Goal: Task Accomplishment & Management: Complete application form

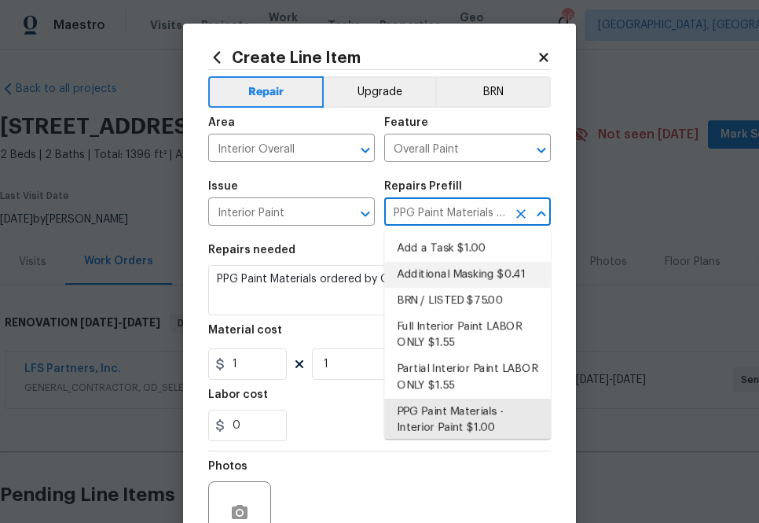
scroll to position [28, 129]
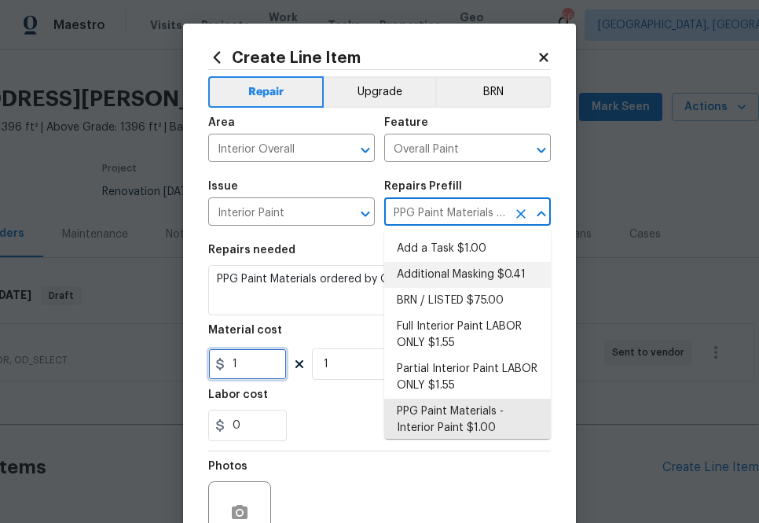
click at [259, 356] on input "1" at bounding box center [247, 363] width 79 height 31
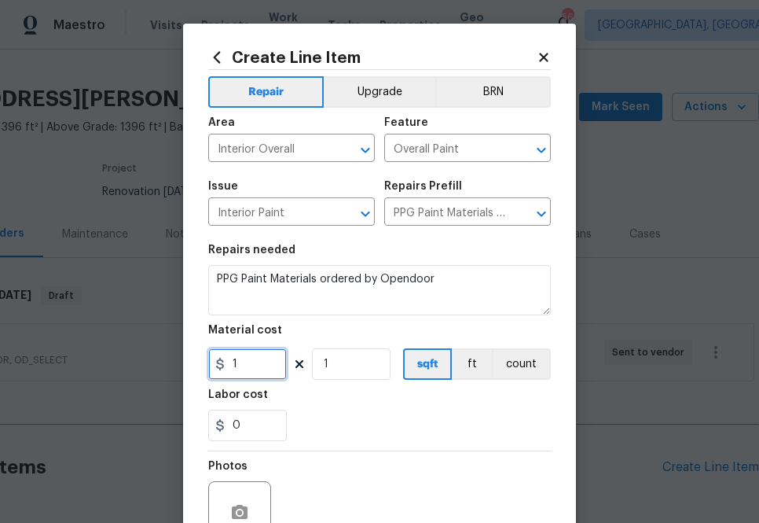
paste input "701.96"
type input "701.96"
click at [309, 397] on div "Labor cost" at bounding box center [379, 399] width 343 height 20
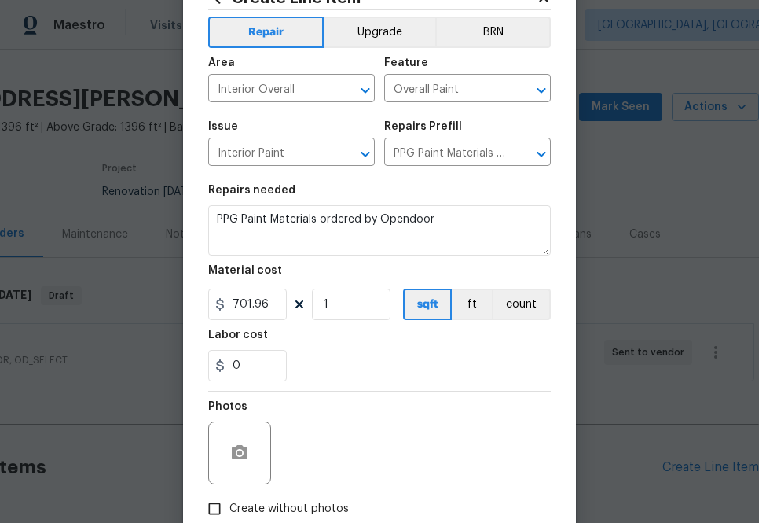
scroll to position [117, 0]
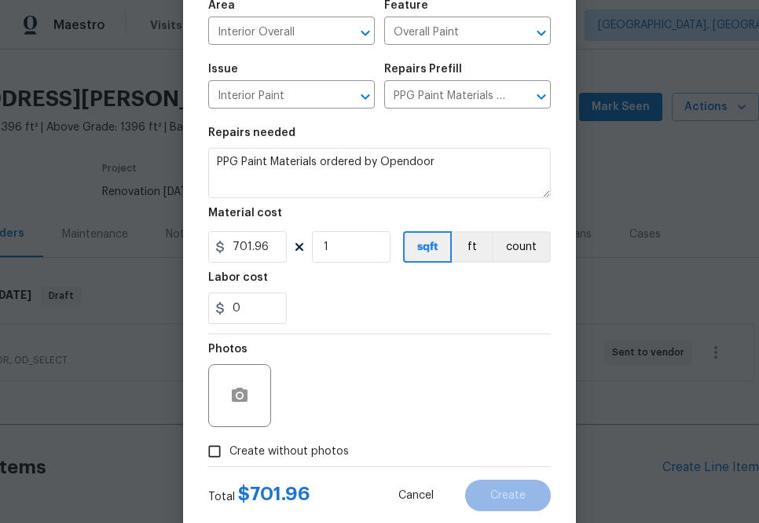
click at [274, 431] on div "Photos" at bounding box center [379, 385] width 343 height 102
click at [278, 448] on span "Create without photos" at bounding box center [290, 451] width 120 height 17
click at [230, 448] on input "Create without photos" at bounding box center [215, 451] width 30 height 30
checkbox input "true"
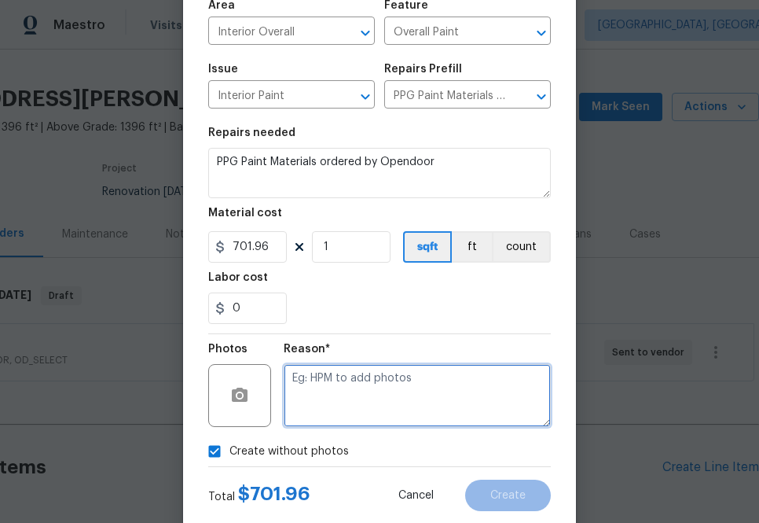
click at [307, 407] on textarea at bounding box center [417, 395] width 267 height 63
type textarea "na"
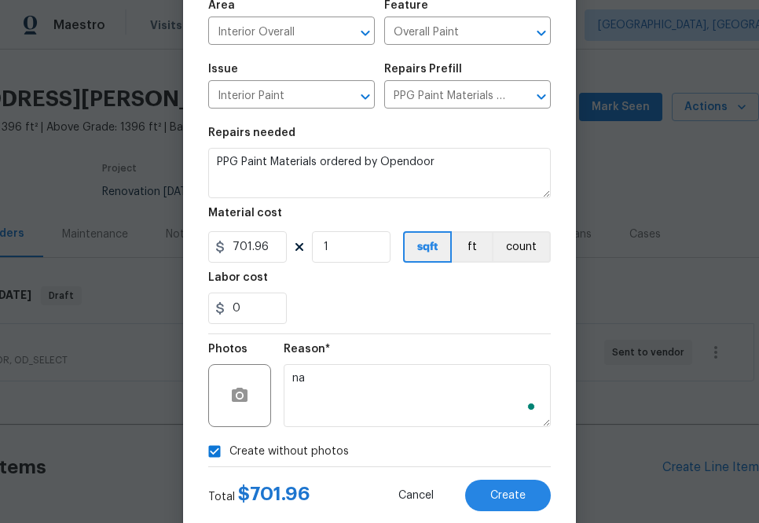
click at [516, 517] on div "Create Line Item Repair Upgrade BRN Area Interior Overall ​ Feature Overall Pai…" at bounding box center [379, 221] width 393 height 630
click at [515, 495] on span "Create" at bounding box center [508, 496] width 35 height 12
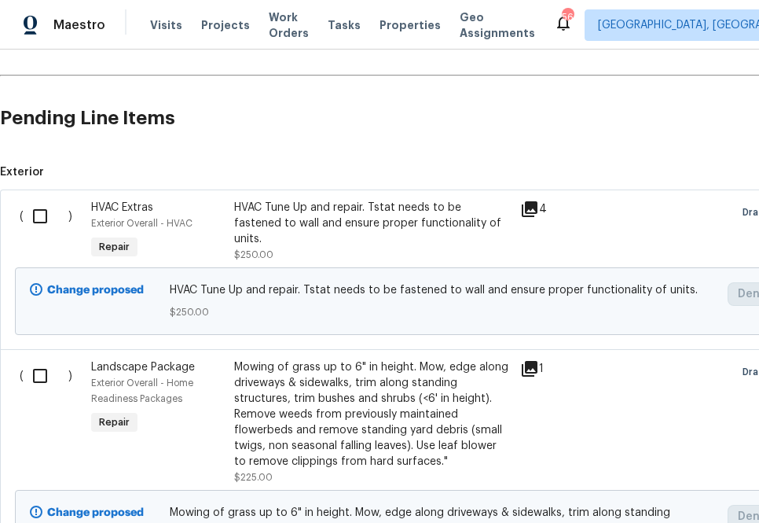
scroll to position [362, 0]
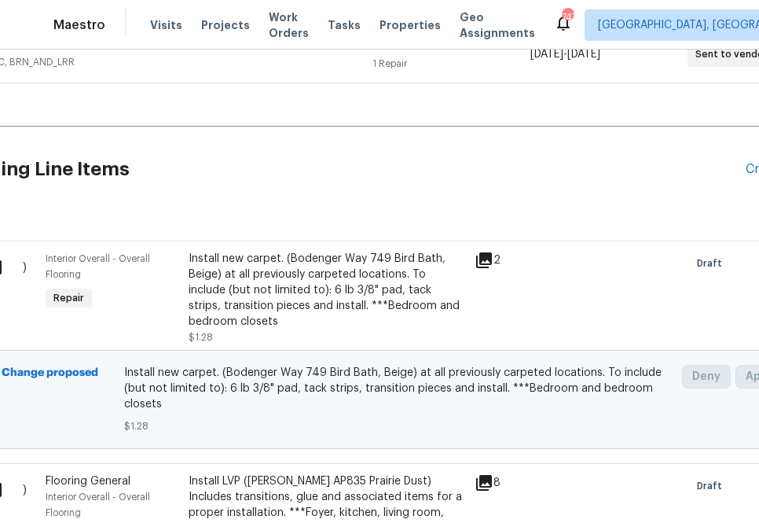
scroll to position [498, 129]
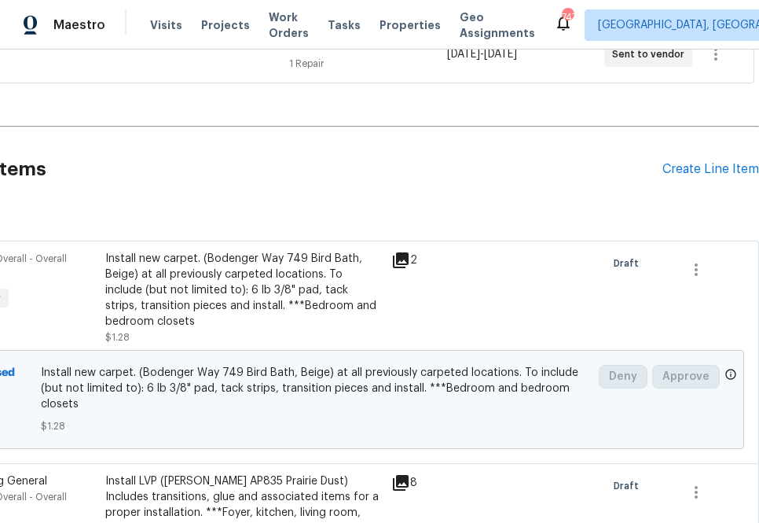
click at [687, 180] on div "Pending Line Items Create Line Item" at bounding box center [315, 169] width 888 height 73
click at [684, 174] on div "Create Line Item" at bounding box center [711, 169] width 97 height 15
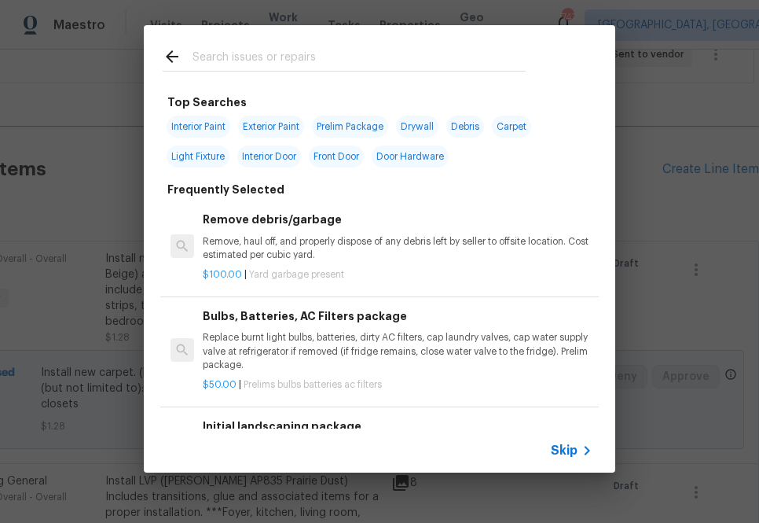
click at [570, 428] on h6 "Initial landscaping package" at bounding box center [398, 425] width 390 height 17
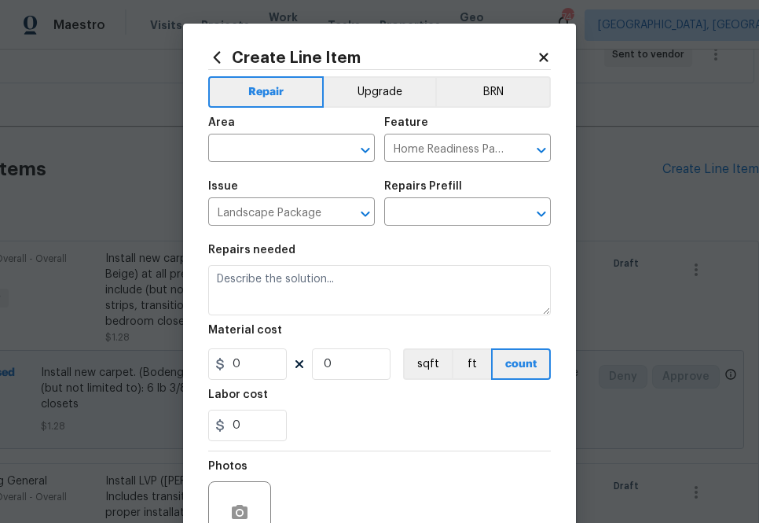
type input "Initial landscaping package $75.00"
type textarea "Mowing of grass up to 6" in height. Mow, edge along driveways & sidewalks, trim…"
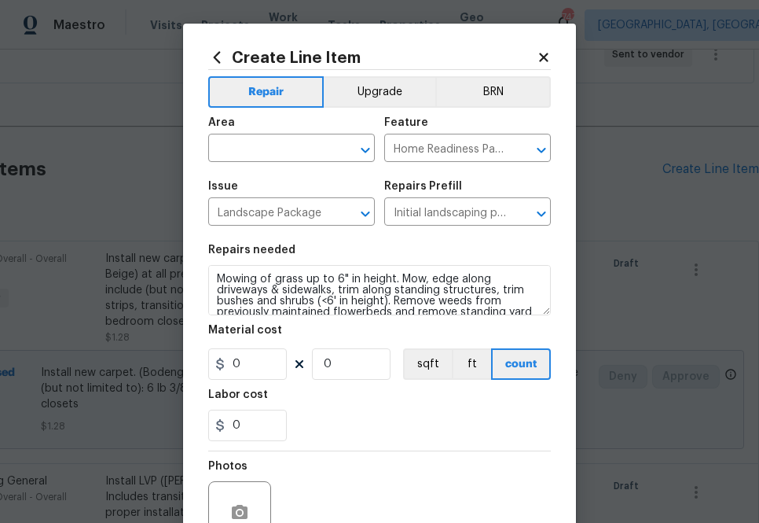
type input "75"
type input "1"
click at [269, 136] on div "Area" at bounding box center [291, 127] width 167 height 20
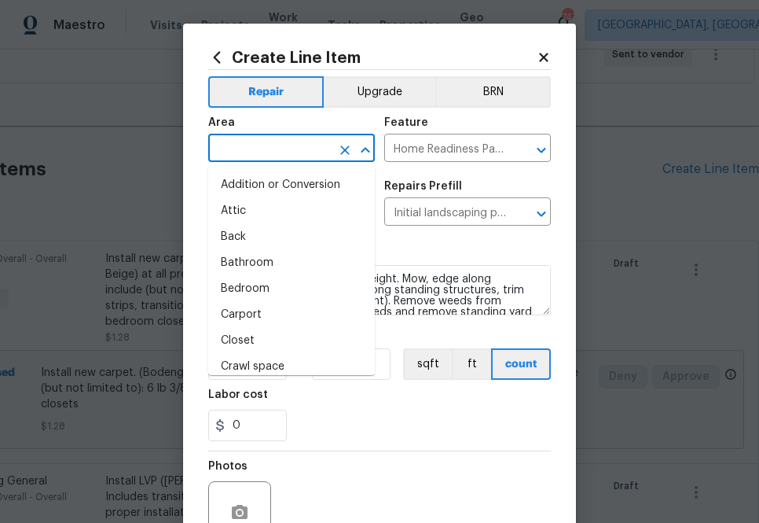
click at [269, 147] on input "text" at bounding box center [269, 150] width 123 height 24
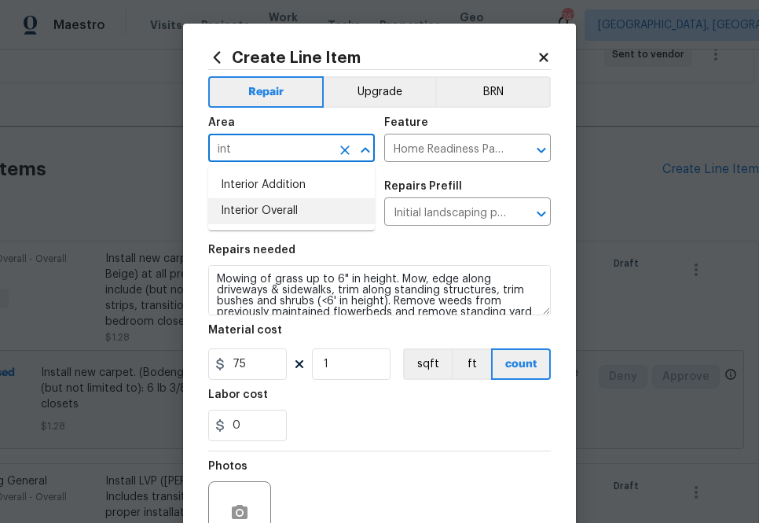
click at [307, 218] on li "Interior Overall" at bounding box center [291, 211] width 167 height 26
type input "Interior Overall"
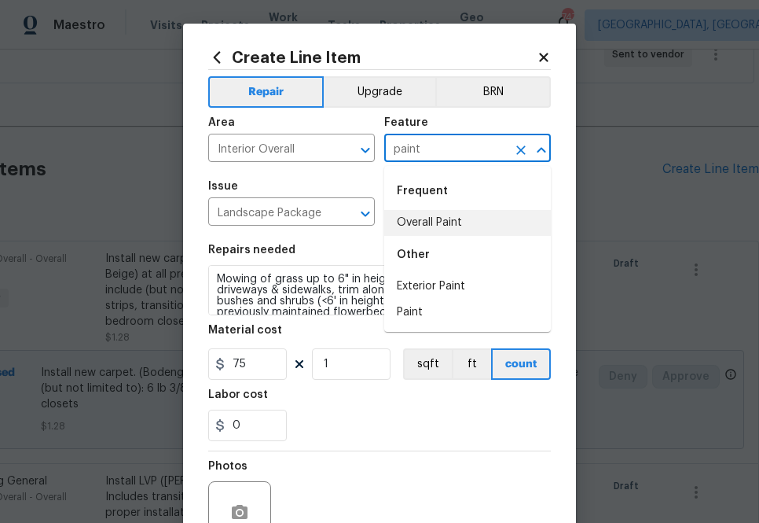
click at [436, 225] on li "Overall Paint" at bounding box center [467, 223] width 167 height 26
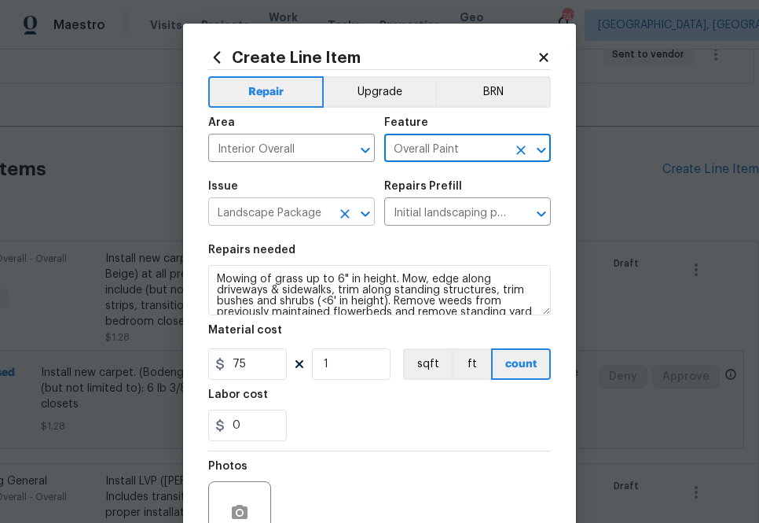
type input "Overall Paint"
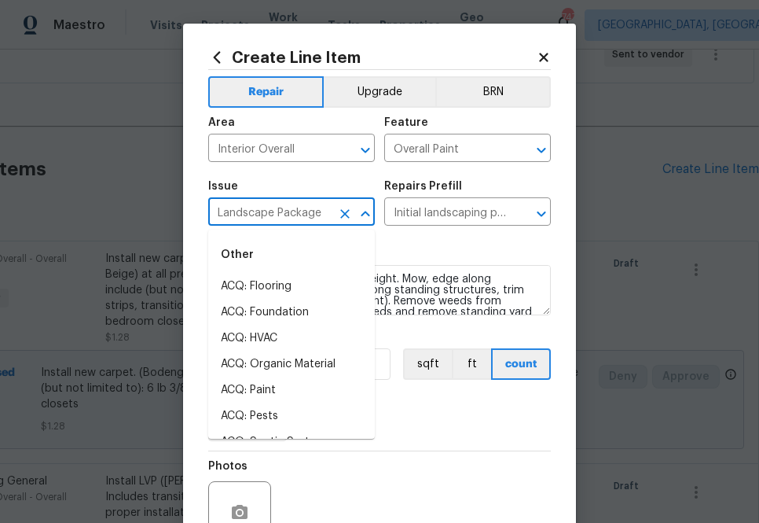
click at [283, 225] on input "Landscape Package" at bounding box center [269, 213] width 123 height 24
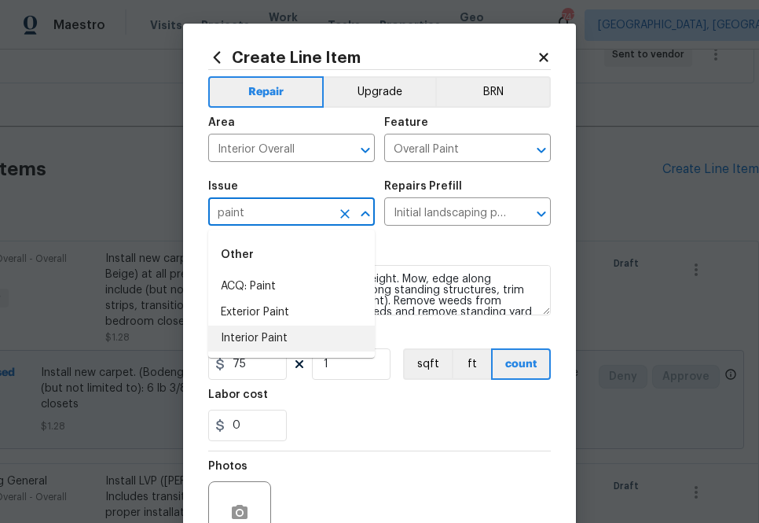
click at [256, 331] on li "Interior Paint" at bounding box center [291, 338] width 167 height 26
type input "Interior Paint"
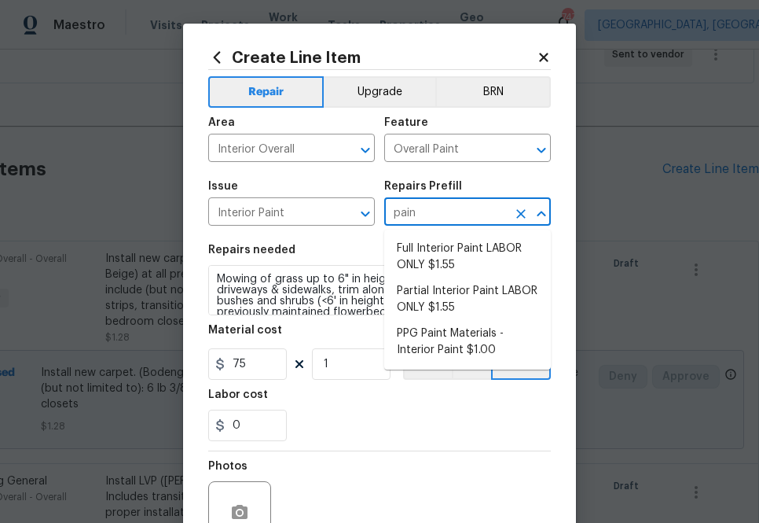
type input "paint"
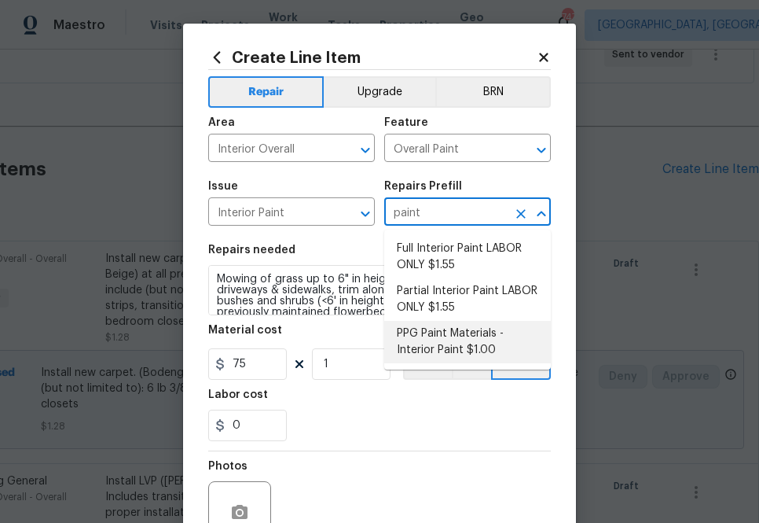
click at [414, 353] on li "PPG Paint Materials - Interior Paint $1.00" at bounding box center [467, 342] width 167 height 42
type input "PPG Paint Materials - Interior Paint $1.00"
type textarea "PPG Paint Materials ordered by Opendoor"
type input "1"
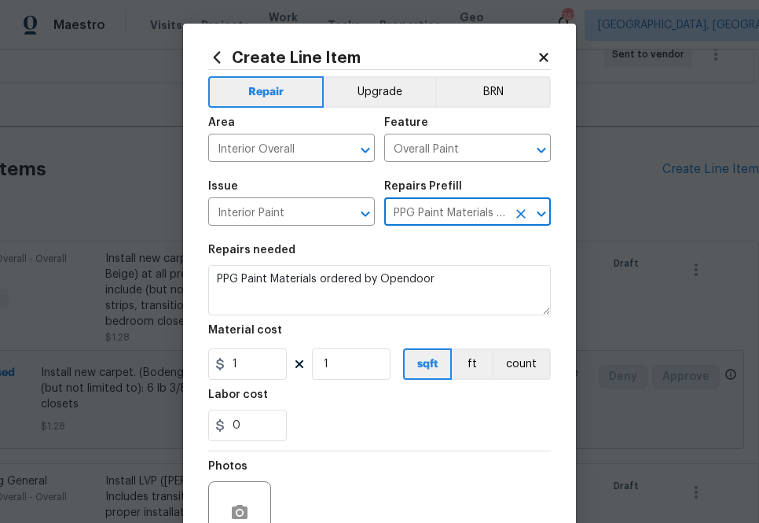
type input "PPG Paint Materials - Interior Paint $1.00"
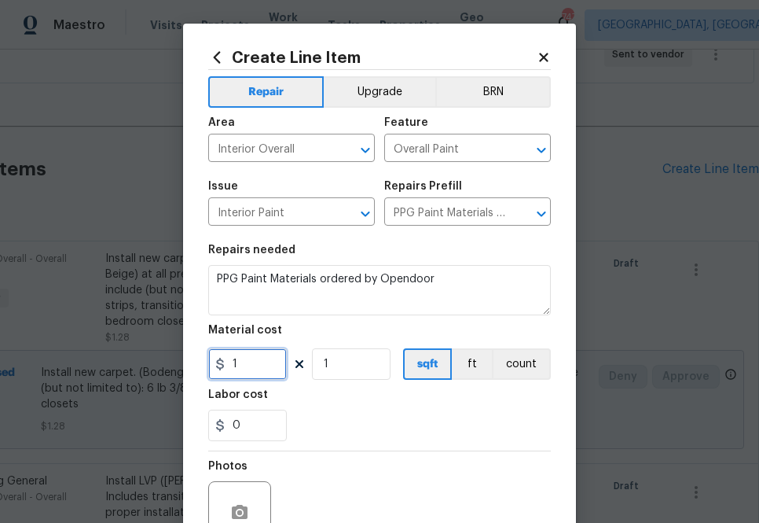
click at [264, 356] on input "1" at bounding box center [247, 363] width 79 height 31
paste input "701.96"
type input "701.96"
click at [301, 377] on div "701.96 1 sqft ft count" at bounding box center [379, 363] width 343 height 31
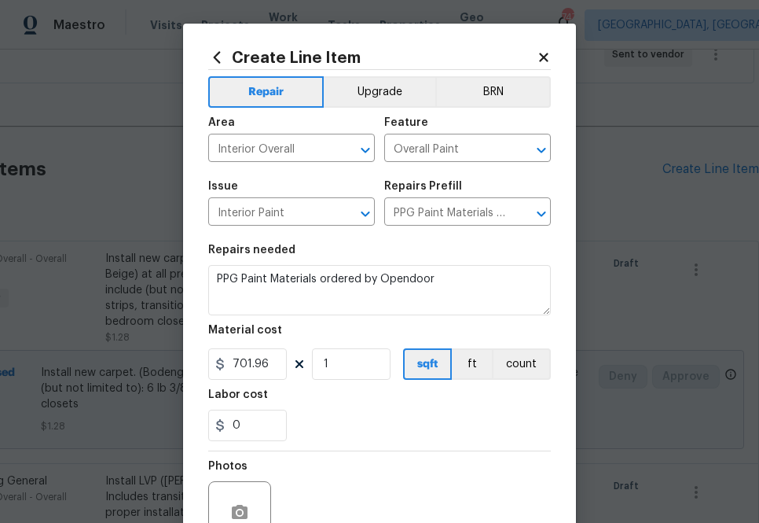
scroll to position [155, 0]
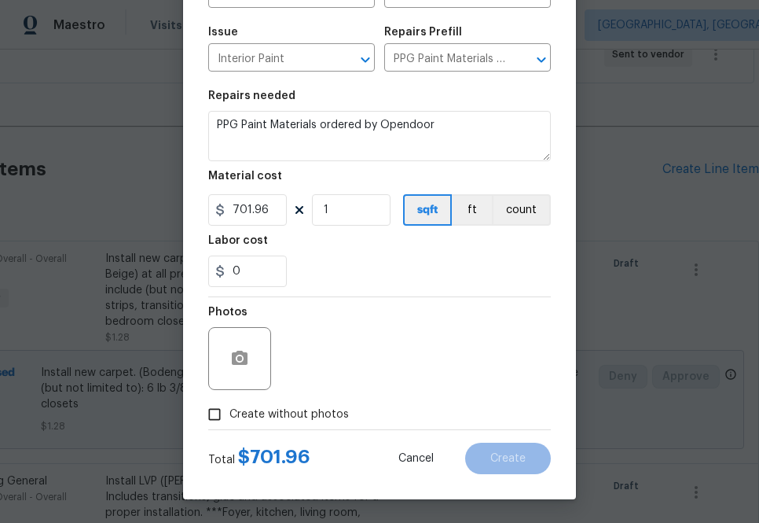
drag, startPoint x: 268, startPoint y: 412, endPoint x: 281, endPoint y: 404, distance: 15.5
click at [268, 412] on span "Create without photos" at bounding box center [290, 414] width 120 height 17
click at [230, 412] on input "Create without photos" at bounding box center [215, 414] width 30 height 30
checkbox input "true"
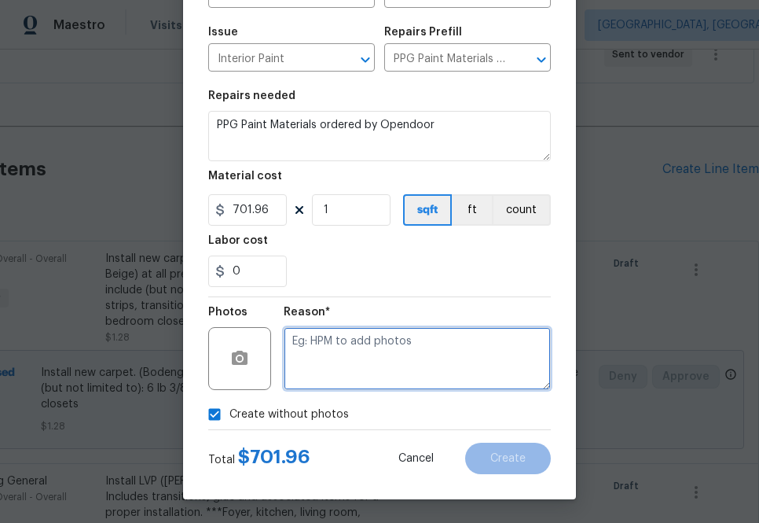
click at [387, 374] on textarea at bounding box center [417, 358] width 267 height 63
type textarea "na"
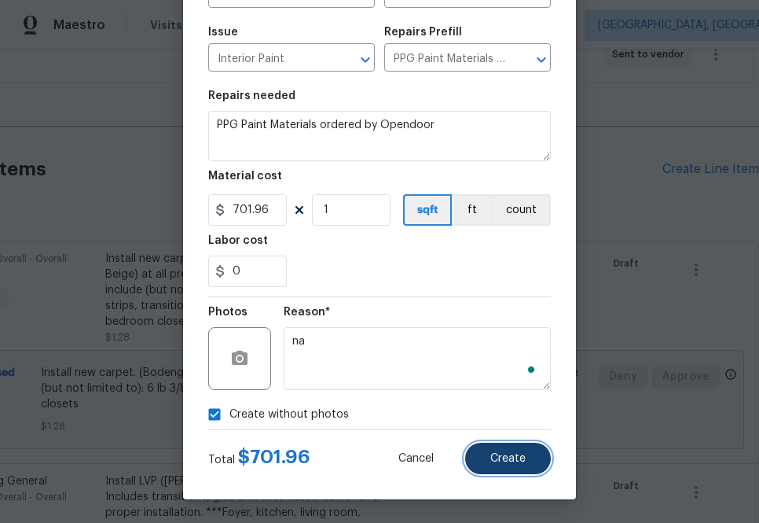
click at [511, 451] on button "Create" at bounding box center [508, 458] width 86 height 31
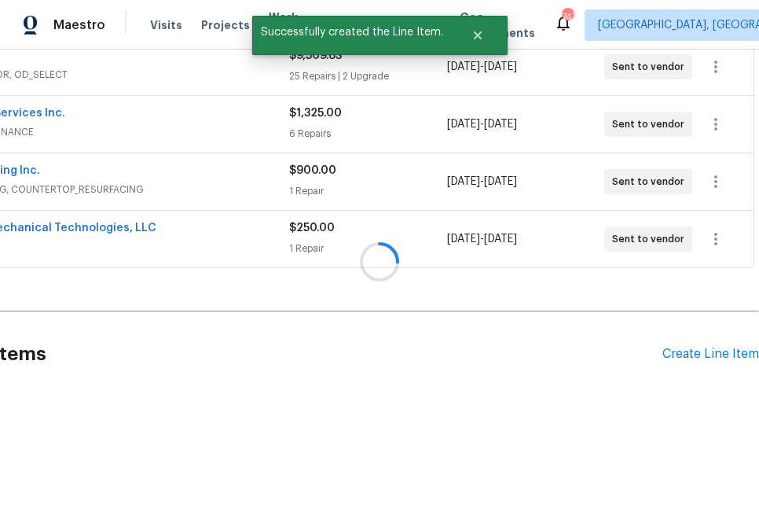
scroll to position [498, 129]
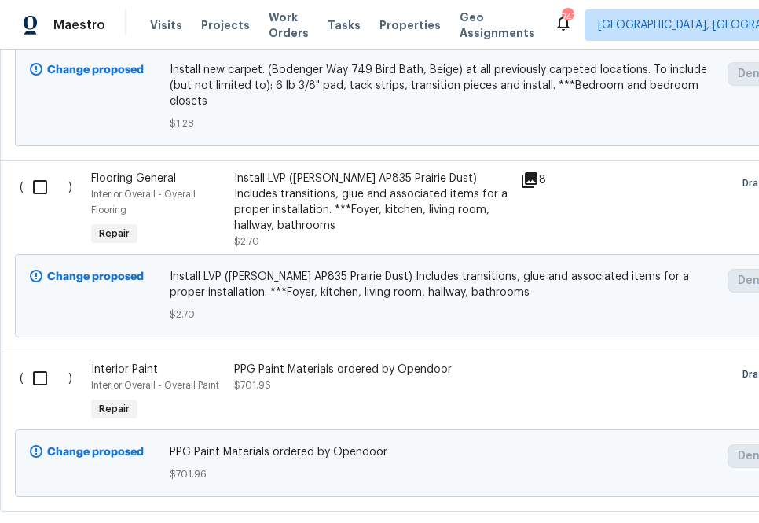
scroll to position [806, 0]
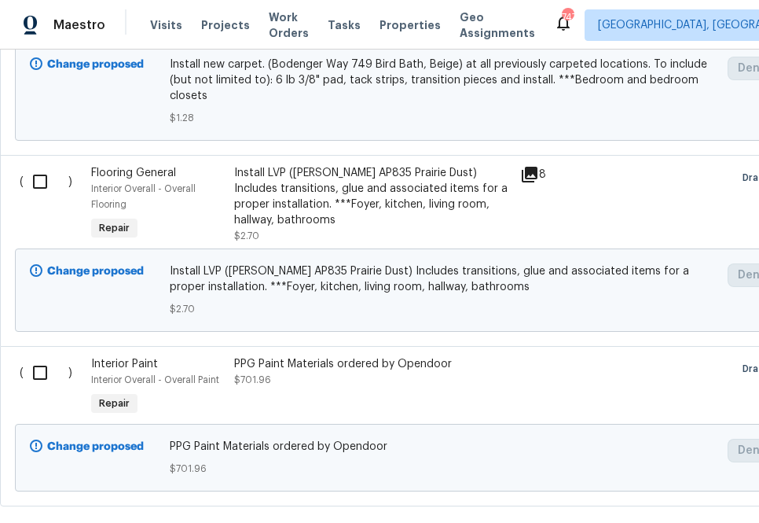
click at [42, 377] on input "checkbox" at bounding box center [46, 372] width 45 height 33
checkbox input "true"
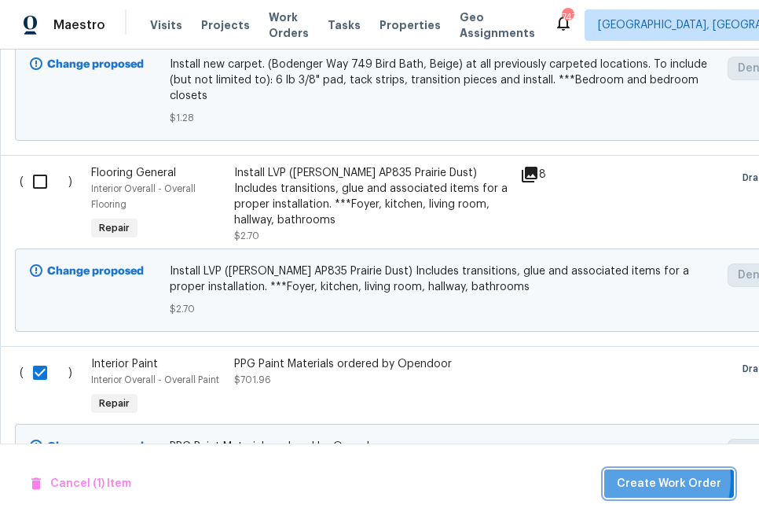
click at [639, 478] on span "Create Work Order" at bounding box center [669, 484] width 105 height 20
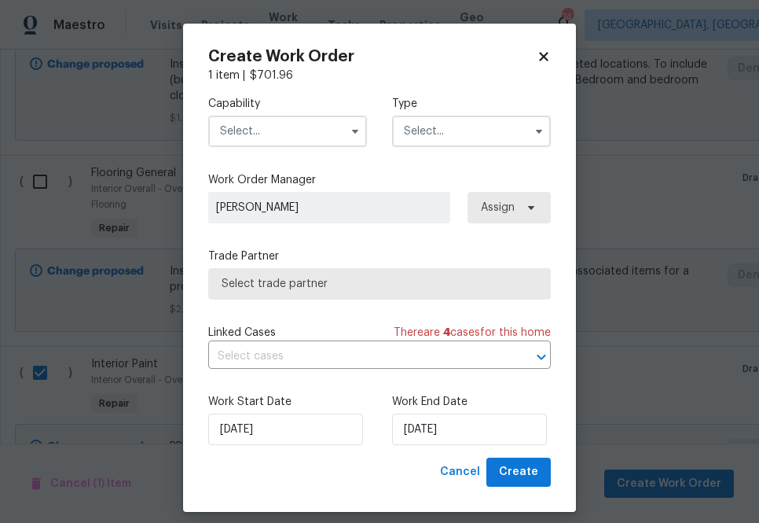
click at [335, 131] on input "text" at bounding box center [287, 131] width 159 height 31
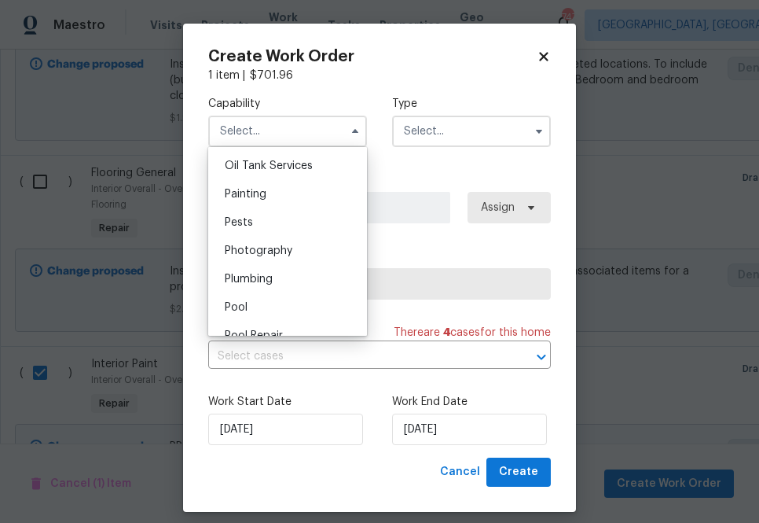
scroll to position [1285, 0]
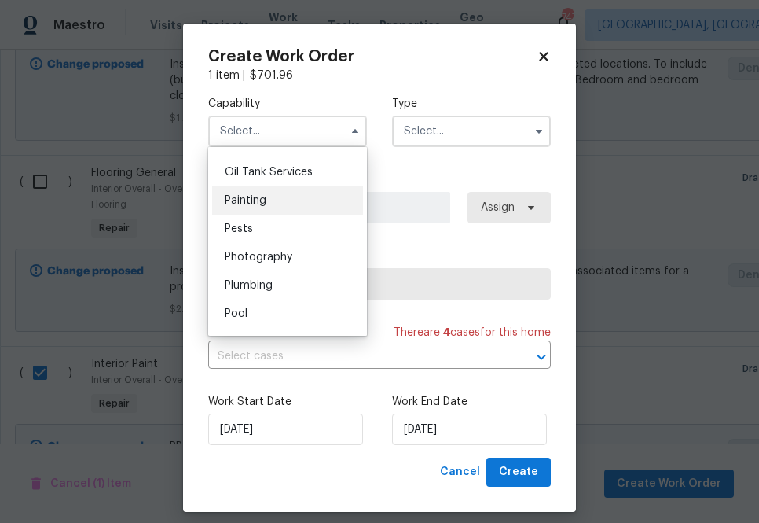
click at [319, 188] on div "Painting" at bounding box center [287, 200] width 151 height 28
type input "Painting"
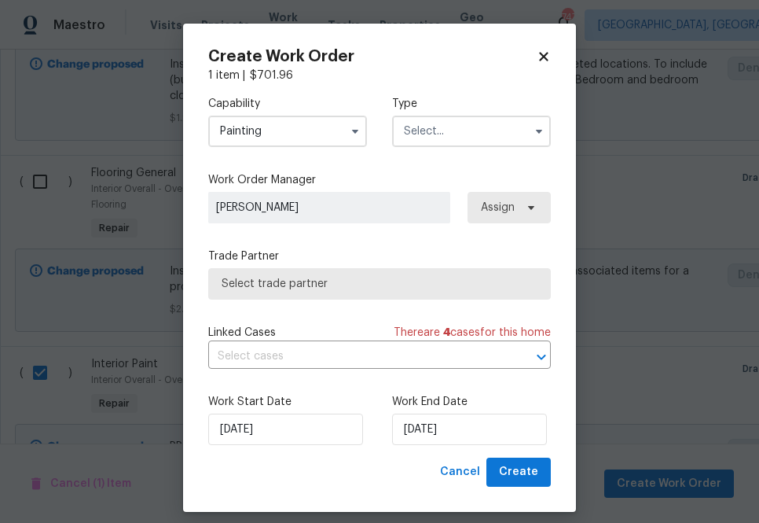
click at [478, 117] on input "text" at bounding box center [471, 131] width 159 height 31
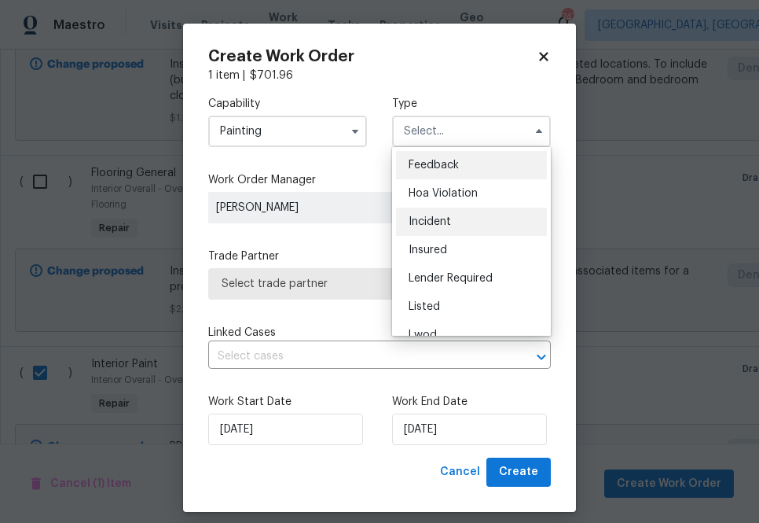
scroll to position [187, 0]
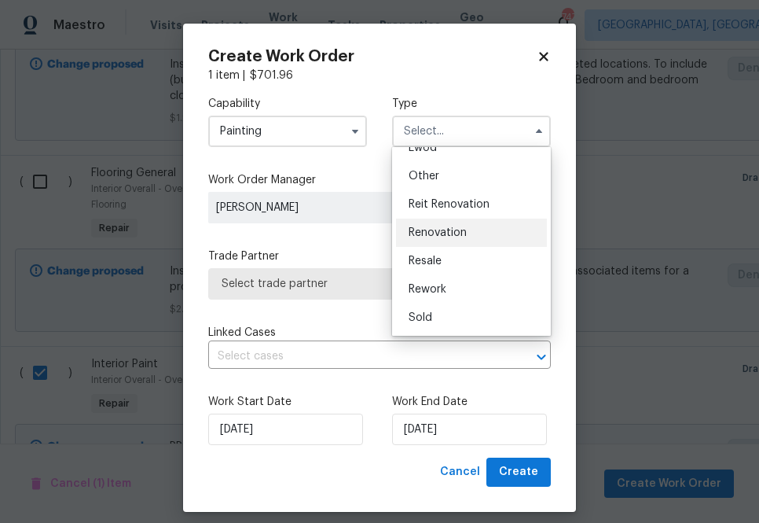
click at [473, 237] on div "Renovation" at bounding box center [471, 233] width 151 height 28
type input "Renovation"
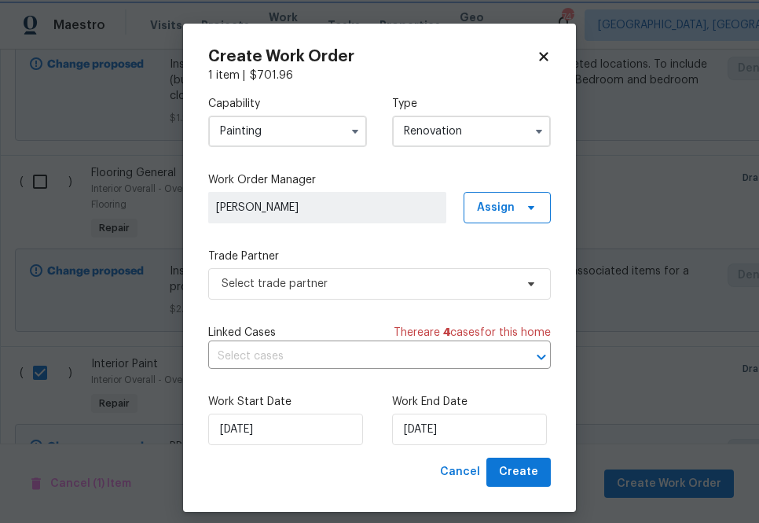
scroll to position [0, 0]
click at [522, 211] on span at bounding box center [528, 207] width 17 height 13
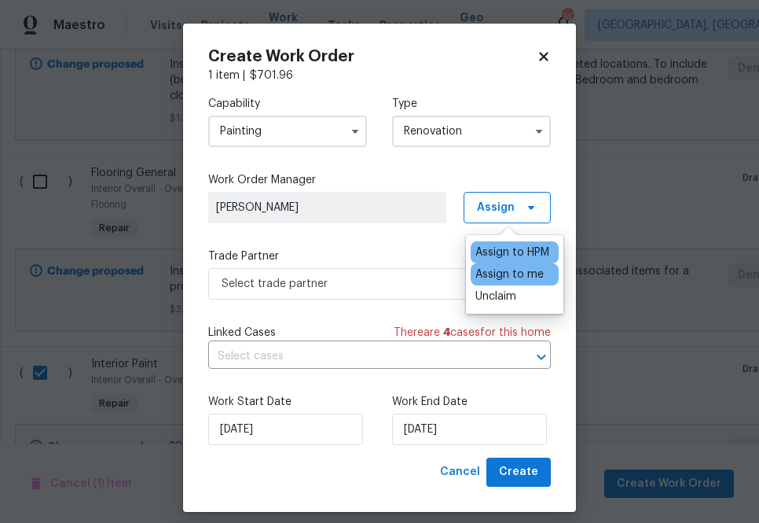
click at [510, 278] on div "Assign to me" at bounding box center [510, 275] width 68 height 16
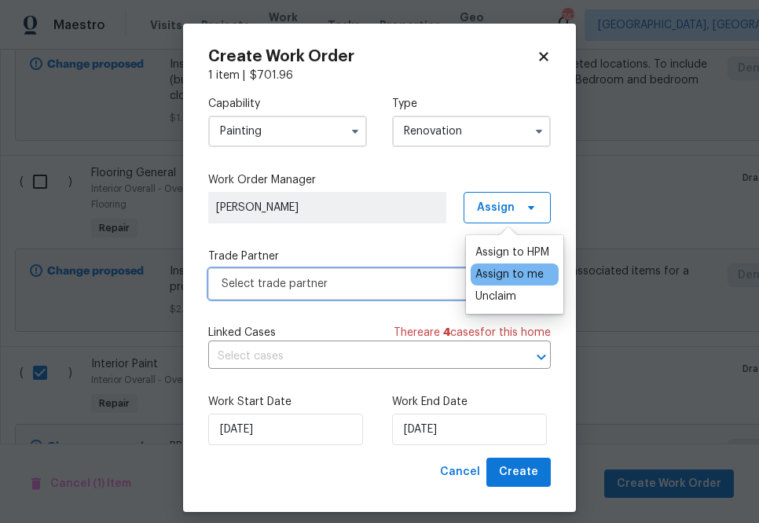
click at [396, 278] on span "Select trade partner" at bounding box center [368, 284] width 293 height 16
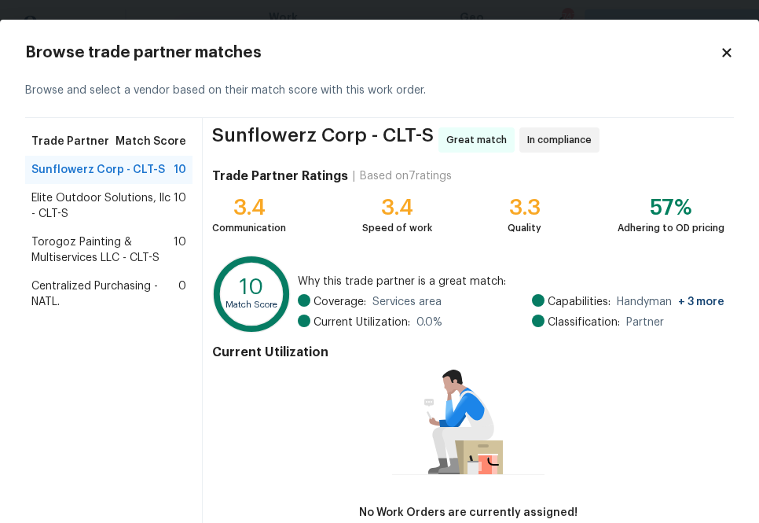
scroll to position [7, 0]
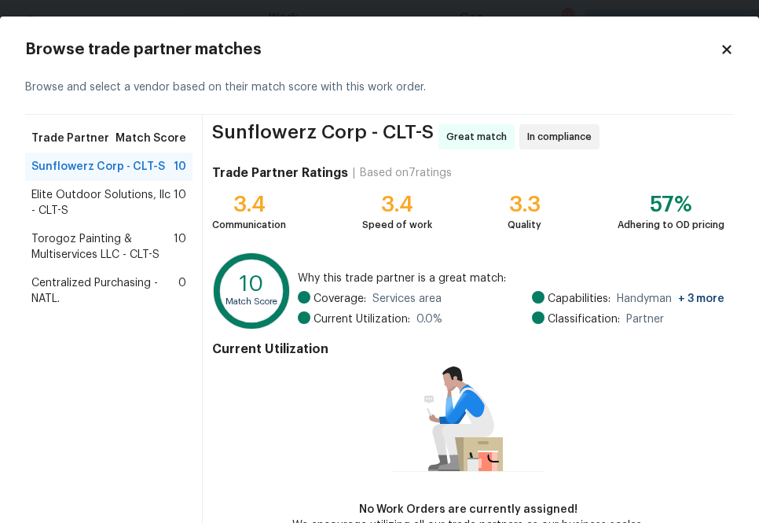
click at [64, 303] on span "Centralized Purchasing - NATL." at bounding box center [104, 290] width 147 height 31
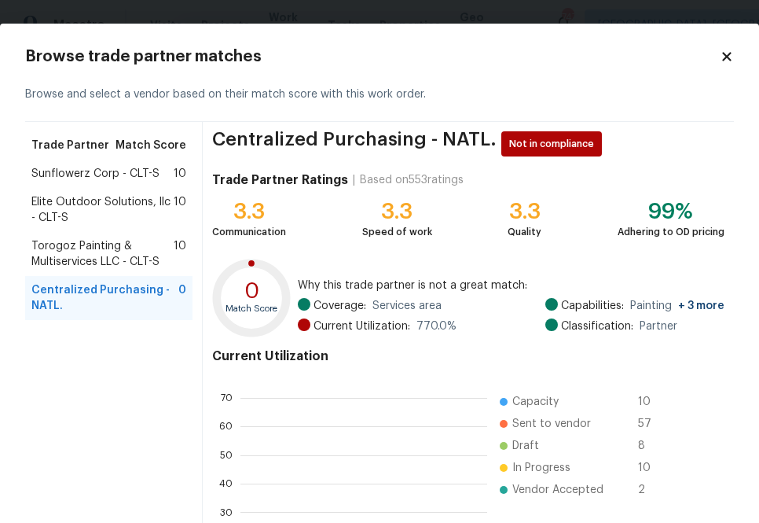
scroll to position [220, 247]
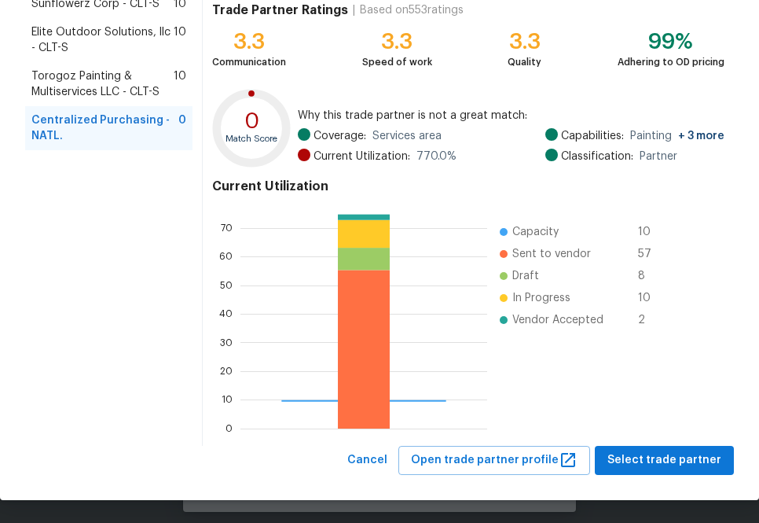
click at [678, 440] on div "Centralized Purchasing - NATL. Not in compliance Trade Partner Ratings | Based …" at bounding box center [468, 199] width 531 height 494
click at [675, 459] on span "Select trade partner" at bounding box center [665, 461] width 114 height 20
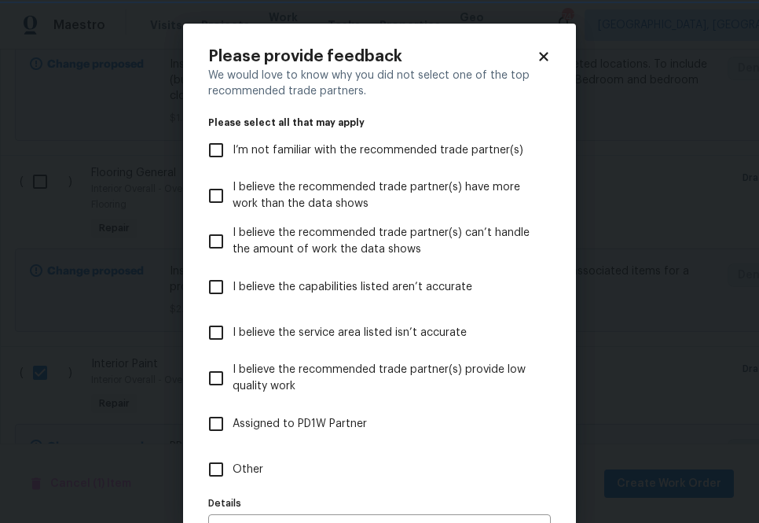
scroll to position [100, 0]
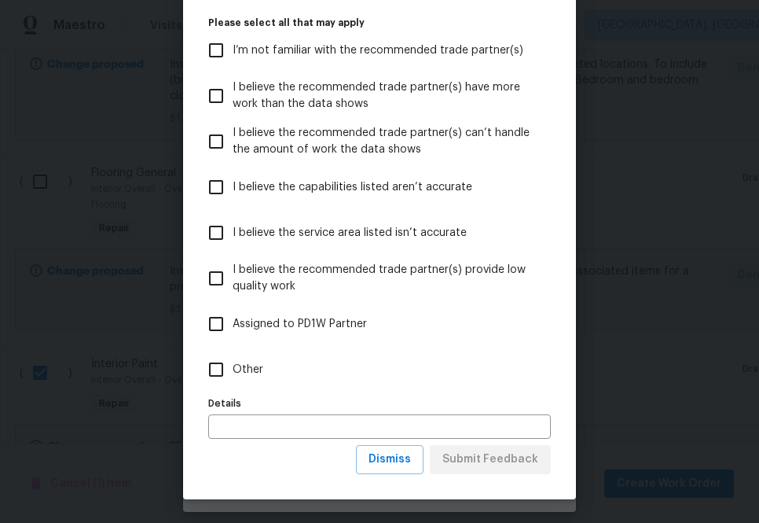
click at [242, 377] on span "Other" at bounding box center [248, 370] width 31 height 17
click at [233, 377] on input "Other" at bounding box center [216, 369] width 33 height 33
checkbox input "true"
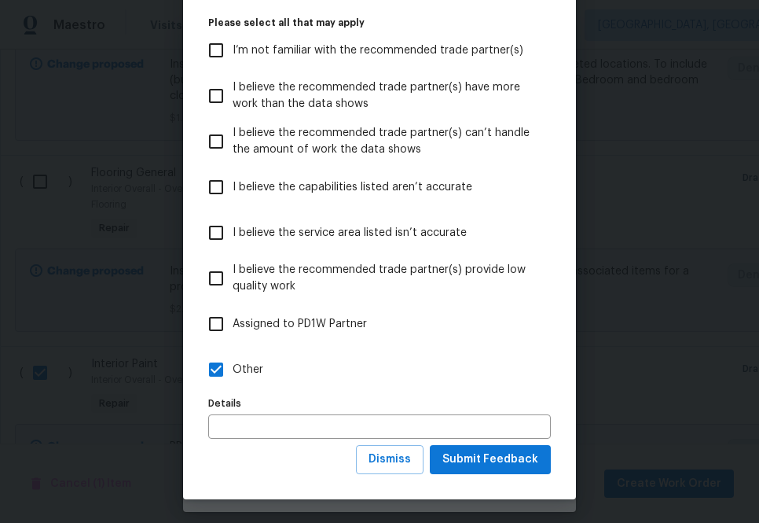
click at [562, 465] on div "Please provide feedback We would love to know why you did not select one of the…" at bounding box center [379, 212] width 393 height 576
click at [500, 456] on span "Submit Feedback" at bounding box center [491, 460] width 96 height 20
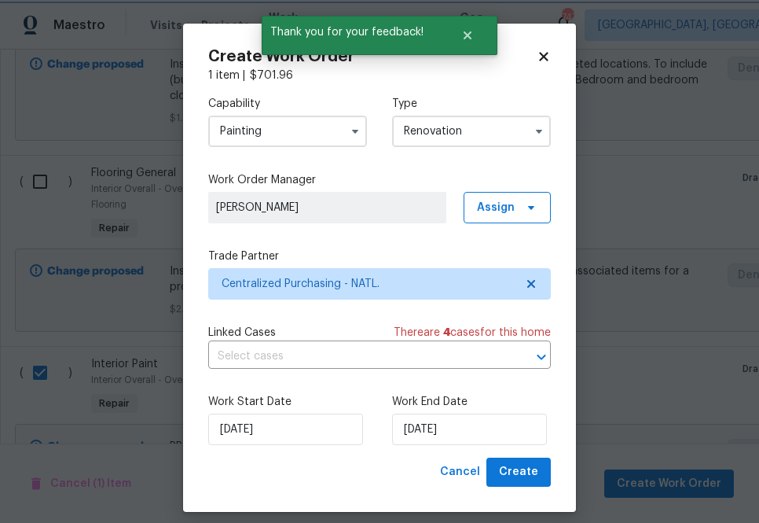
scroll to position [0, 0]
click at [499, 468] on button "Create" at bounding box center [519, 472] width 64 height 29
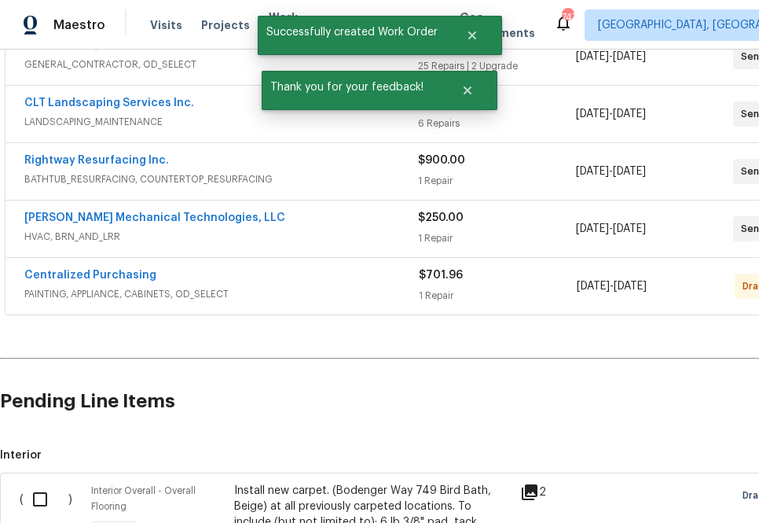
scroll to position [365, 0]
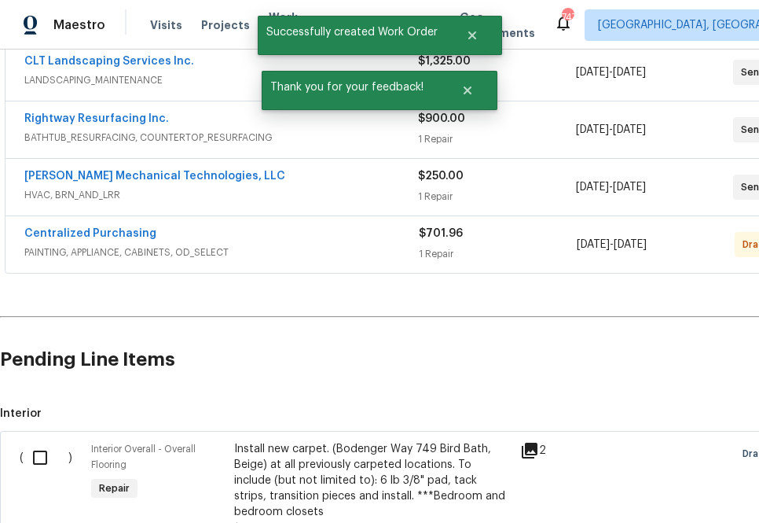
click at [146, 234] on div "Centralized Purchasing" at bounding box center [221, 235] width 395 height 19
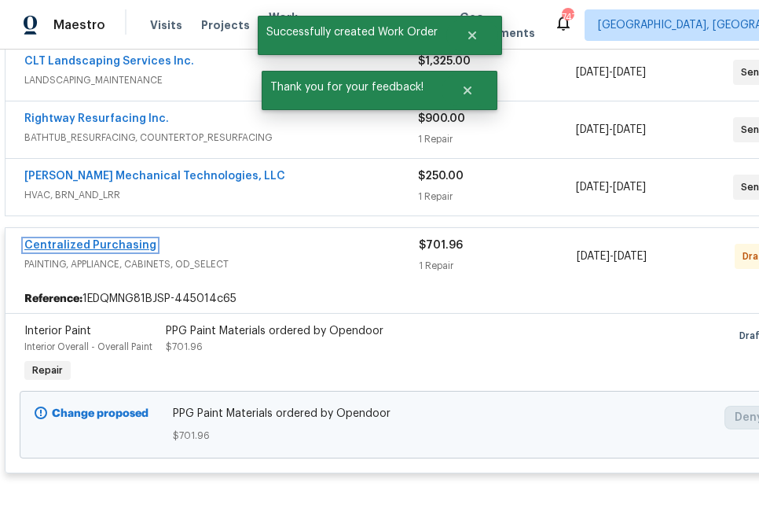
click at [129, 248] on link "Centralized Purchasing" at bounding box center [90, 245] width 132 height 11
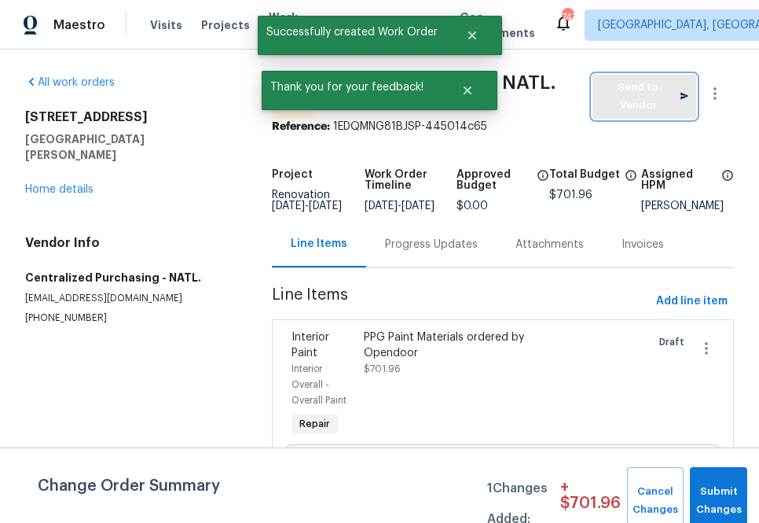
click at [645, 76] on button "Send to Vendor" at bounding box center [645, 97] width 104 height 44
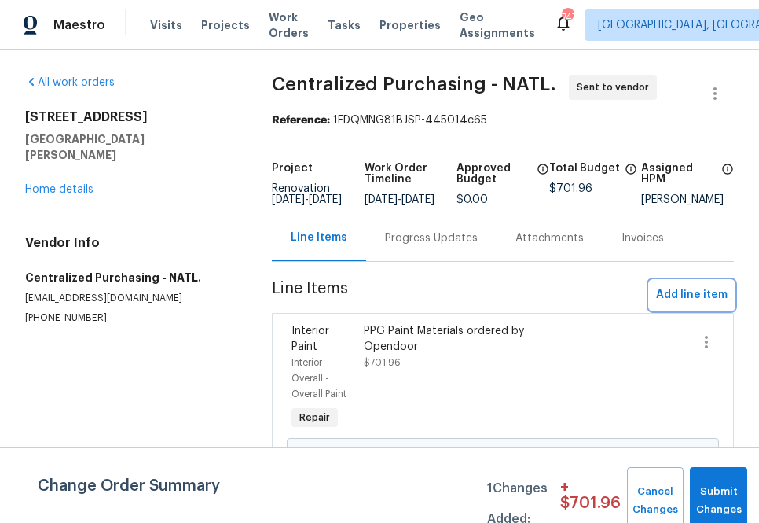
click at [706, 301] on span "Add line item" at bounding box center [692, 295] width 72 height 20
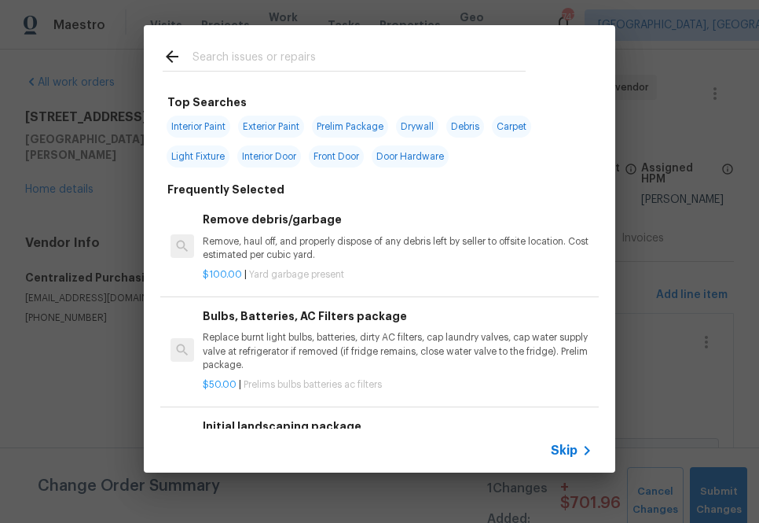
click at [578, 451] on icon at bounding box center [587, 450] width 19 height 19
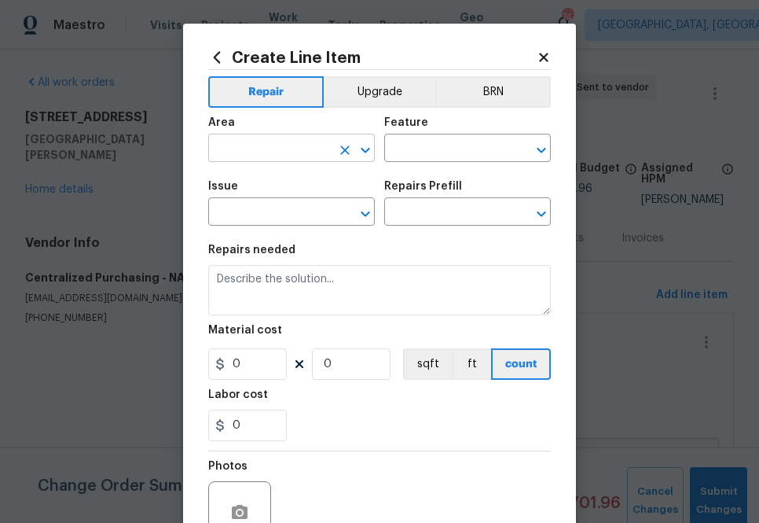
click at [285, 139] on input "text" at bounding box center [269, 150] width 123 height 24
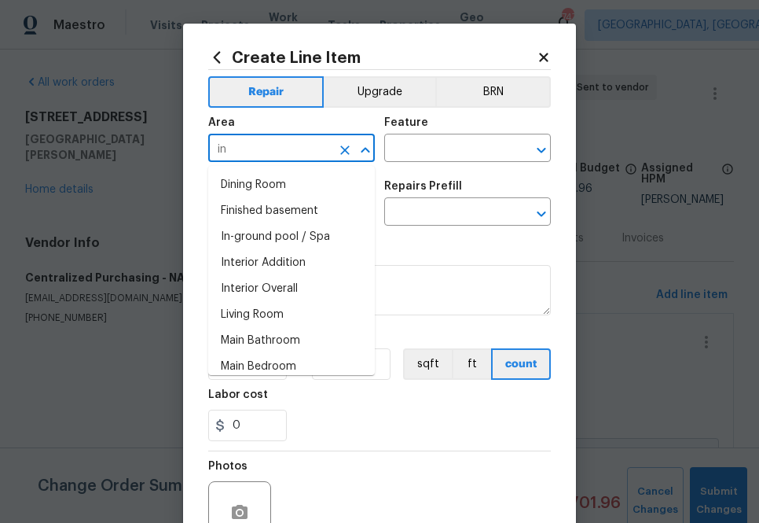
type input "i"
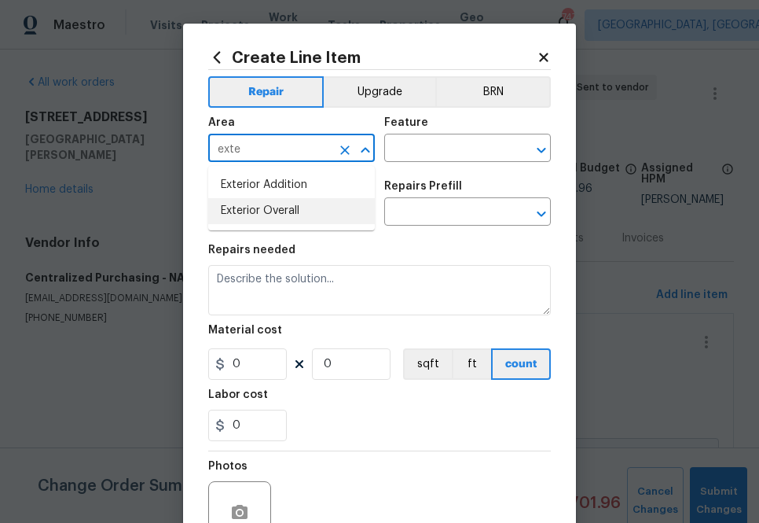
click at [295, 213] on li "Exterior Overall" at bounding box center [291, 211] width 167 height 26
type input "Exterior Overall"
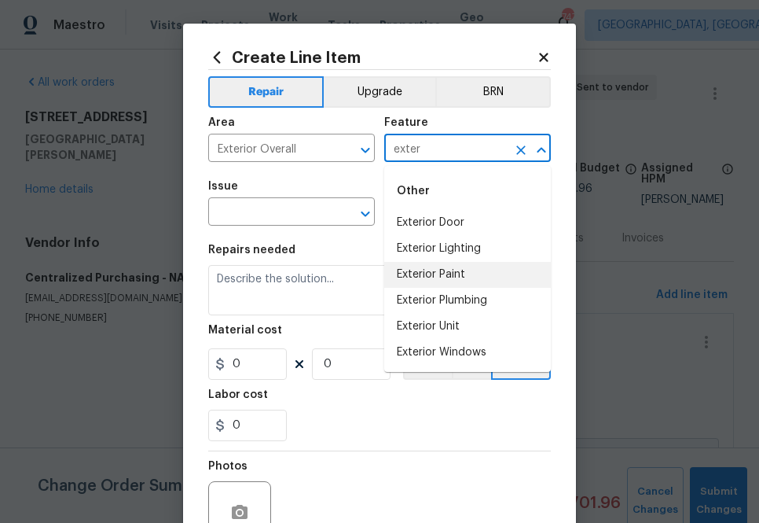
click at [432, 276] on li "Exterior Paint" at bounding box center [467, 275] width 167 height 26
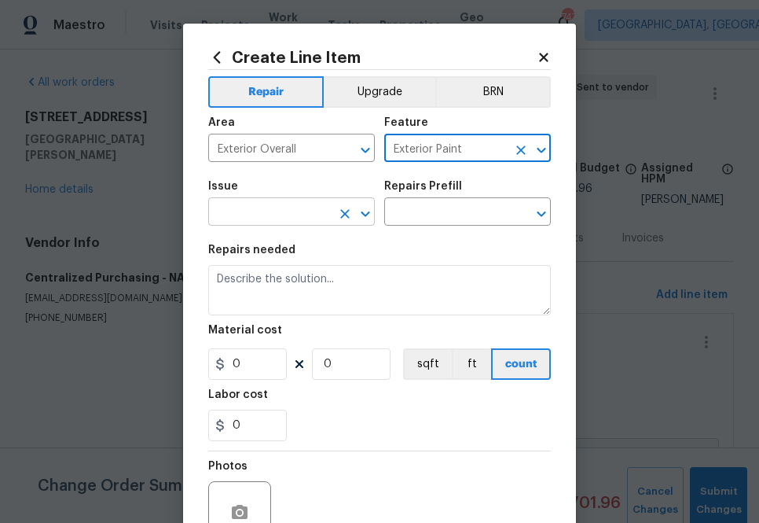
type input "Exterior Paint"
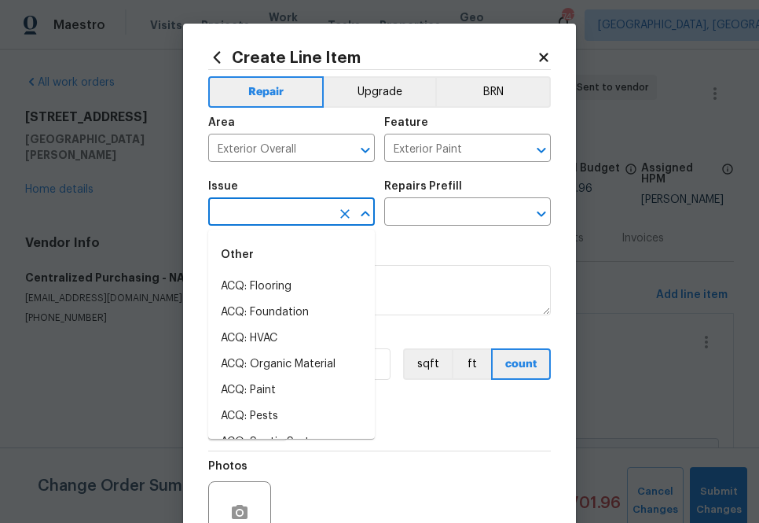
click at [273, 223] on input "text" at bounding box center [269, 213] width 123 height 24
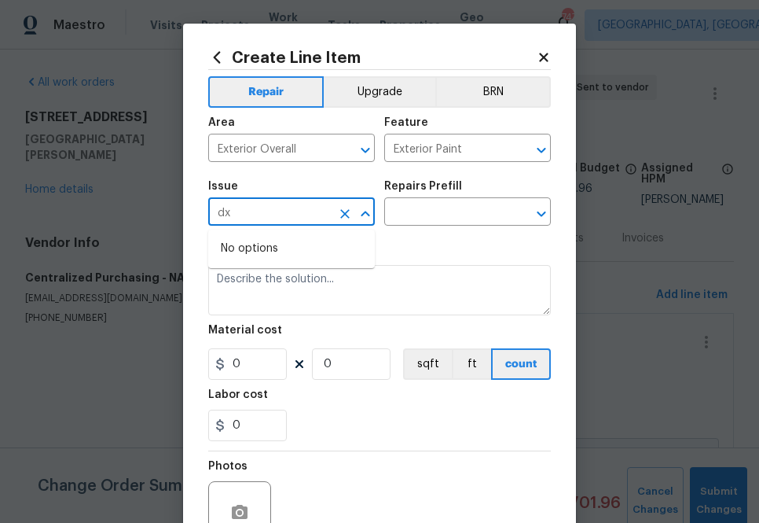
type input "d"
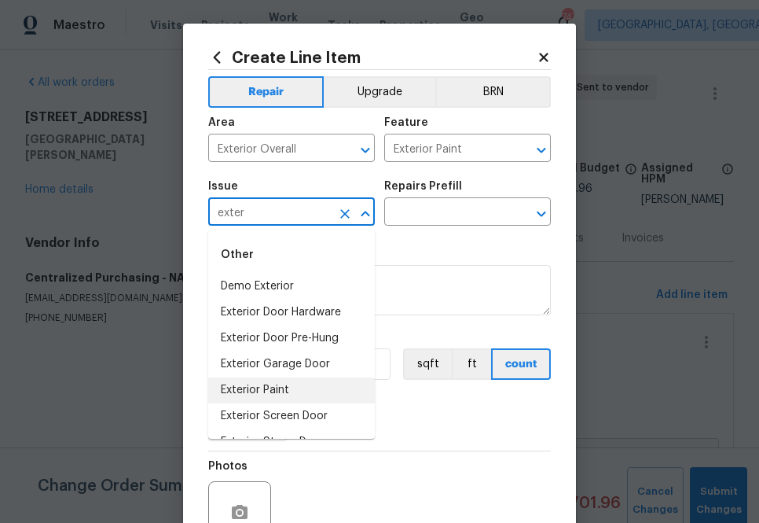
click at [297, 383] on li "Exterior Paint" at bounding box center [291, 390] width 167 height 26
type input "Exterior Paint"
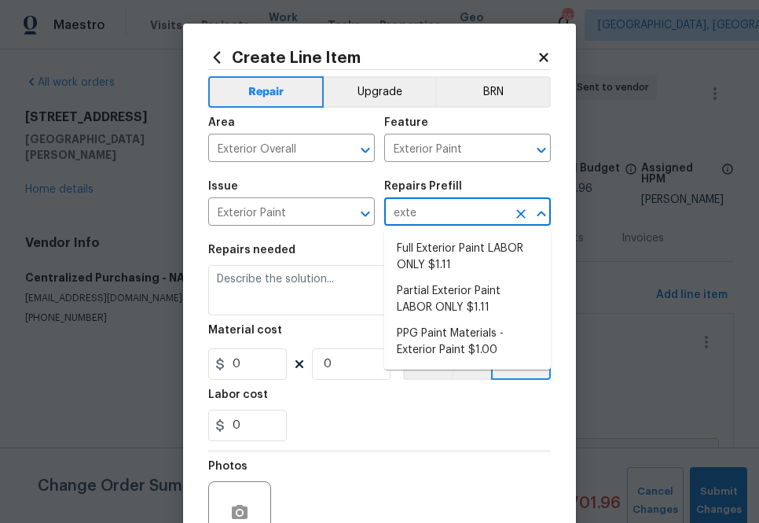
type input "exter"
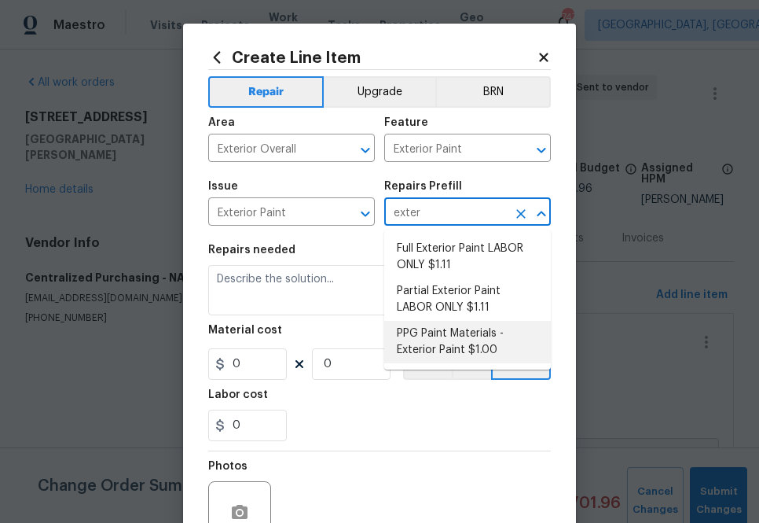
click at [468, 355] on li "PPG Paint Materials - Exterior Paint $1.00" at bounding box center [467, 342] width 167 height 42
type input "Overall Paint"
type input "PPG Paint Materials - Exterior Paint $1.00"
type textarea "PPG Paint Materials ordered by Opendoor"
type input "1"
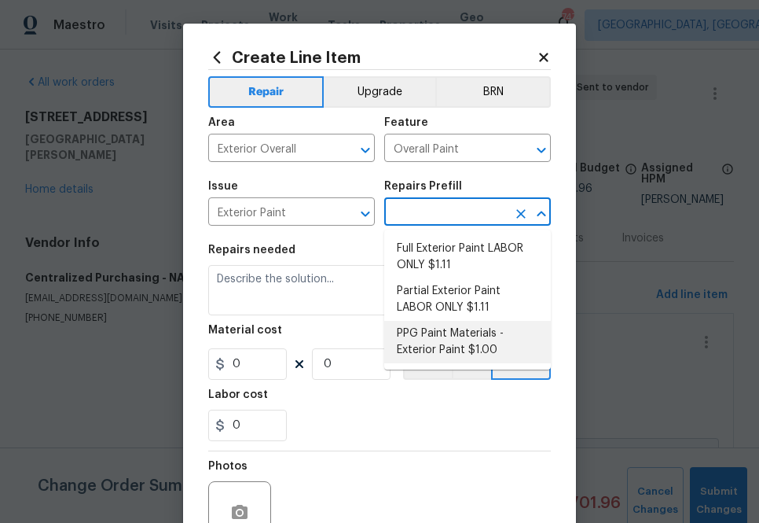
type input "1"
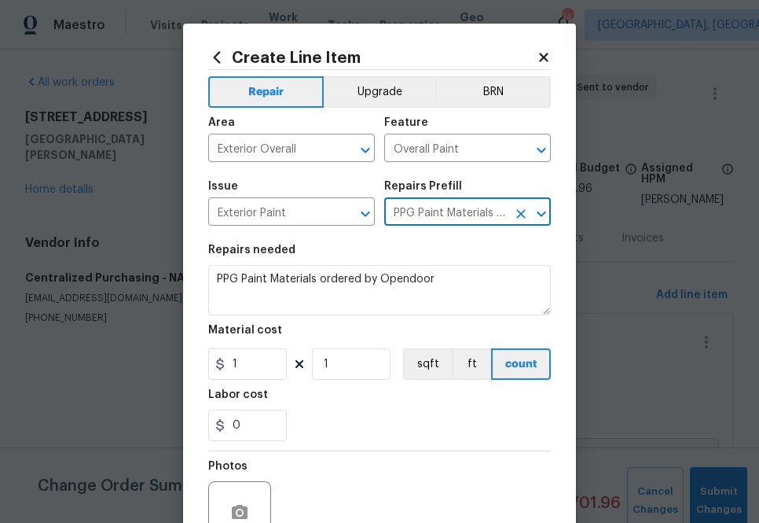
type input "PPG Paint Materials - Exterior Paint $1.00"
click at [252, 366] on input "1" at bounding box center [247, 363] width 79 height 31
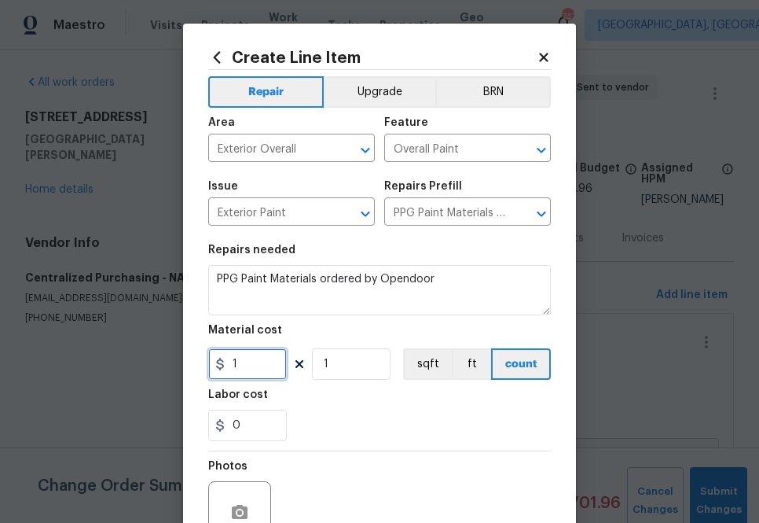
paste input "82.75"
type input "182.75"
click at [349, 428] on div "0" at bounding box center [379, 425] width 343 height 31
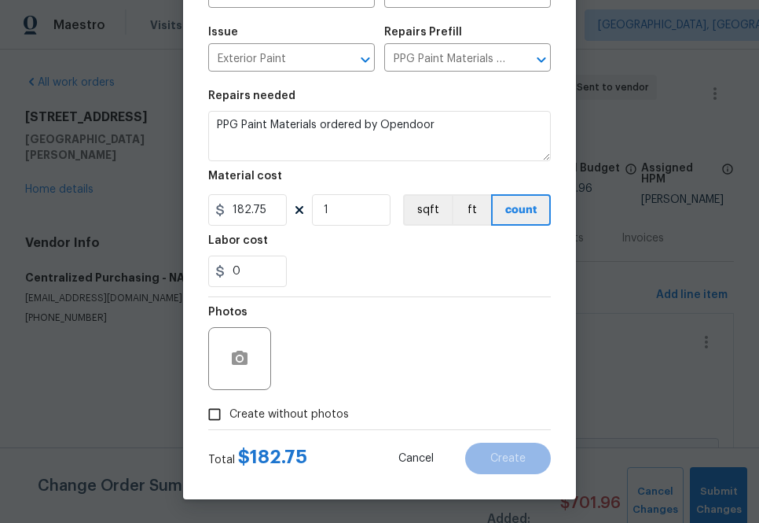
click at [316, 432] on div "Total $ 182.75 Cancel Create" at bounding box center [379, 452] width 343 height 44
drag, startPoint x: 316, startPoint y: 418, endPoint x: 323, endPoint y: 414, distance: 8.1
click at [316, 418] on span "Create without photos" at bounding box center [290, 414] width 120 height 17
click at [230, 418] on input "Create without photos" at bounding box center [215, 414] width 30 height 30
checkbox input "true"
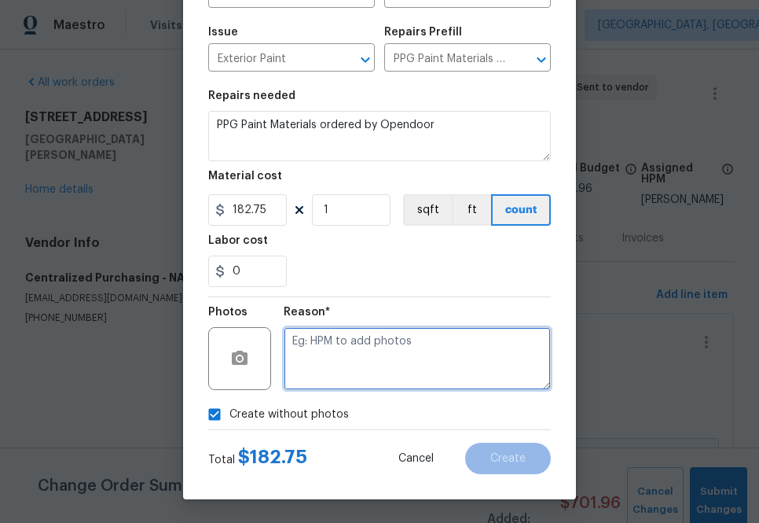
click at [362, 362] on textarea at bounding box center [417, 358] width 267 height 63
type textarea "na"
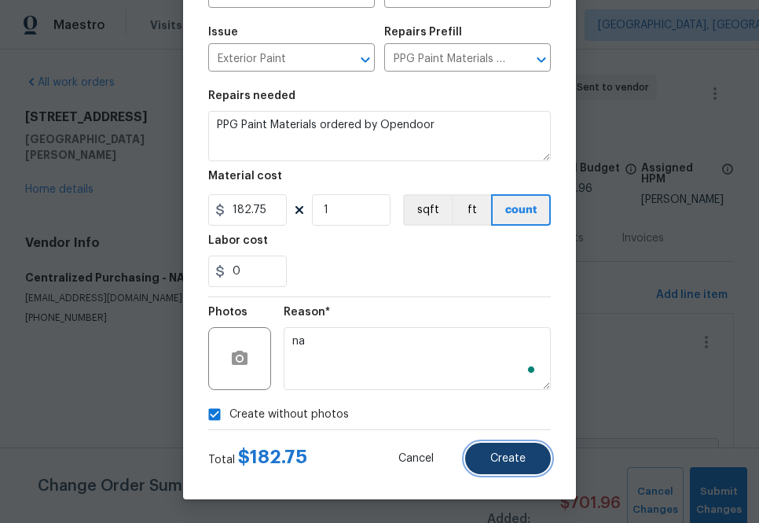
click at [533, 468] on button "Create" at bounding box center [508, 458] width 86 height 31
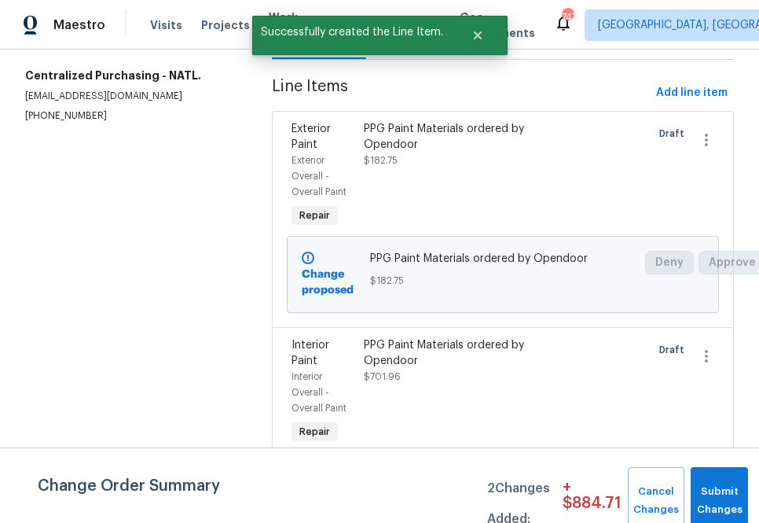
scroll to position [203, 0]
click at [697, 101] on span "Add line item" at bounding box center [692, 93] width 72 height 20
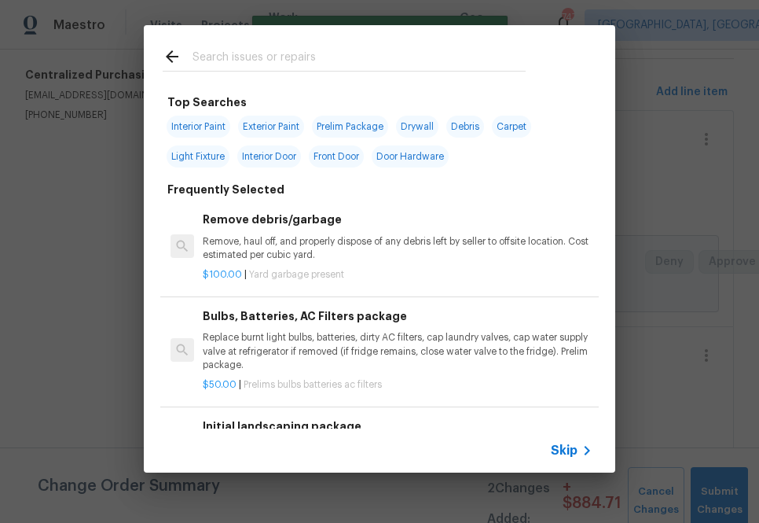
click at [572, 440] on div "Skip" at bounding box center [380, 450] width 472 height 44
click at [561, 451] on span "Skip" at bounding box center [564, 451] width 27 height 16
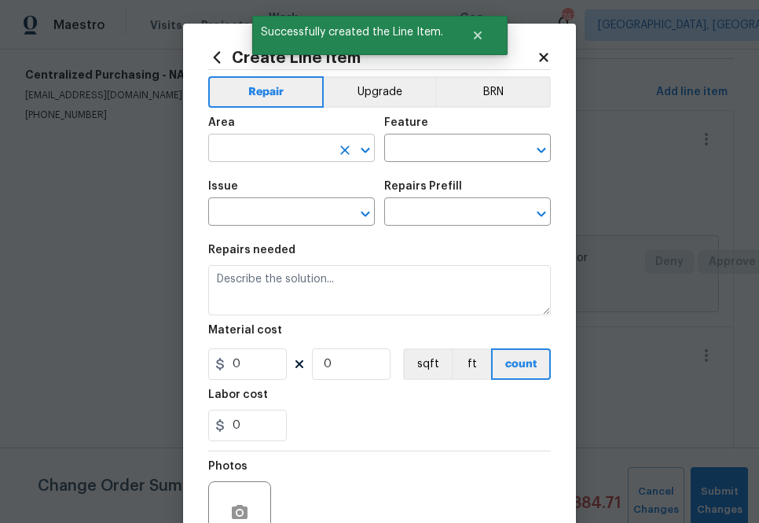
click at [322, 153] on input "text" at bounding box center [269, 150] width 123 height 24
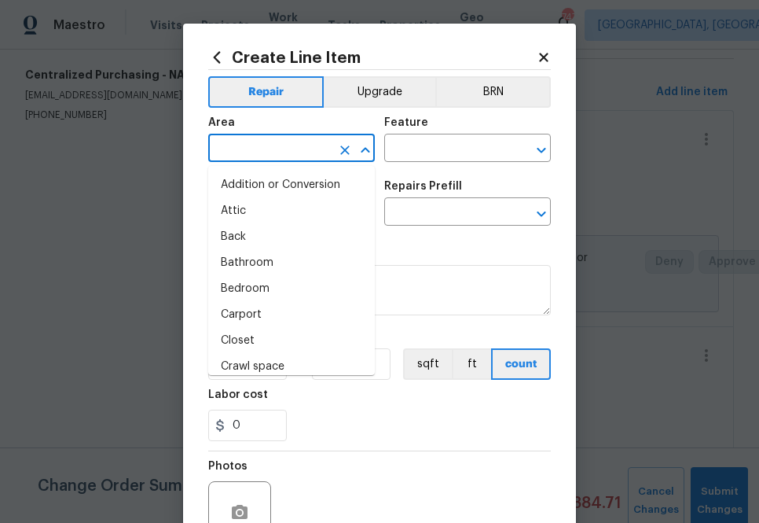
type input "p"
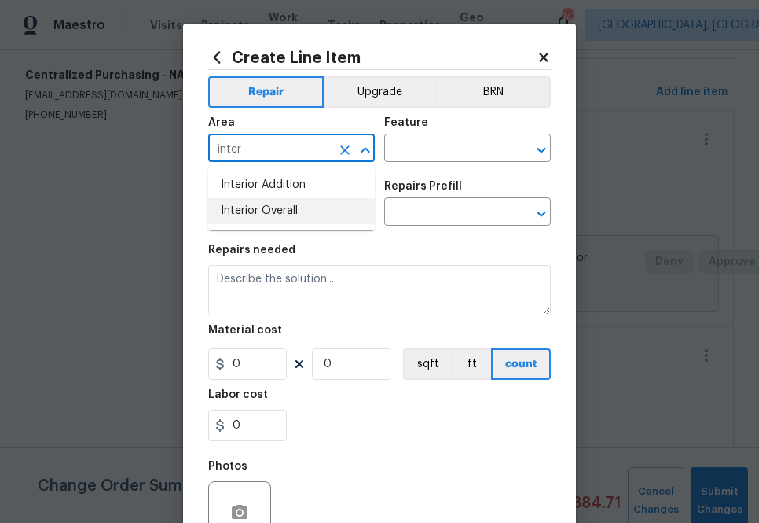
click at [294, 214] on li "Interior Overall" at bounding box center [291, 211] width 167 height 26
type input "Interior Overall"
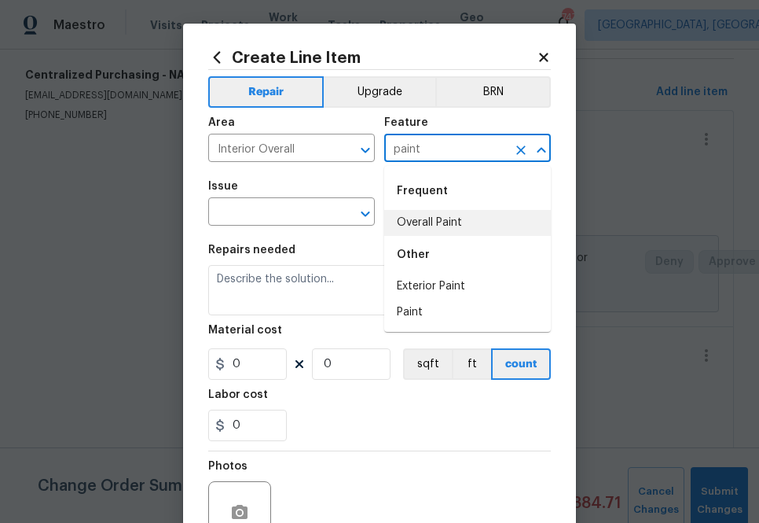
click at [411, 223] on li "Overall Paint" at bounding box center [467, 223] width 167 height 26
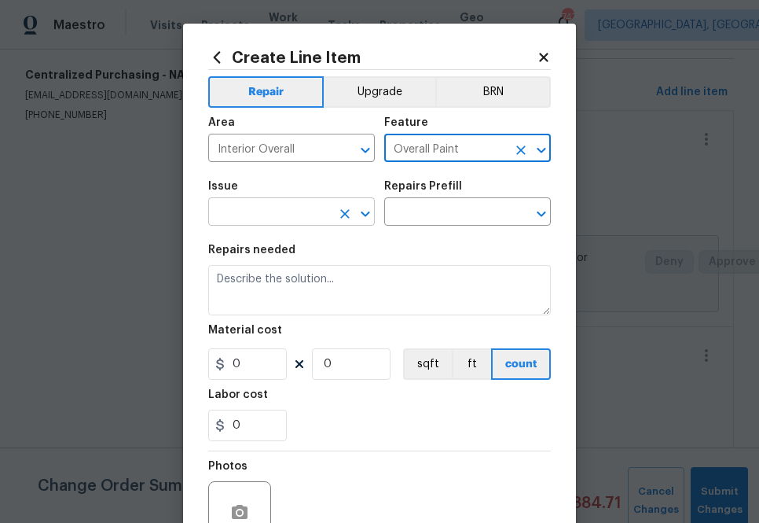
type input "Overall Paint"
click at [319, 216] on input "text" at bounding box center [269, 213] width 123 height 24
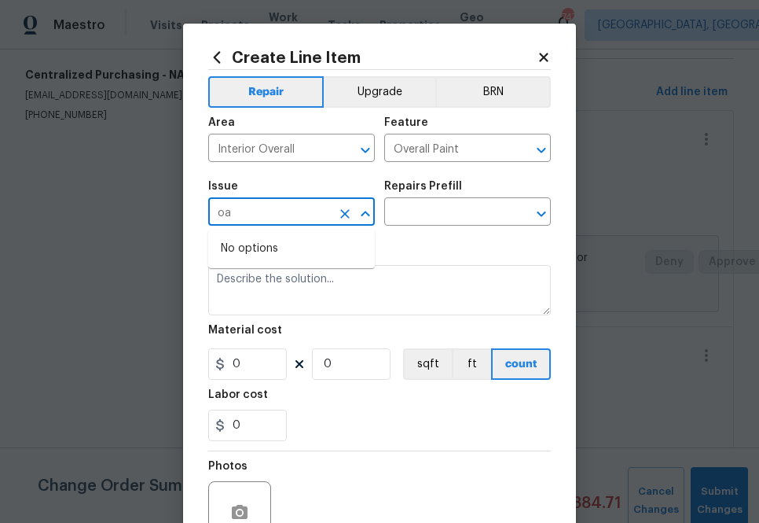
type input "o"
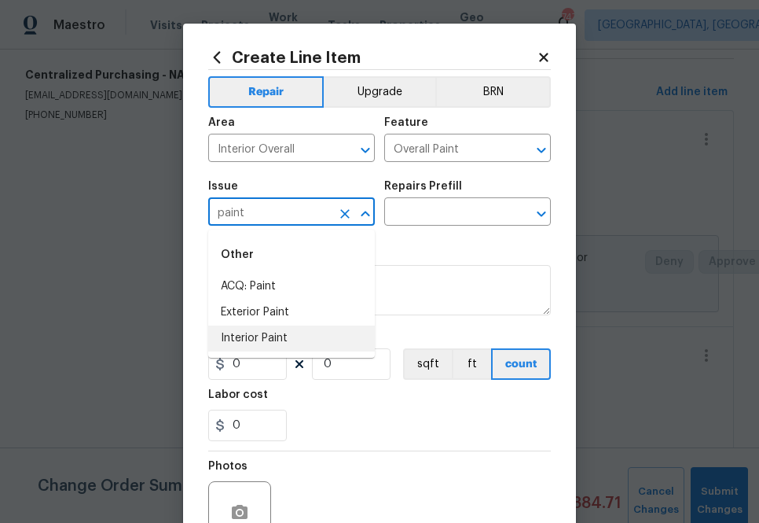
click at [268, 345] on li "Interior Paint" at bounding box center [291, 338] width 167 height 26
type input "Interior Paint"
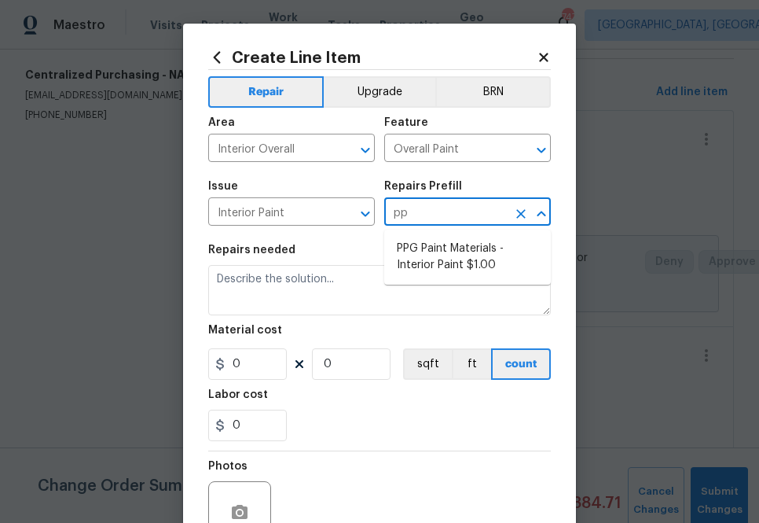
type input "ppg"
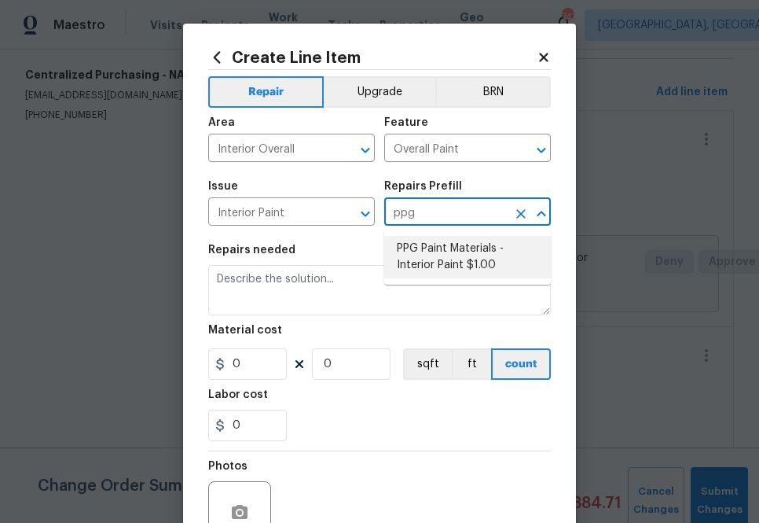
click at [416, 278] on li "PPG Paint Materials - Interior Paint $1.00" at bounding box center [467, 257] width 167 height 42
type input "PPG Paint Materials - Interior Paint $1.00"
type textarea "PPG Paint Materials ordered by Opendoor"
type input "1"
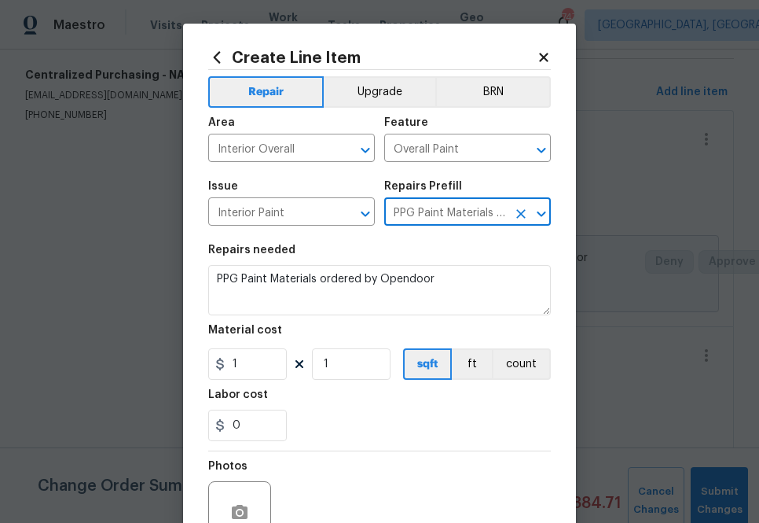
type input "PPG Paint Materials - Interior Paint $1.00"
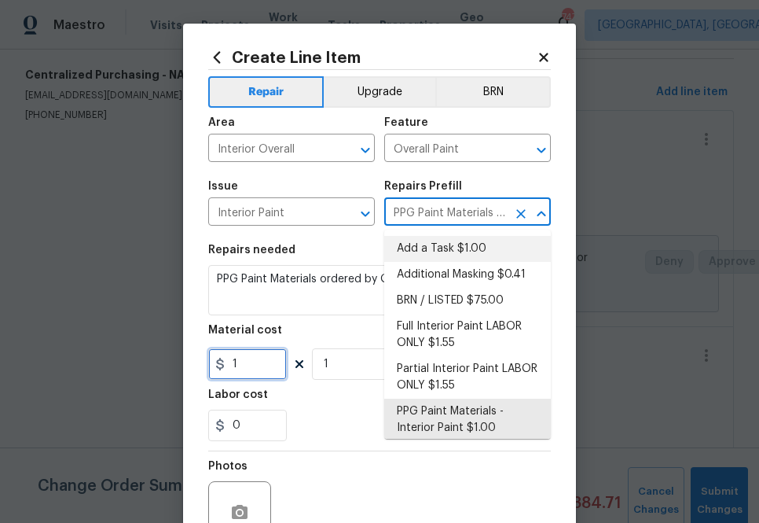
click at [259, 356] on input "1" at bounding box center [247, 363] width 79 height 31
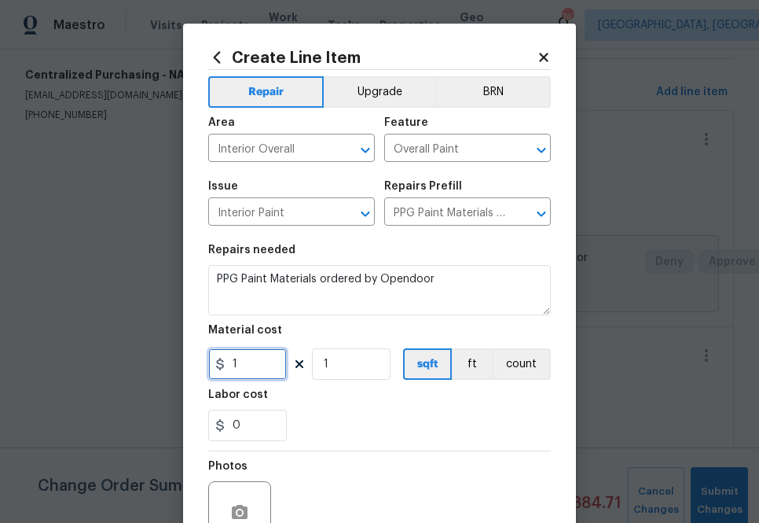
click at [259, 356] on input "1" at bounding box center [247, 363] width 79 height 31
paste input "256."
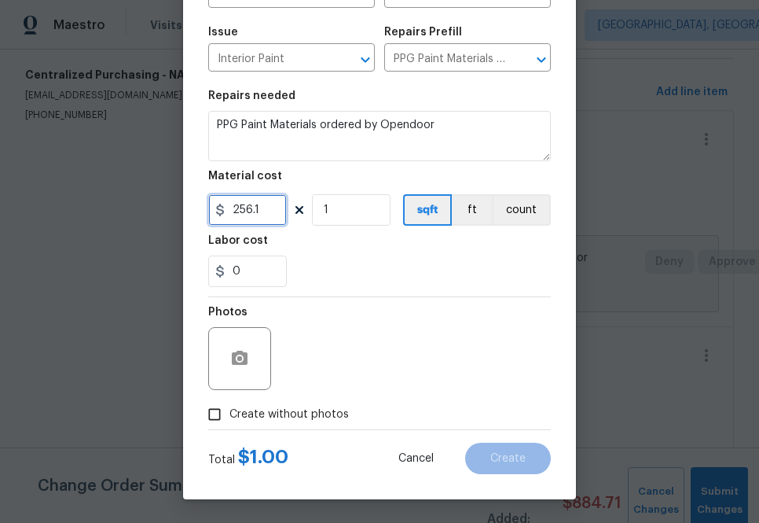
type input "256.1"
click at [291, 411] on span "Create without photos" at bounding box center [290, 414] width 120 height 17
click at [230, 411] on input "Create without photos" at bounding box center [215, 414] width 30 height 30
checkbox input "true"
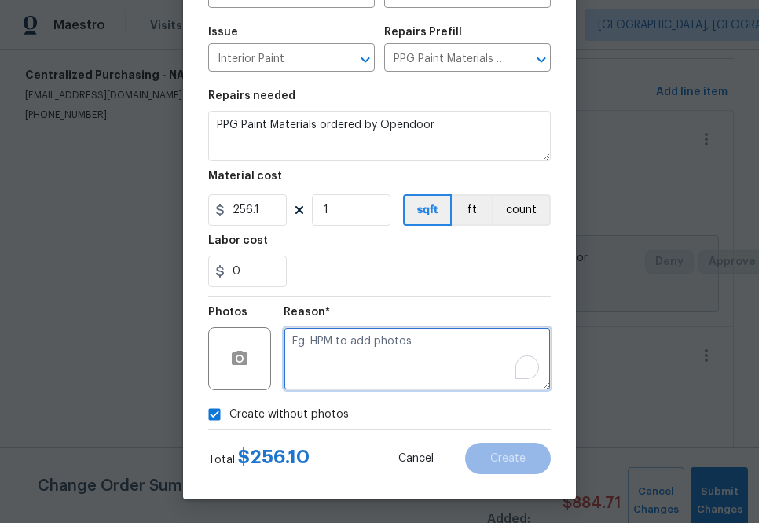
click at [329, 370] on textarea "To enrich screen reader interactions, please activate Accessibility in Grammarl…" at bounding box center [417, 358] width 267 height 63
type textarea "na"
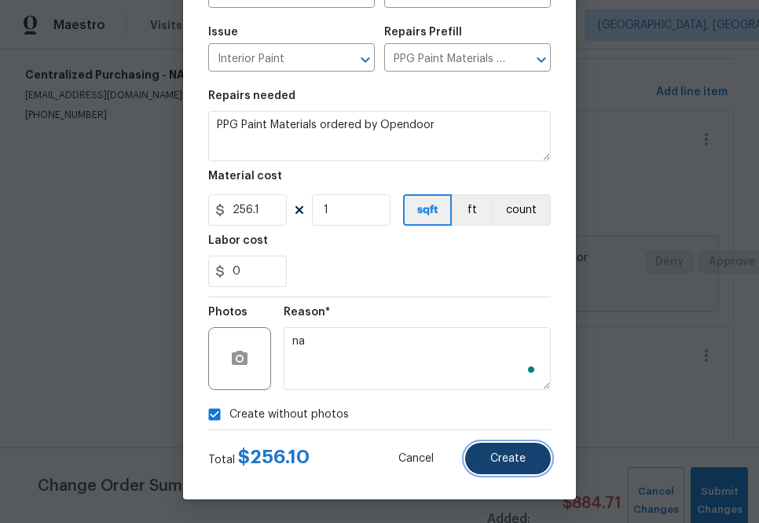
click at [490, 448] on button "Create" at bounding box center [508, 458] width 86 height 31
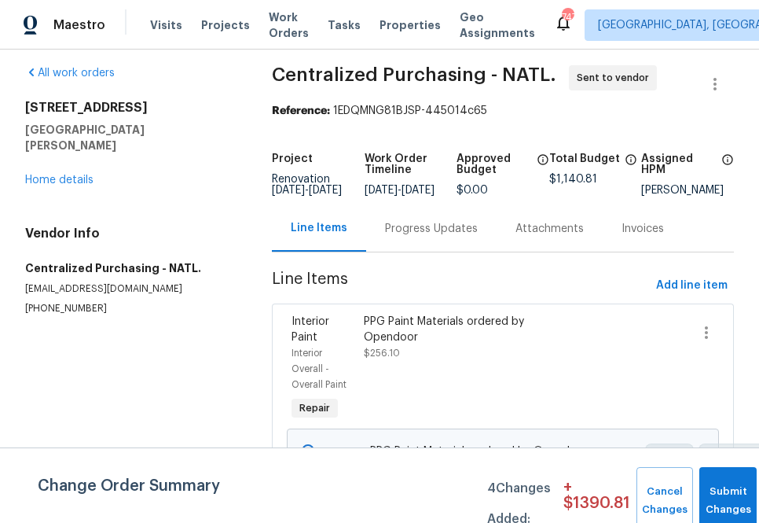
scroll to position [0, 0]
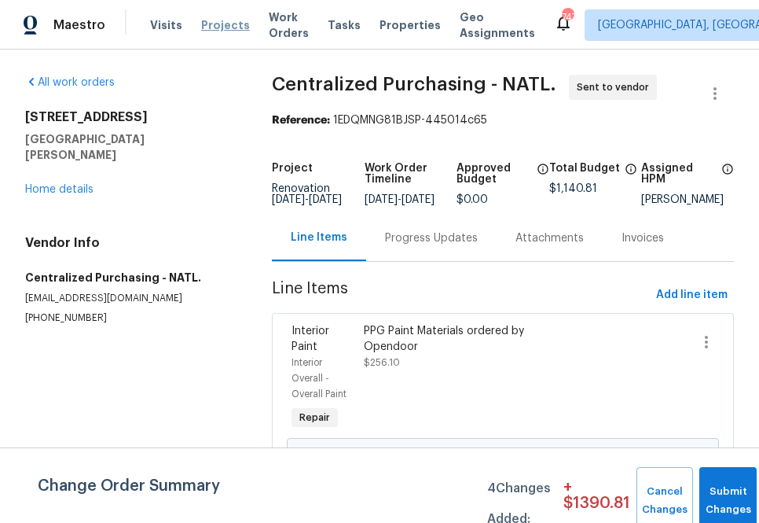
click at [217, 28] on span "Projects" at bounding box center [225, 25] width 49 height 16
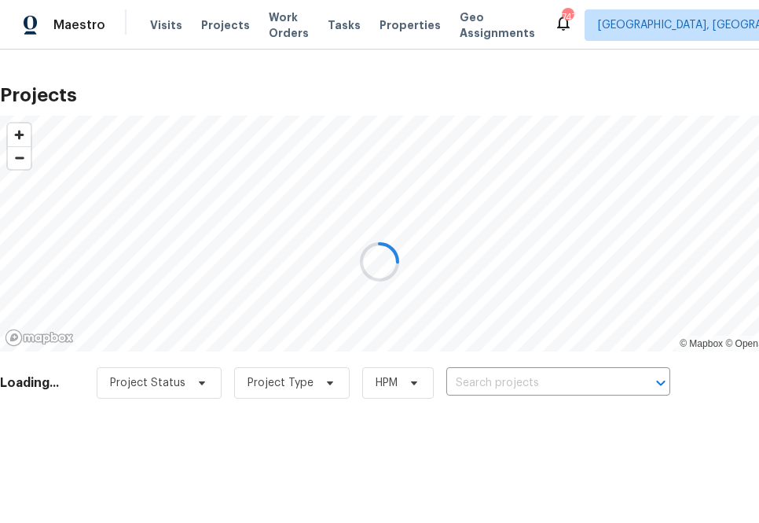
click at [483, 389] on div at bounding box center [379, 261] width 759 height 523
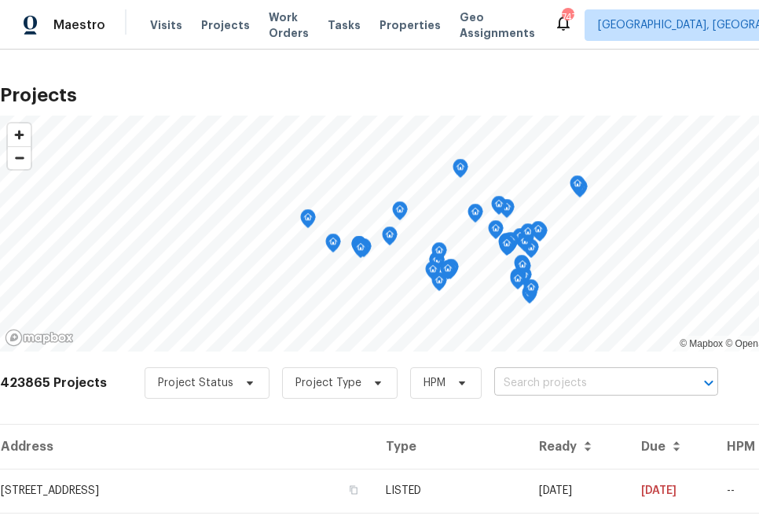
click at [506, 383] on input "text" at bounding box center [585, 383] width 180 height 24
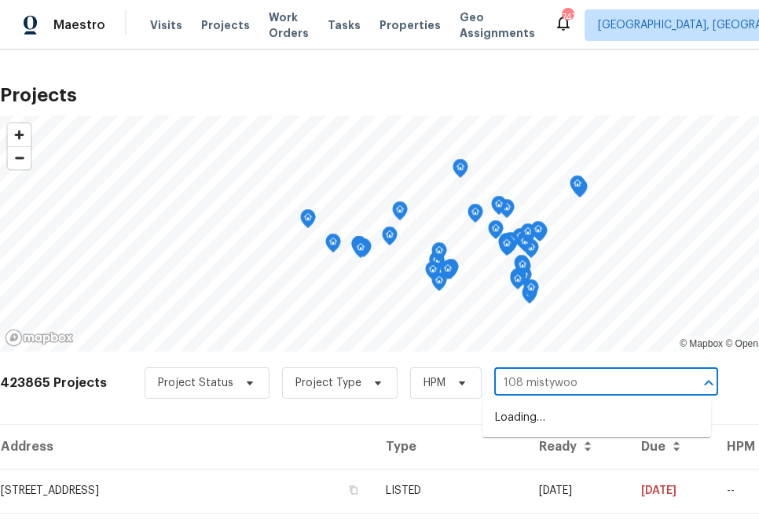
type input "108 mistywood"
click at [540, 431] on li "[STREET_ADDRESS][PERSON_NAME]" at bounding box center [597, 418] width 229 height 26
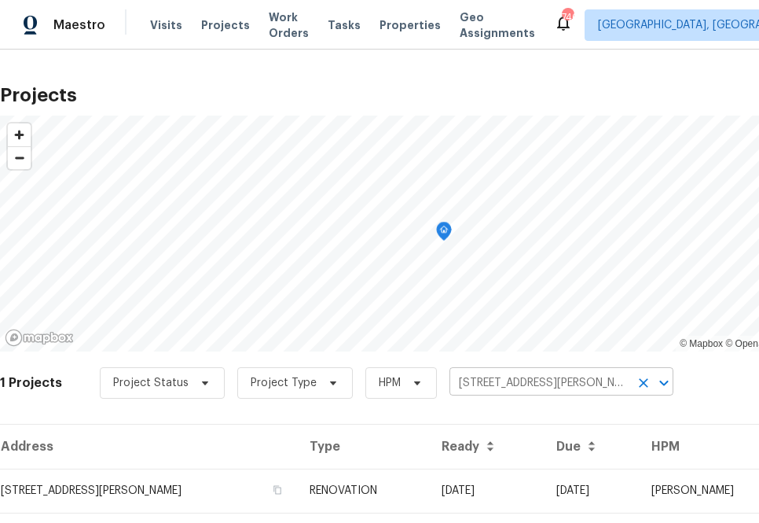
scroll to position [40, 0]
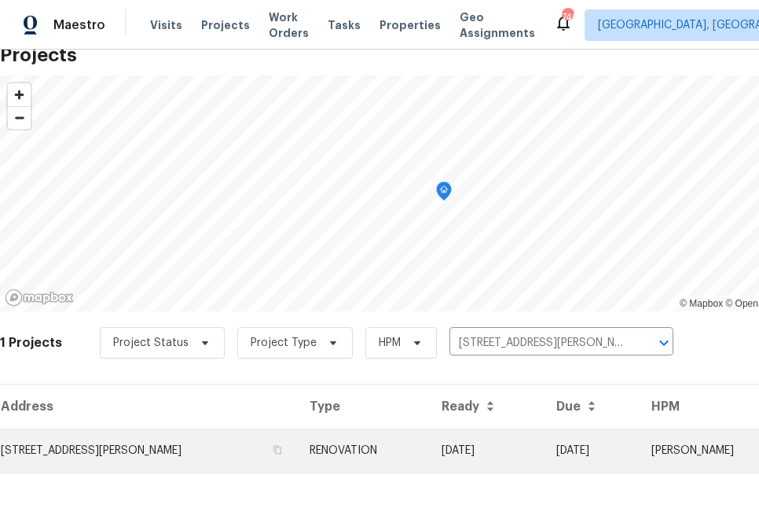
click at [123, 442] on td "[STREET_ADDRESS][PERSON_NAME]" at bounding box center [148, 450] width 297 height 44
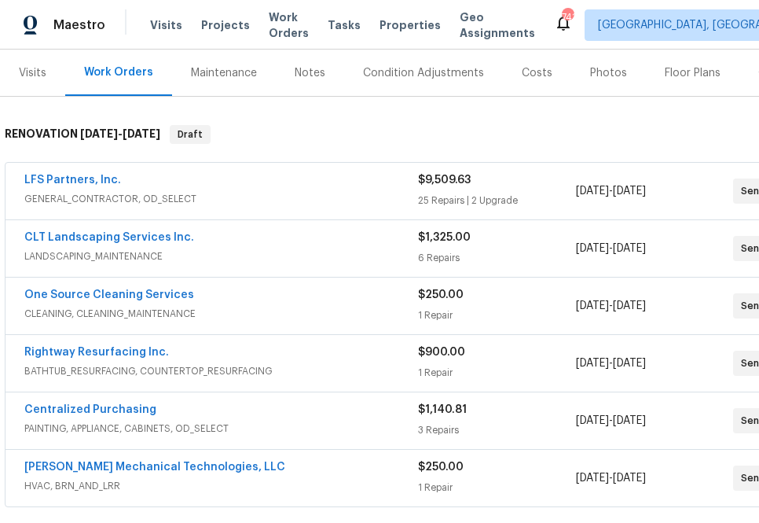
scroll to position [15, 0]
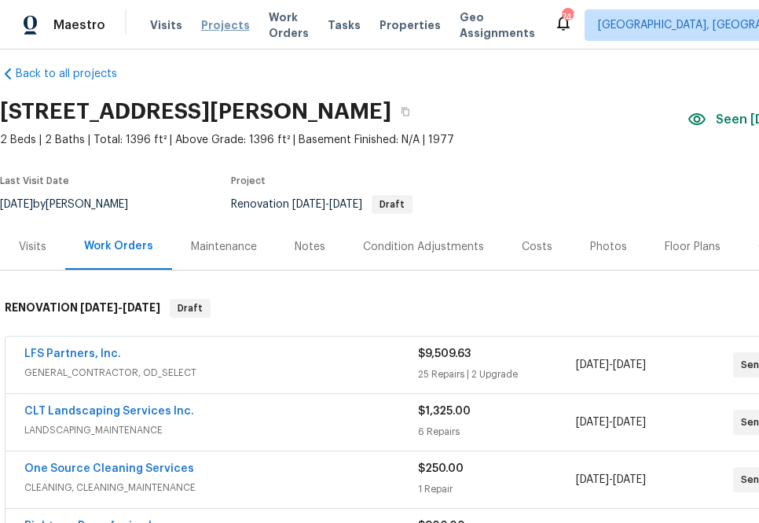
click at [225, 23] on span "Projects" at bounding box center [225, 25] width 49 height 16
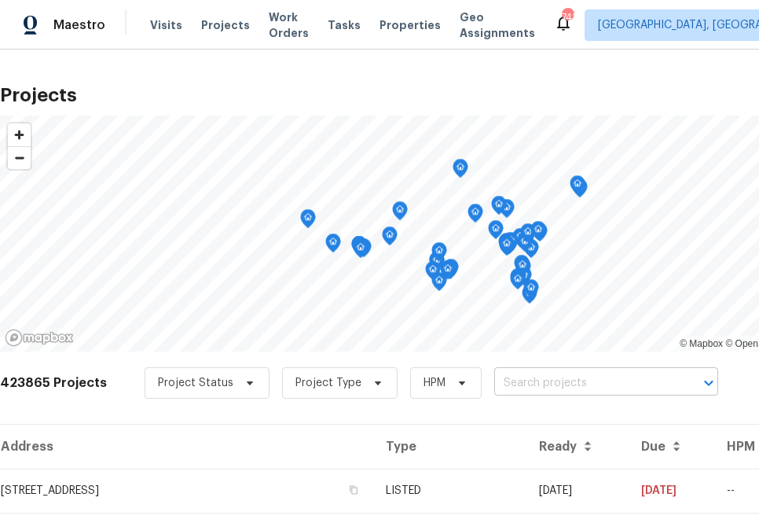
click at [560, 390] on input "text" at bounding box center [585, 383] width 180 height 24
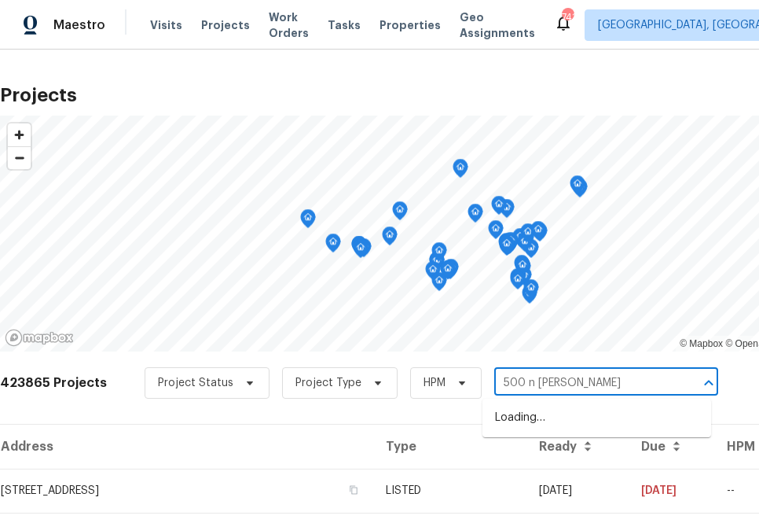
type input "500 n roosevelt"
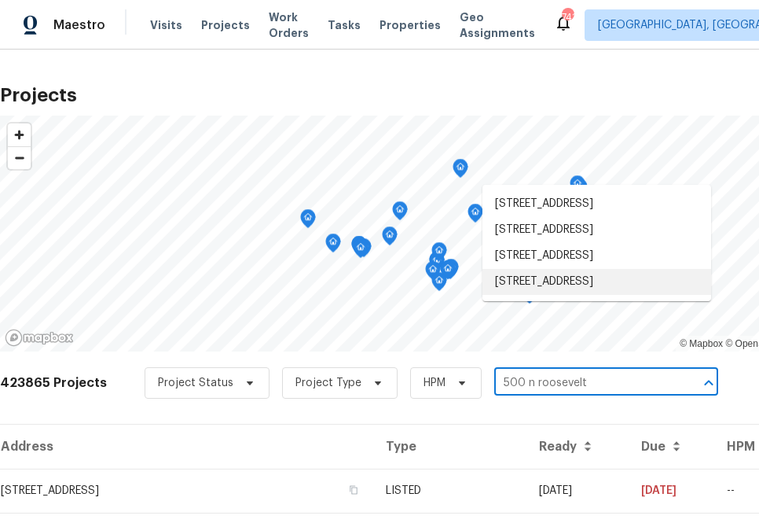
click at [620, 295] on li "500 N Roosevelt Ave Unit 16, Chandler, AZ 85226" at bounding box center [597, 282] width 229 height 26
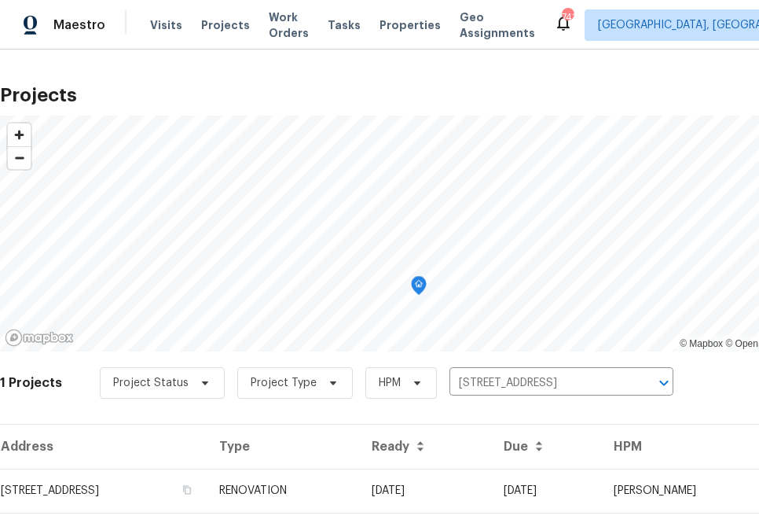
scroll to position [40, 0]
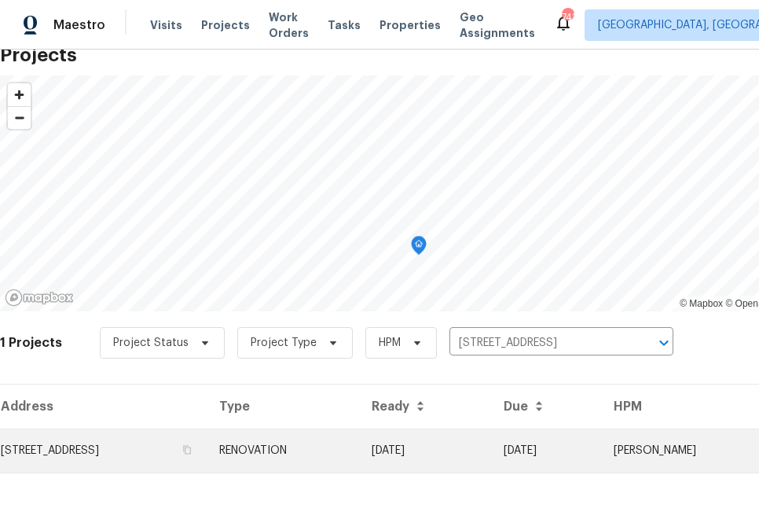
click at [171, 458] on td "500 N Roosevelt Ave Unit 16, Chandler, AZ 85226" at bounding box center [103, 450] width 207 height 44
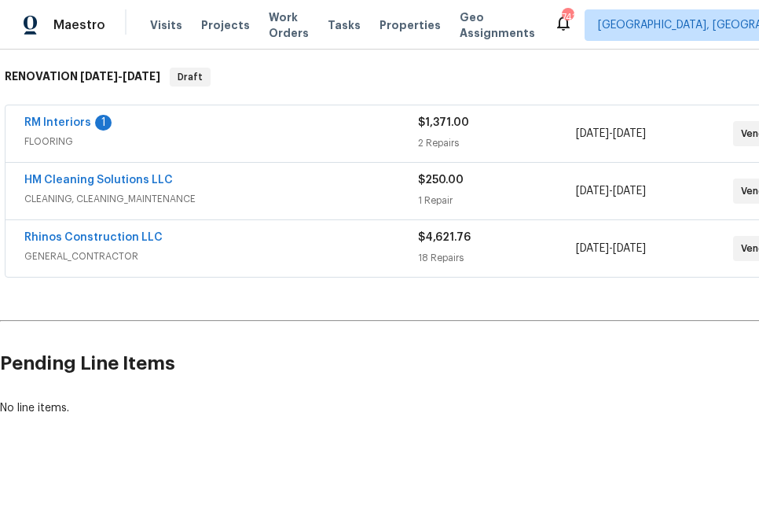
scroll to position [246, 129]
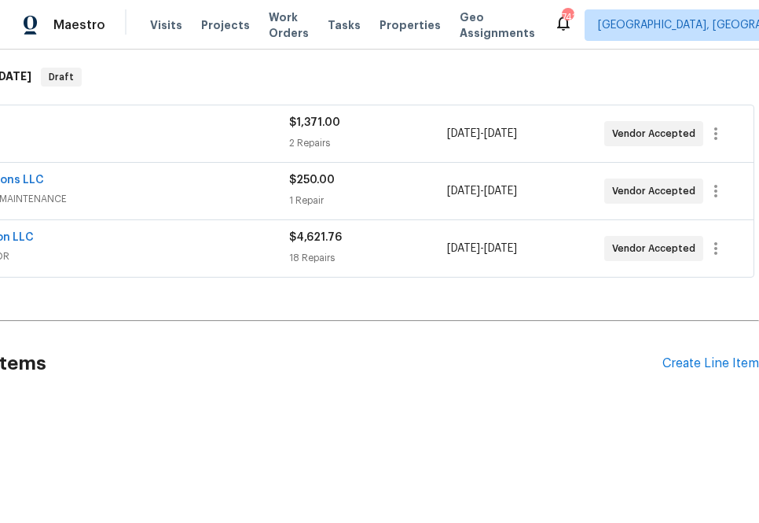
click at [719, 351] on div "Pending Line Items Create Line Item" at bounding box center [315, 363] width 888 height 73
click at [714, 366] on div "Create Line Item" at bounding box center [711, 363] width 97 height 15
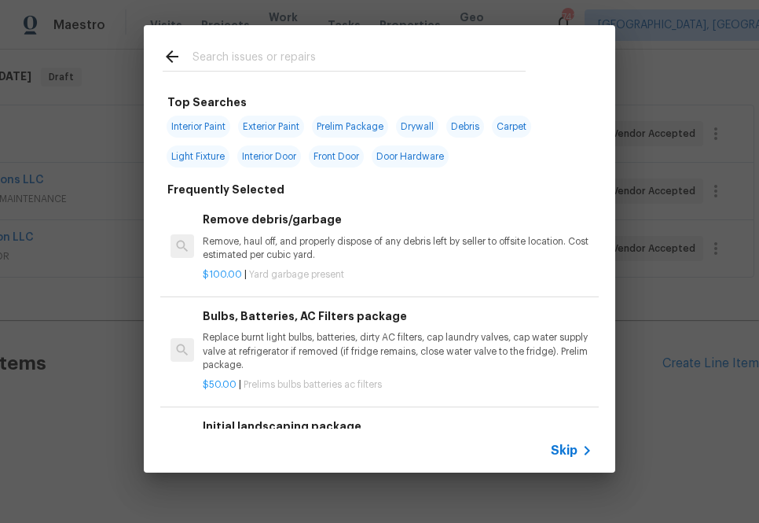
click at [565, 454] on span "Skip" at bounding box center [564, 451] width 27 height 16
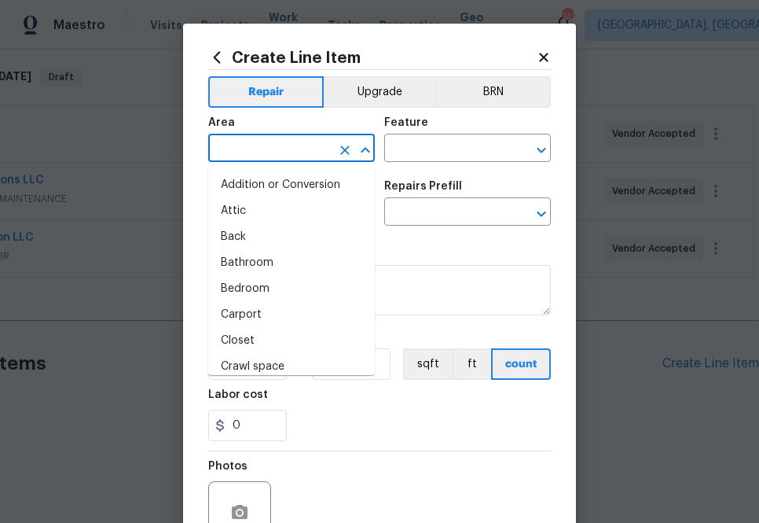
click at [281, 160] on input "text" at bounding box center [269, 150] width 123 height 24
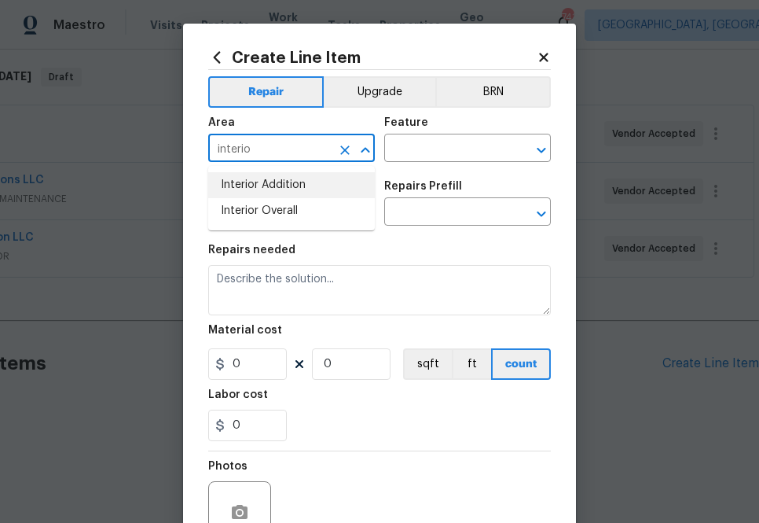
click at [290, 205] on li "Interior Overall" at bounding box center [291, 211] width 167 height 26
type input "Interior Overall"
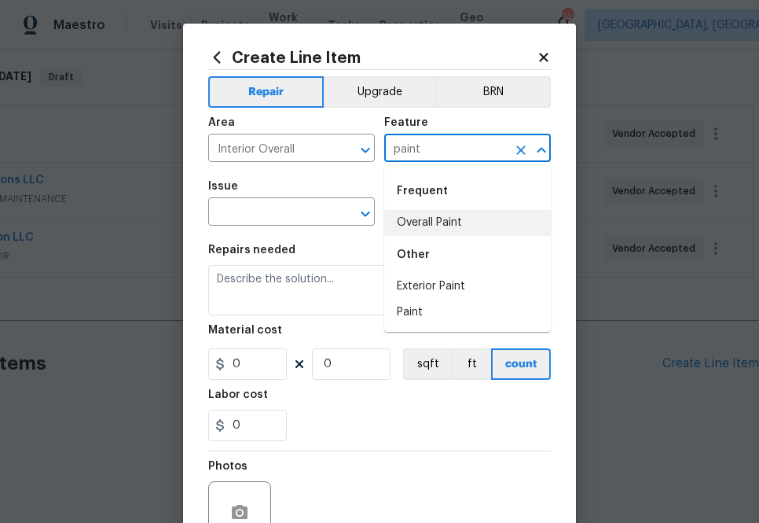
click at [454, 216] on li "Overall Paint" at bounding box center [467, 223] width 167 height 26
type input "Overall Paint"
click at [454, 216] on input "text" at bounding box center [445, 213] width 123 height 24
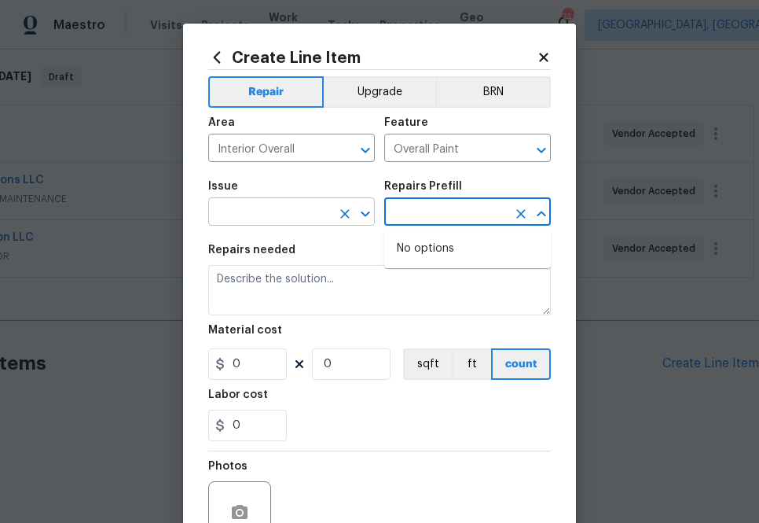
click at [266, 213] on input "text" at bounding box center [269, 213] width 123 height 24
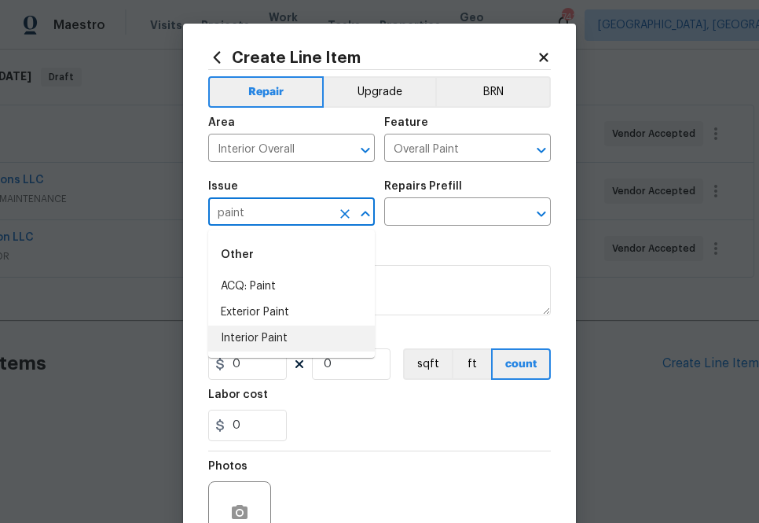
click at [248, 329] on li "Interior Paint" at bounding box center [291, 338] width 167 height 26
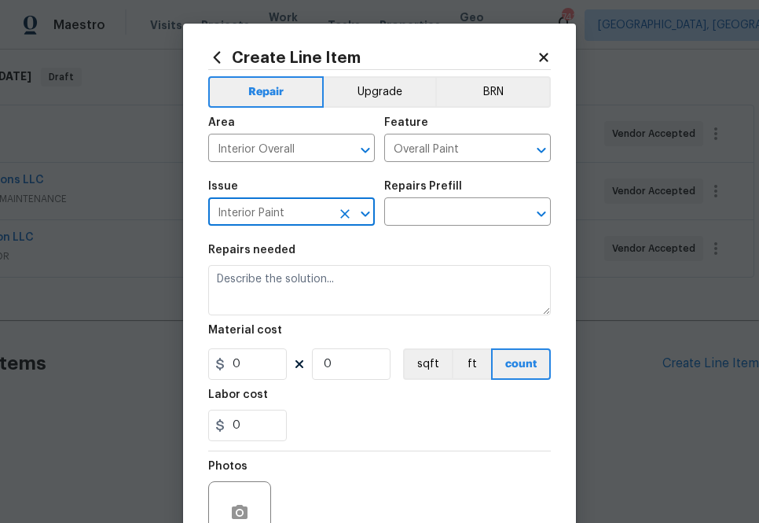
type input "Interior Paint"
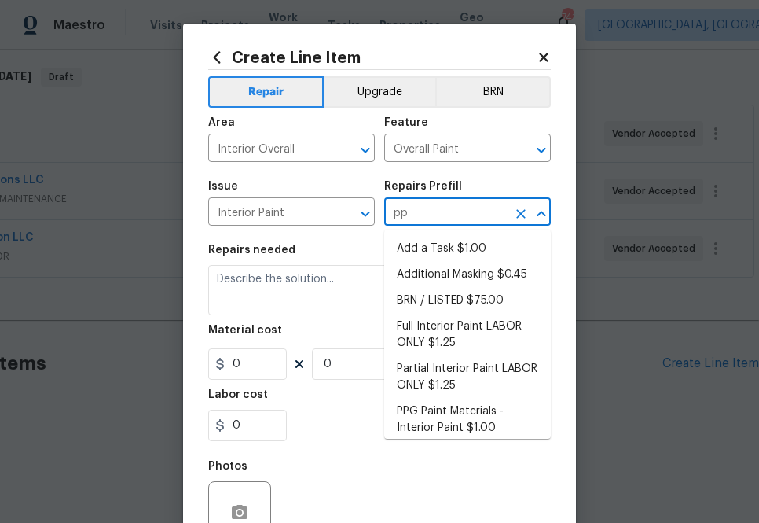
type input "ppg"
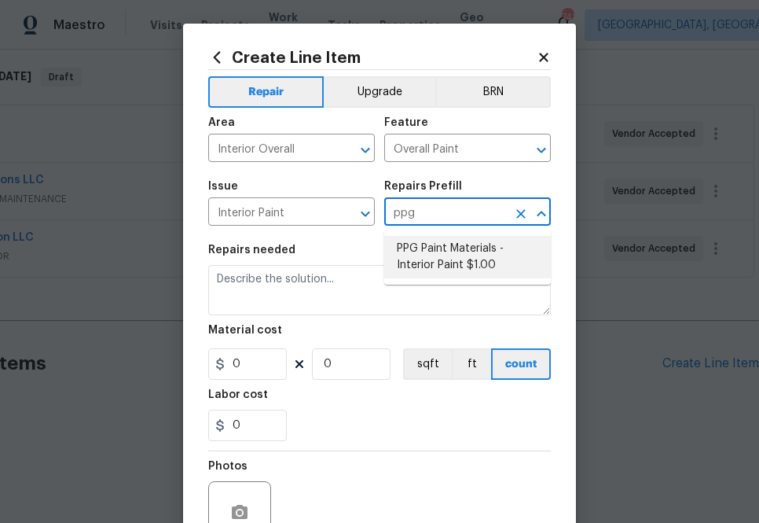
click at [428, 261] on li "PPG Paint Materials - Interior Paint $1.00" at bounding box center [467, 257] width 167 height 42
type input "PPG Paint Materials - Interior Paint $1.00"
type textarea "PPG Paint Materials ordered by Opendoor"
type input "1"
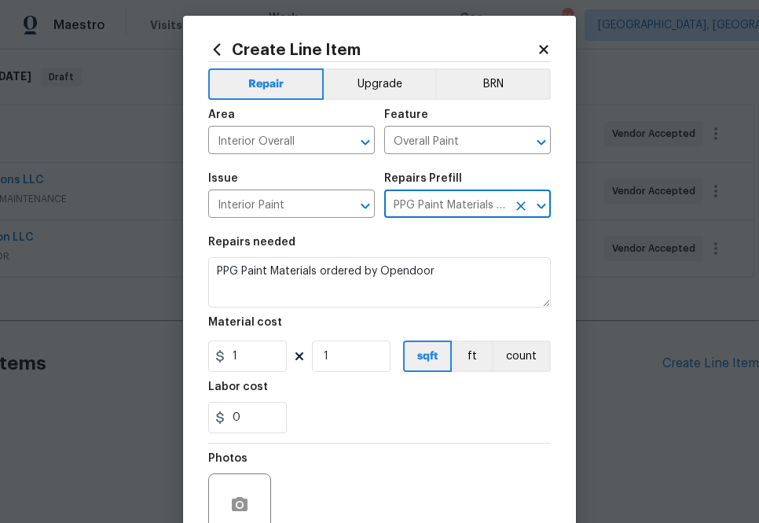
scroll to position [15, 0]
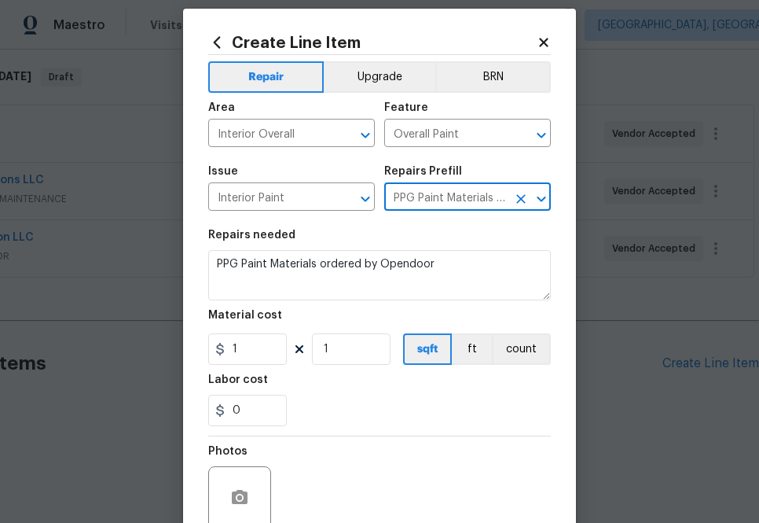
type input "PPG Paint Materials - Interior Paint $1.00"
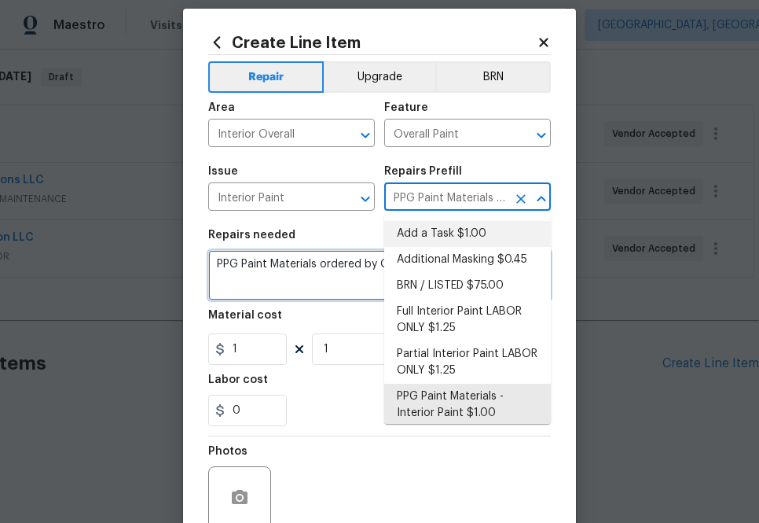
click at [306, 260] on textarea "PPG Paint Materials ordered by Opendoor" at bounding box center [379, 275] width 343 height 50
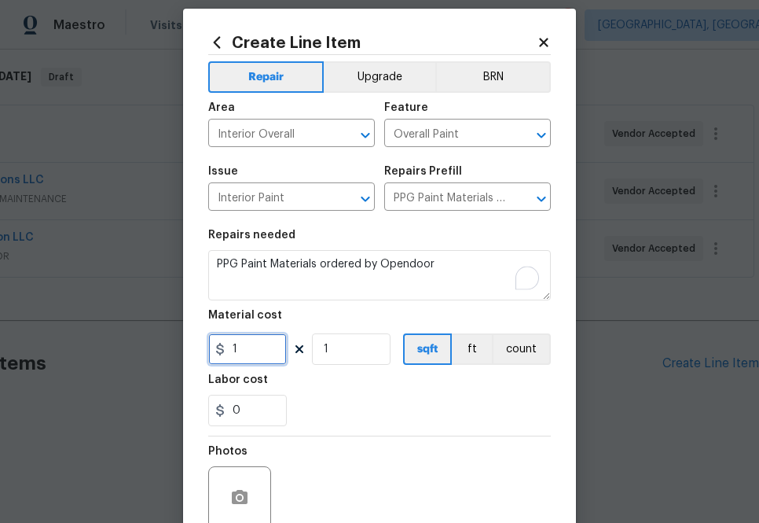
click at [262, 358] on input "1" at bounding box center [247, 348] width 79 height 31
paste input "335.77"
type input "335.77"
click at [349, 395] on div "Labor cost" at bounding box center [379, 384] width 343 height 20
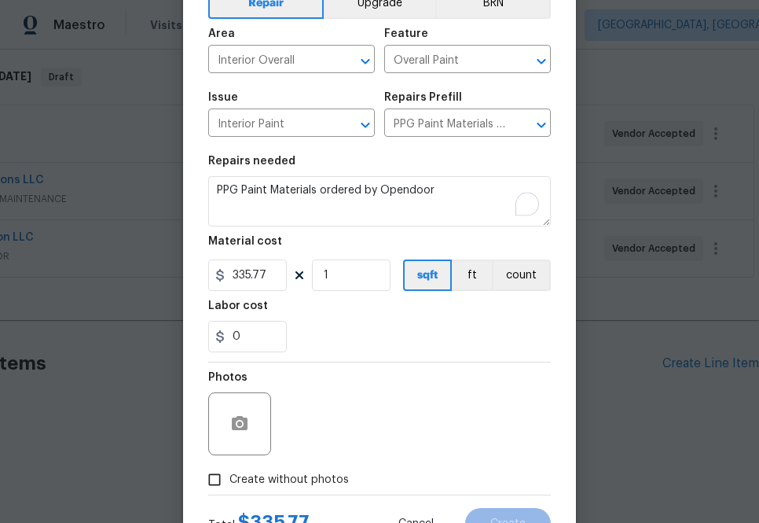
scroll to position [155, 0]
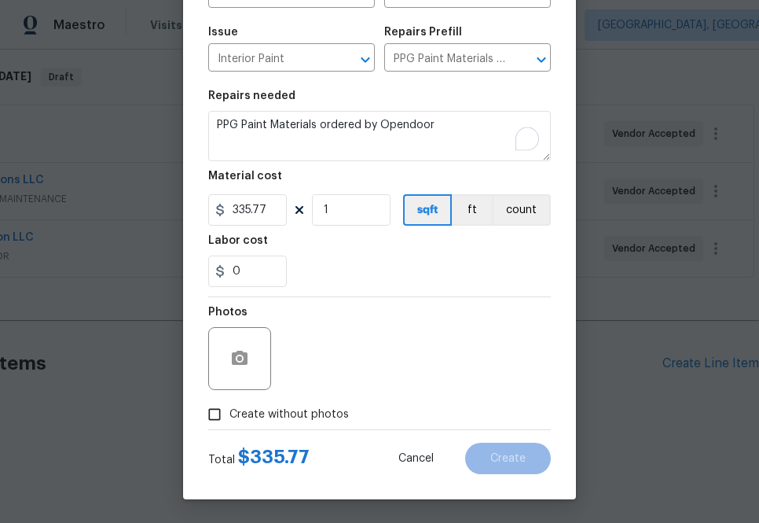
click at [311, 413] on span "Create without photos" at bounding box center [290, 414] width 120 height 17
click at [230, 413] on input "Create without photos" at bounding box center [215, 414] width 30 height 30
checkbox input "true"
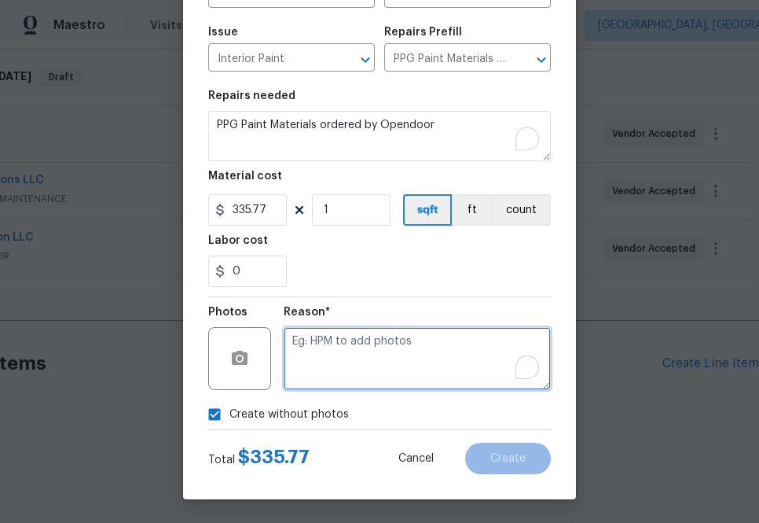
click at [344, 366] on textarea "To enrich screen reader interactions, please activate Accessibility in Grammarl…" at bounding box center [417, 358] width 267 height 63
type textarea "na"
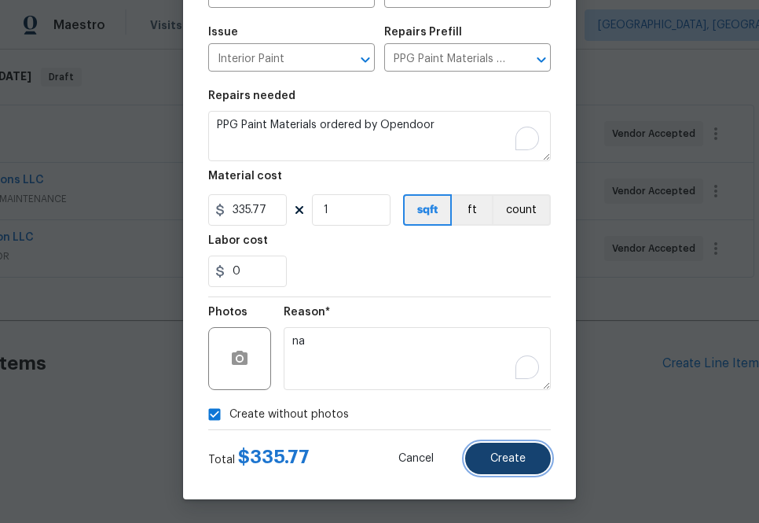
click at [506, 454] on span "Create" at bounding box center [508, 459] width 35 height 12
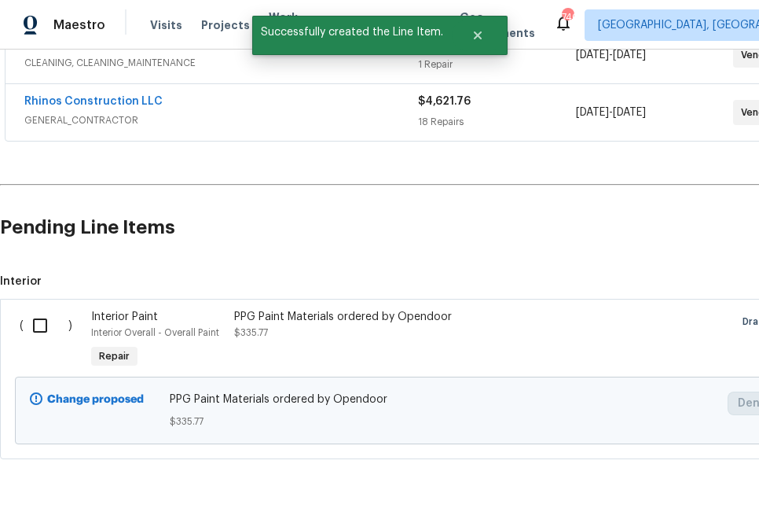
scroll to position [398, 0]
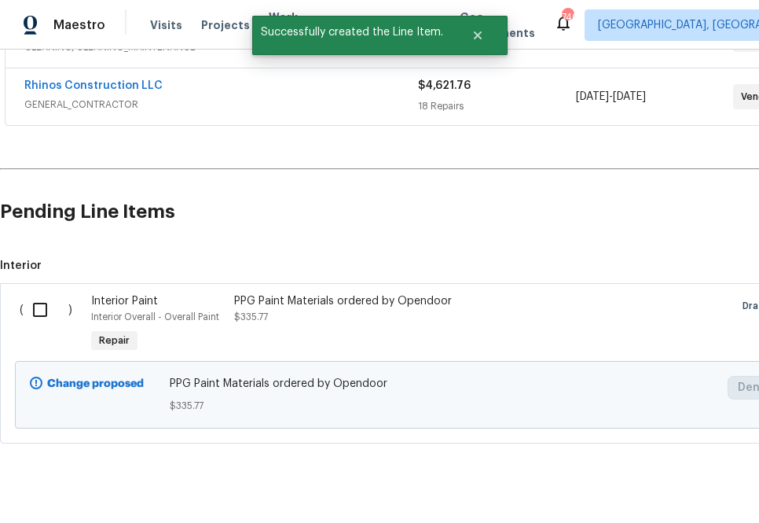
click at [46, 311] on input "checkbox" at bounding box center [46, 309] width 45 height 33
checkbox input "true"
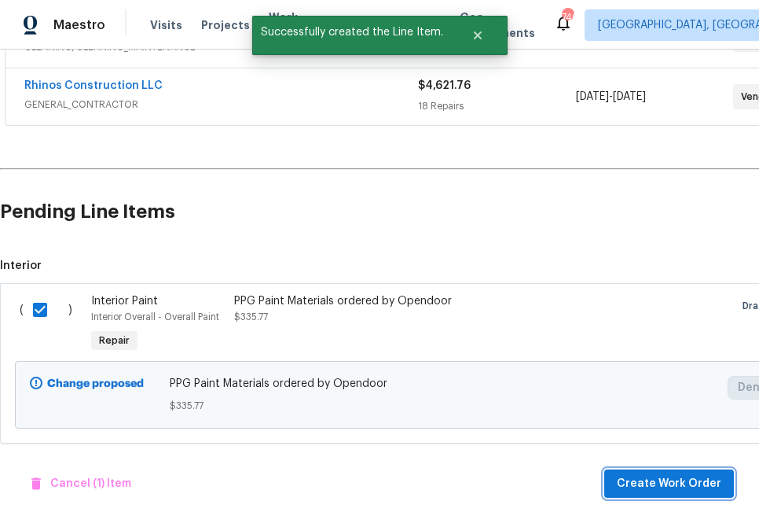
click at [685, 487] on span "Create Work Order" at bounding box center [669, 484] width 105 height 20
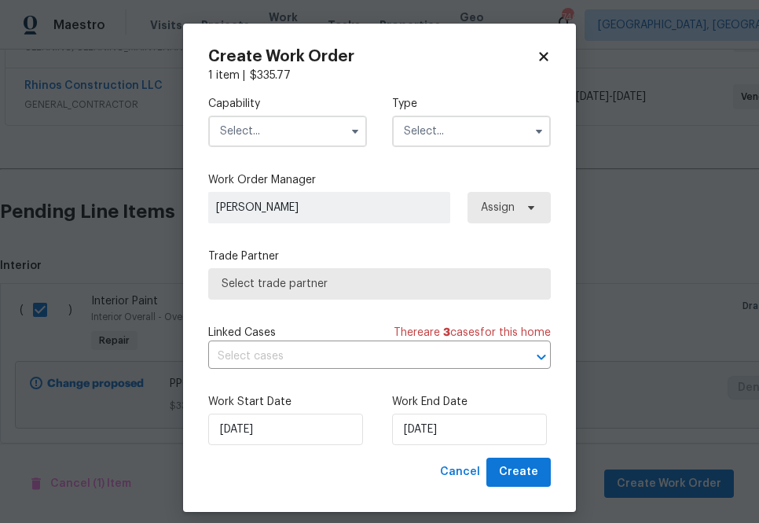
click at [325, 133] on input "text" at bounding box center [287, 131] width 159 height 31
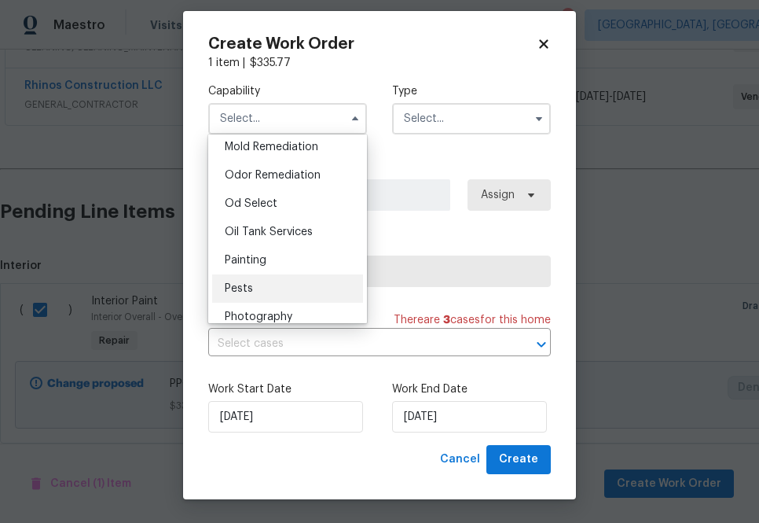
scroll to position [1208, 0]
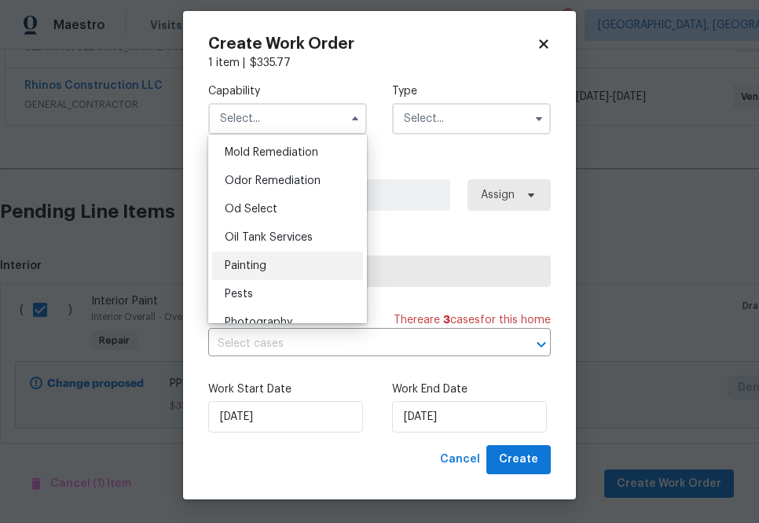
click at [300, 260] on div "Painting" at bounding box center [287, 266] width 151 height 28
type input "Painting"
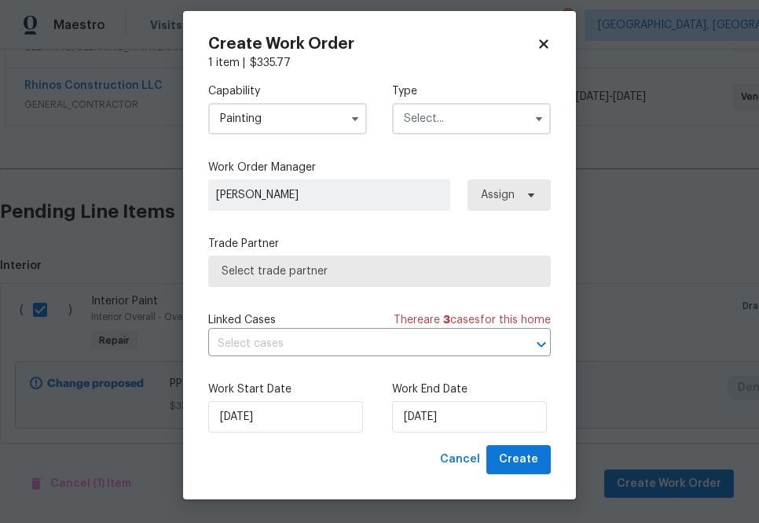
click at [461, 105] on input "text" at bounding box center [471, 118] width 159 height 31
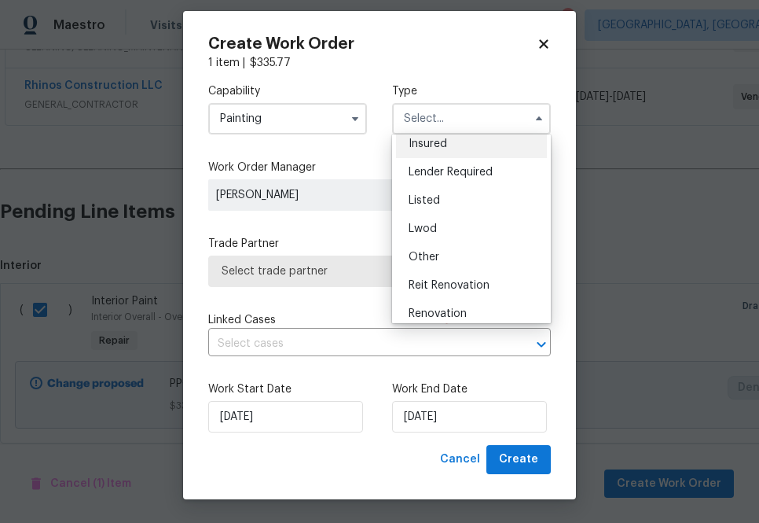
scroll to position [187, 0]
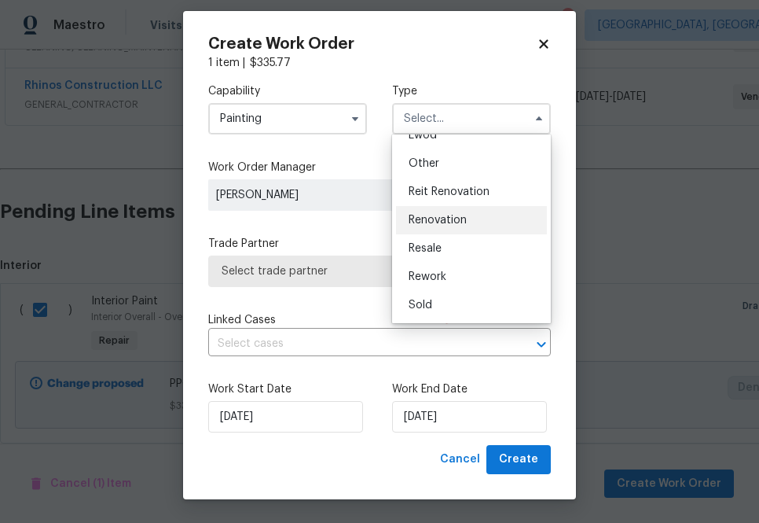
click at [445, 216] on span "Renovation" at bounding box center [438, 220] width 58 height 11
type input "Renovation"
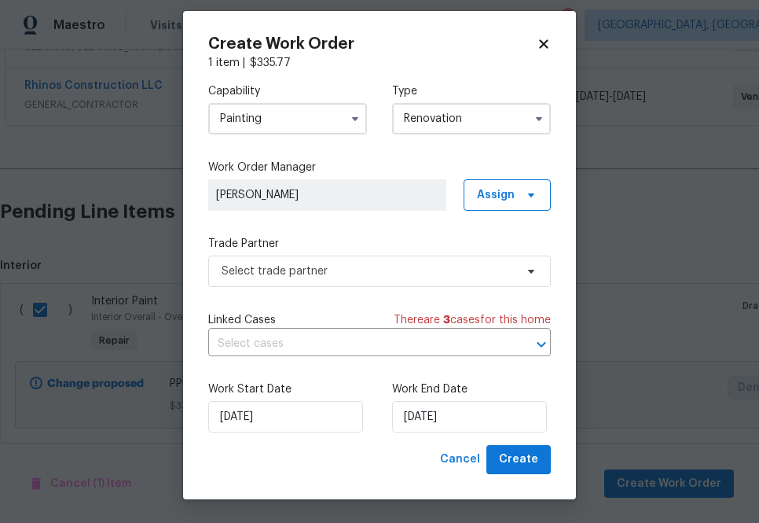
click at [511, 210] on div "Capability Painting Type Renovation Feedback Hoa Violation Incident Insured Len…" at bounding box center [379, 258] width 343 height 374
click at [510, 200] on span "Assign" at bounding box center [496, 195] width 38 height 16
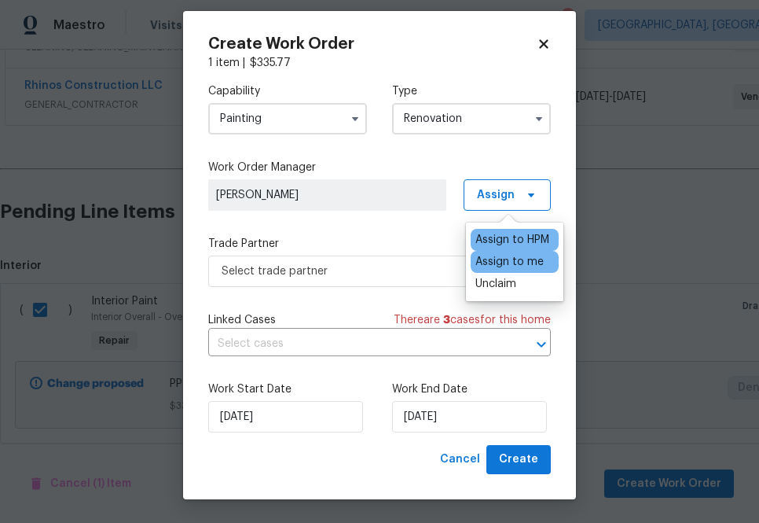
click at [499, 266] on div "Assign to me" at bounding box center [510, 262] width 68 height 16
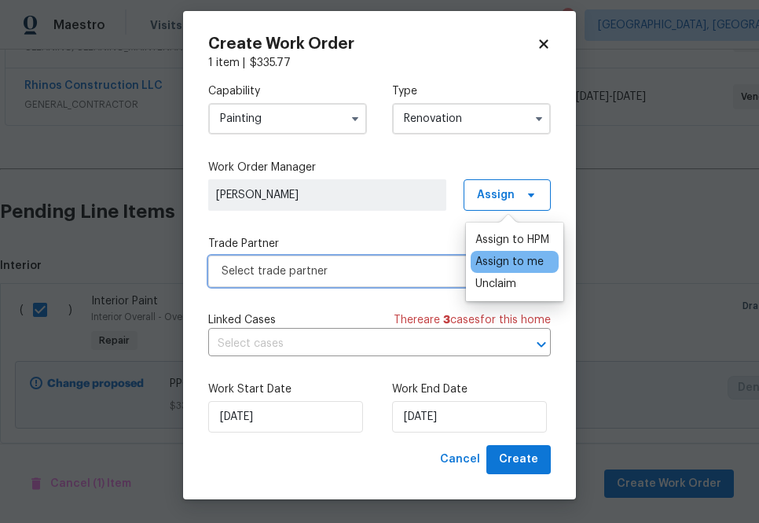
click at [395, 277] on span "Select trade partner" at bounding box center [368, 271] width 293 height 16
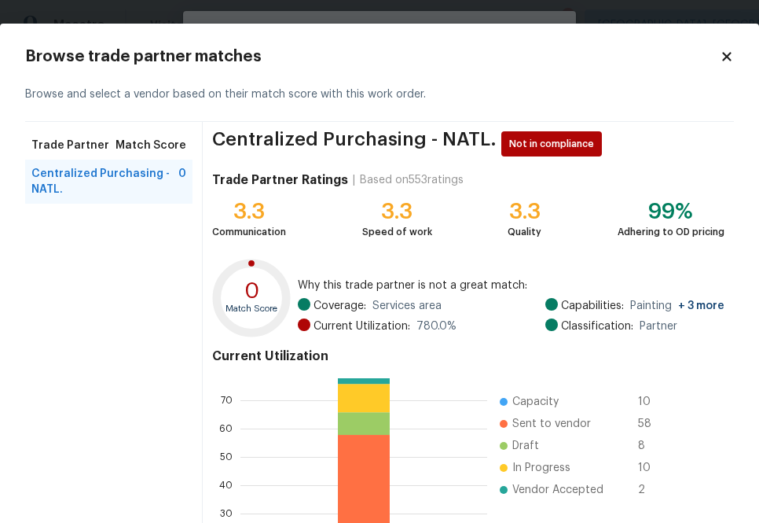
scroll to position [170, 0]
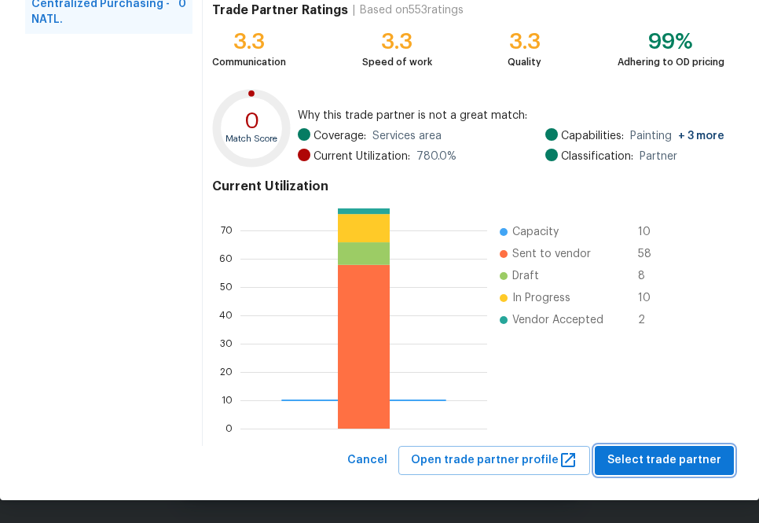
click at [637, 464] on span "Select trade partner" at bounding box center [665, 461] width 114 height 20
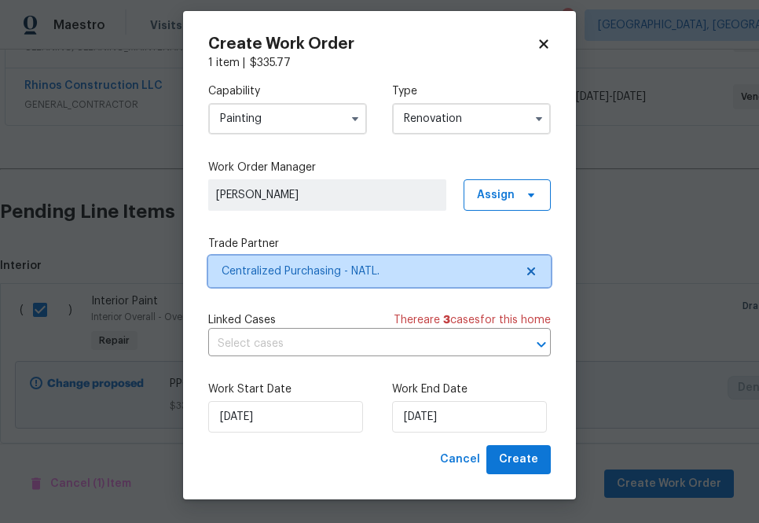
scroll to position [0, 0]
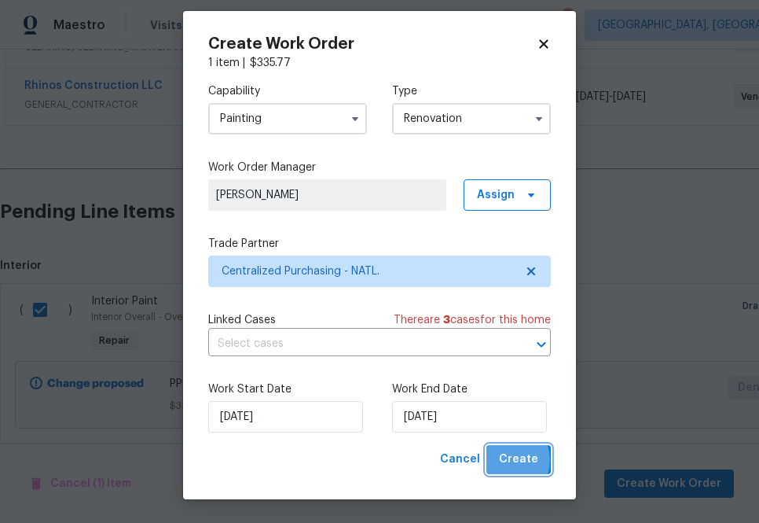
click at [505, 460] on span "Create" at bounding box center [518, 460] width 39 height 20
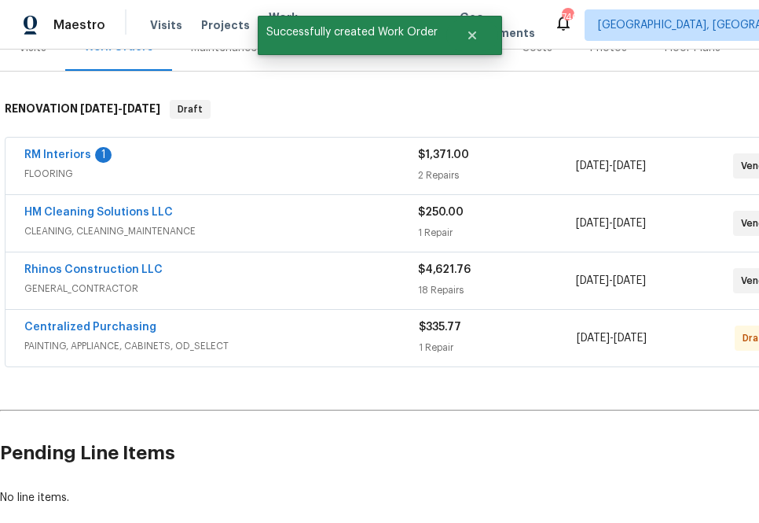
scroll to position [219, 0]
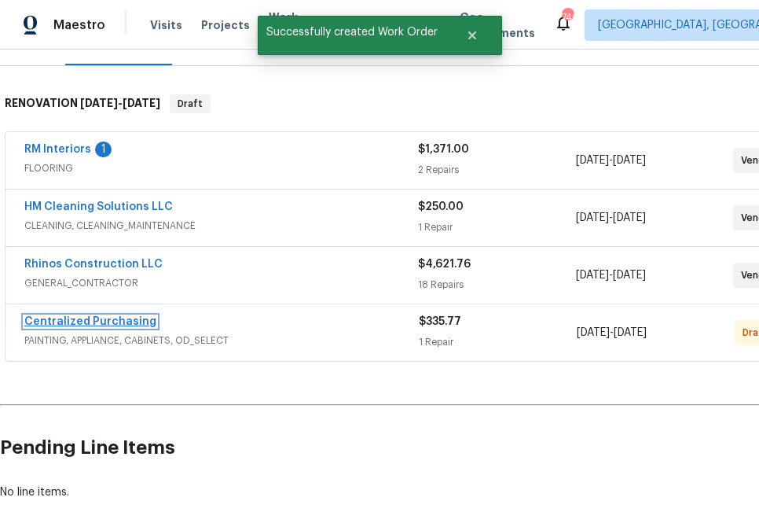
click at [115, 322] on link "Centralized Purchasing" at bounding box center [90, 321] width 132 height 11
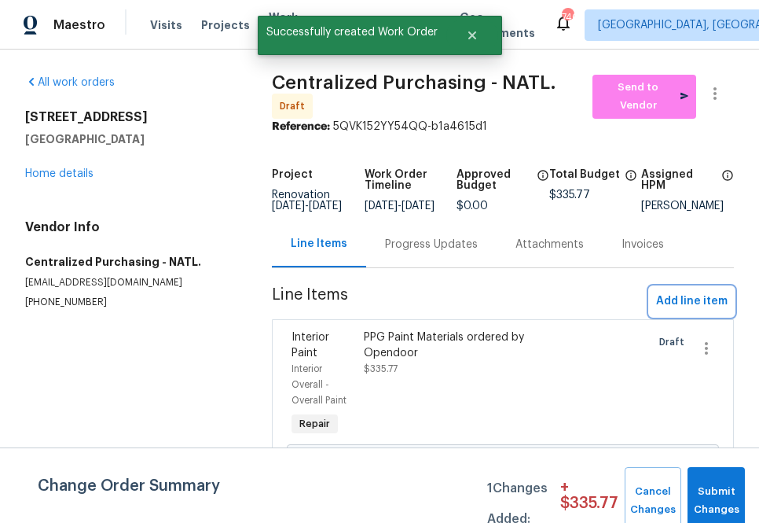
click at [668, 300] on span "Add line item" at bounding box center [692, 302] width 72 height 20
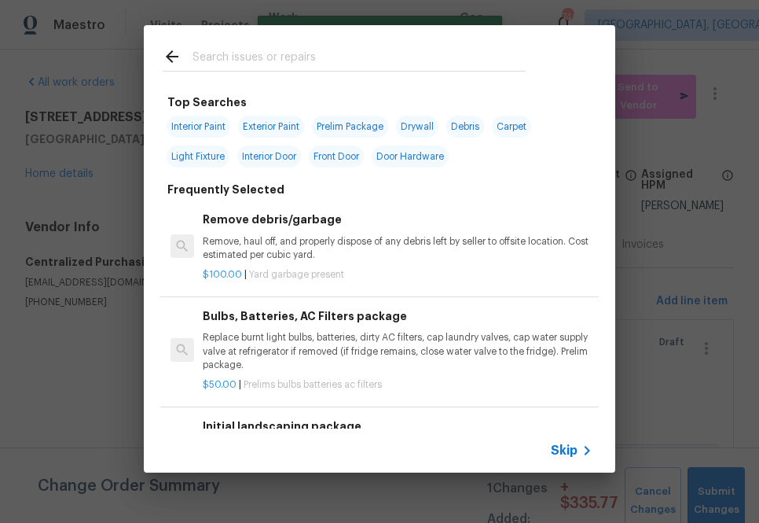
click at [570, 445] on span "Skip" at bounding box center [564, 451] width 27 height 16
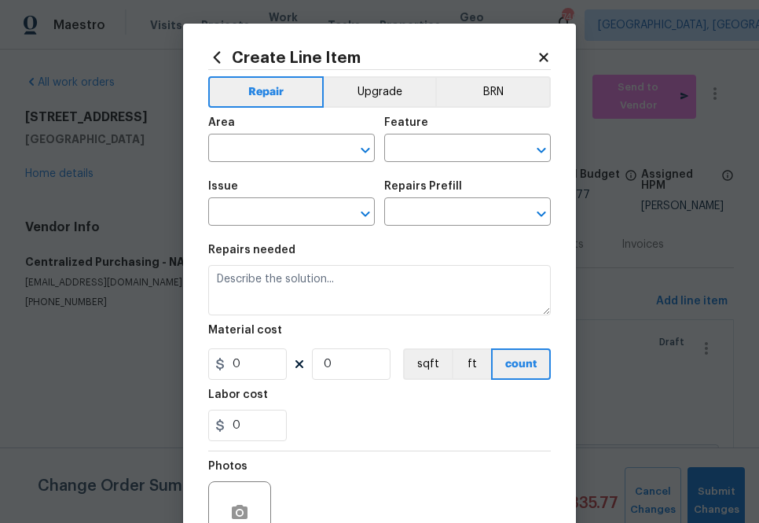
click at [289, 134] on div "Area" at bounding box center [291, 127] width 167 height 20
click at [281, 154] on input "text" at bounding box center [269, 150] width 123 height 24
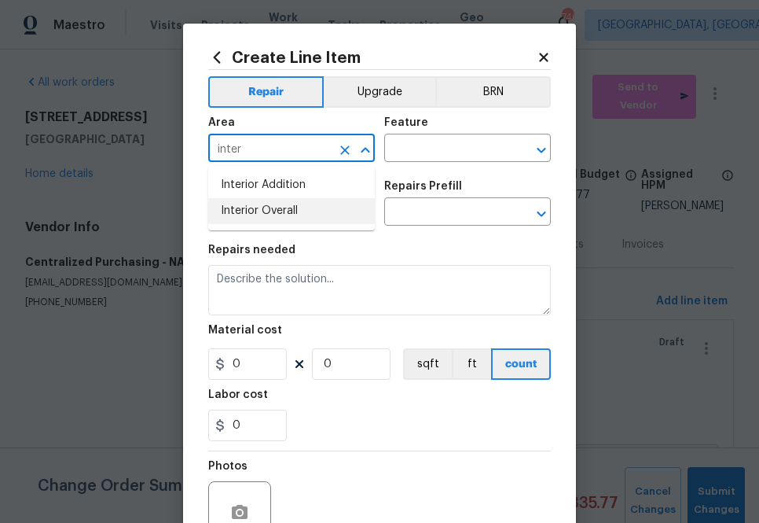
click at [287, 201] on li "Interior Overall" at bounding box center [291, 211] width 167 height 26
type input "Interior Overall"
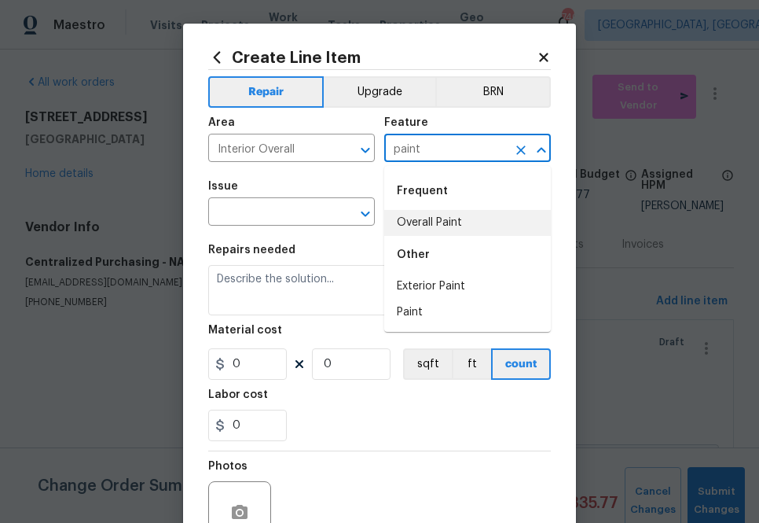
click at [421, 218] on li "Overall Paint" at bounding box center [467, 223] width 167 height 26
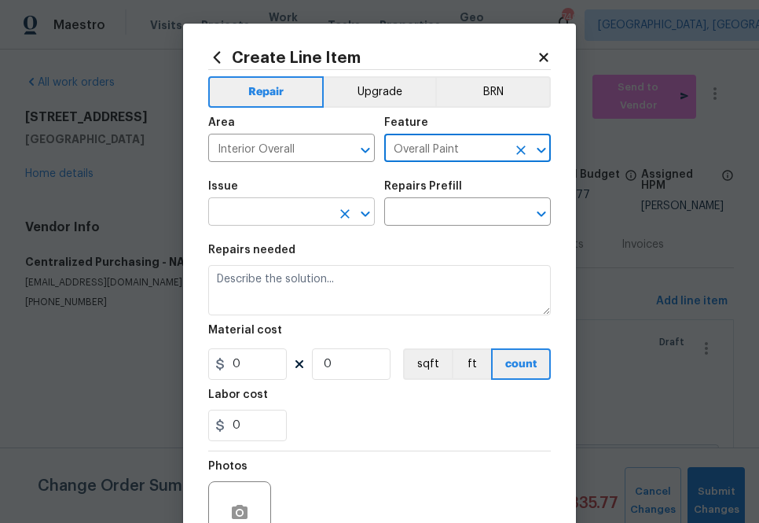
click at [307, 219] on input "text" at bounding box center [269, 213] width 123 height 24
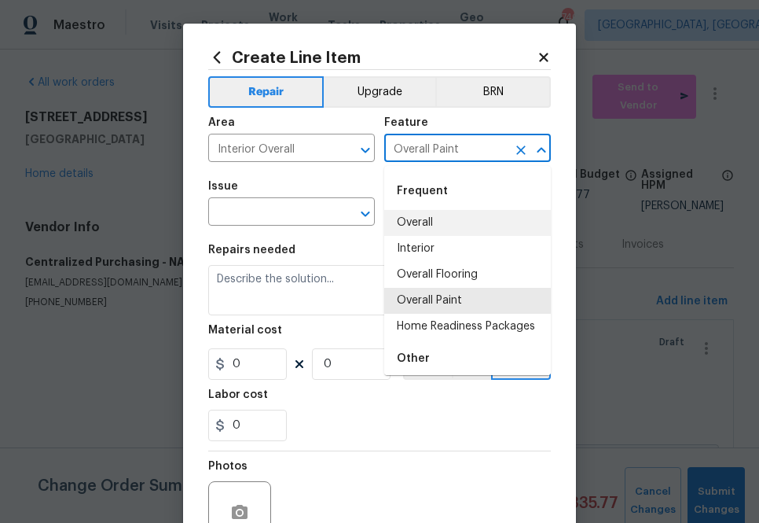
click at [432, 149] on input "Overall Paint" at bounding box center [445, 150] width 123 height 24
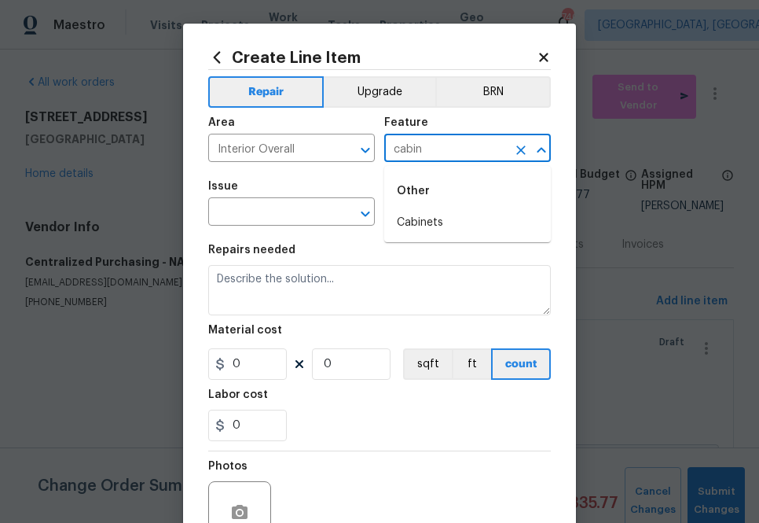
click at [468, 205] on div "Other" at bounding box center [467, 191] width 167 height 38
click at [460, 212] on li "Cabinets" at bounding box center [467, 223] width 167 height 26
type input "Cabinets"
click at [288, 212] on input "text" at bounding box center [269, 213] width 123 height 24
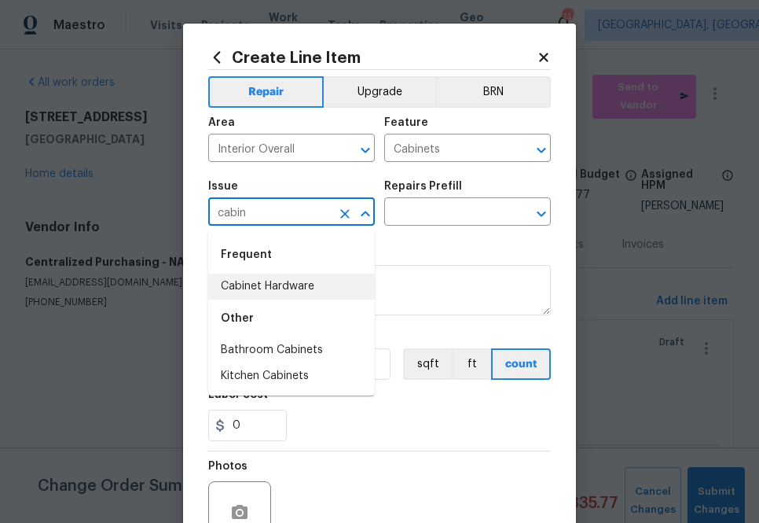
click at [272, 278] on li "Cabinet Hardware" at bounding box center [291, 287] width 167 height 26
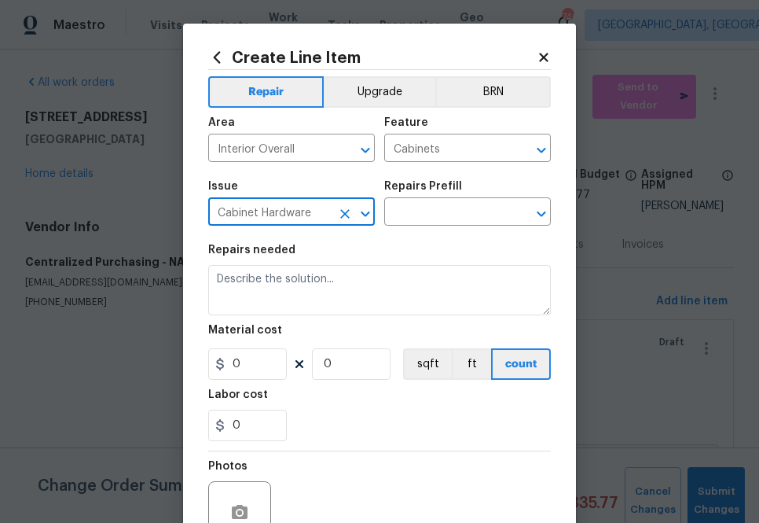
type input "Cabinet Hardware"
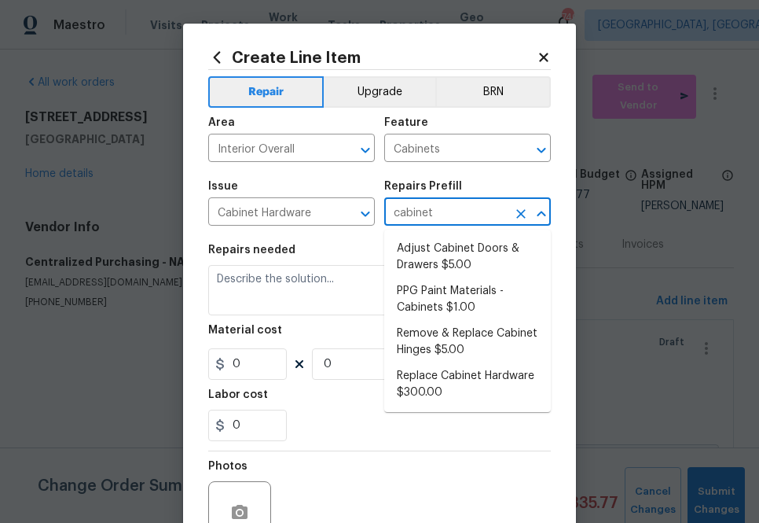
type input "cabinets"
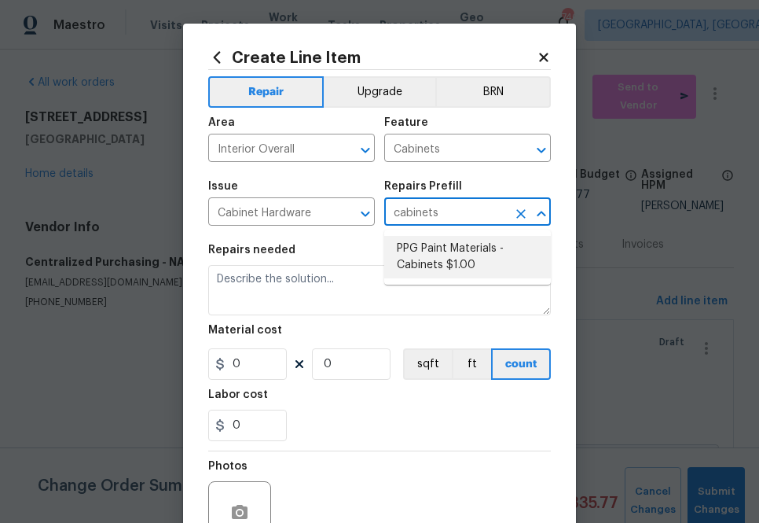
click at [421, 252] on li "PPG Paint Materials - Cabinets $1.00" at bounding box center [467, 257] width 167 height 42
type input "PPG Paint Materials - Cabinets $1.00"
type textarea "PPG Paint Materials ordered by Opendoor"
type input "1"
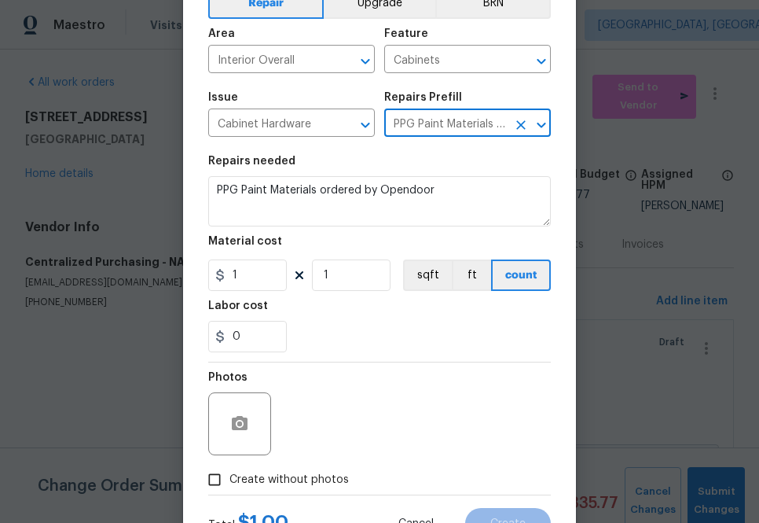
scroll to position [155, 0]
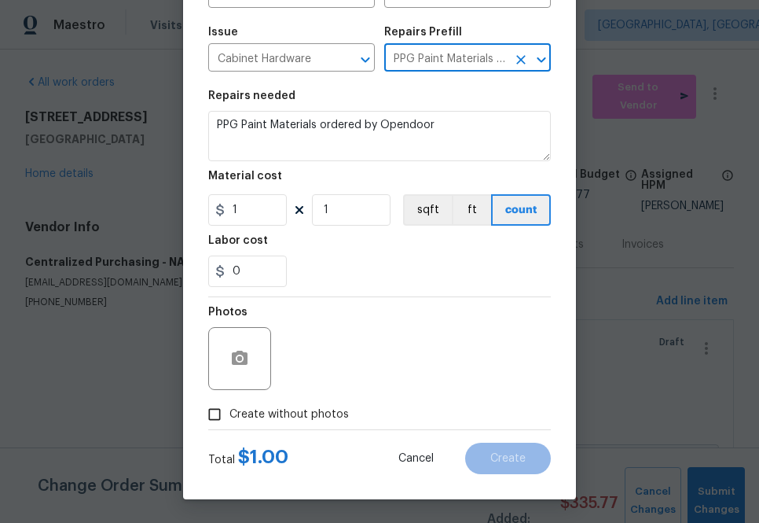
type input "PPG Paint Materials - Cabinets $1.00"
click at [300, 417] on span "Create without photos" at bounding box center [290, 414] width 120 height 17
click at [230, 417] on input "Create without photos" at bounding box center [215, 414] width 30 height 30
checkbox input "true"
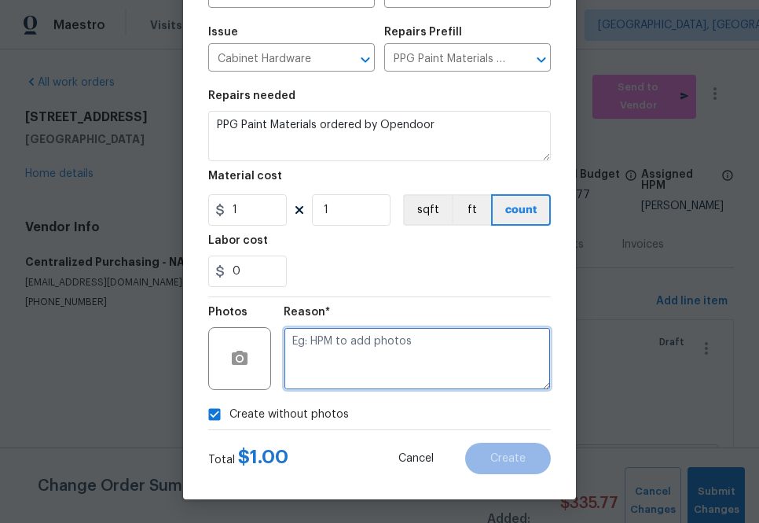
click at [337, 366] on textarea at bounding box center [417, 358] width 267 height 63
type textarea "na"
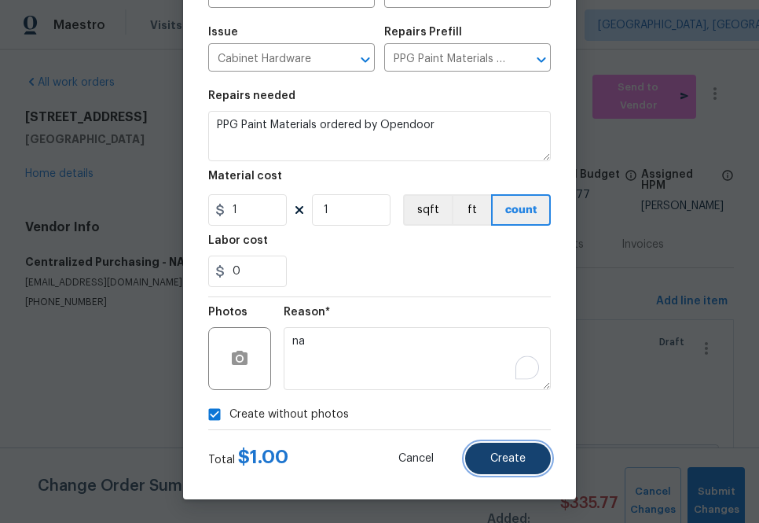
click at [498, 449] on button "Create" at bounding box center [508, 458] width 86 height 31
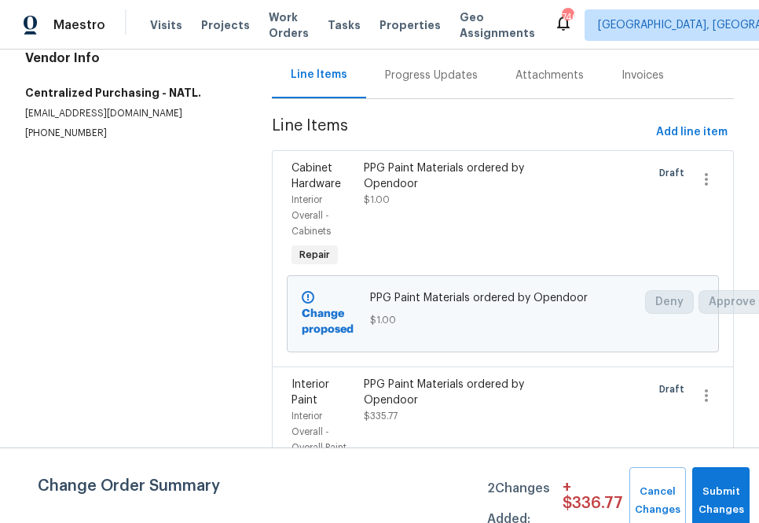
scroll to position [165, 0]
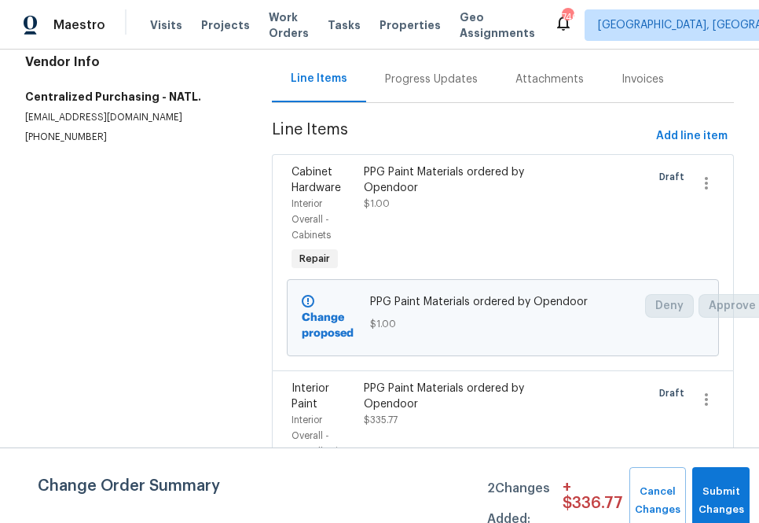
click at [465, 189] on div "PPG Paint Materials ordered by Opendoor" at bounding box center [449, 179] width 171 height 31
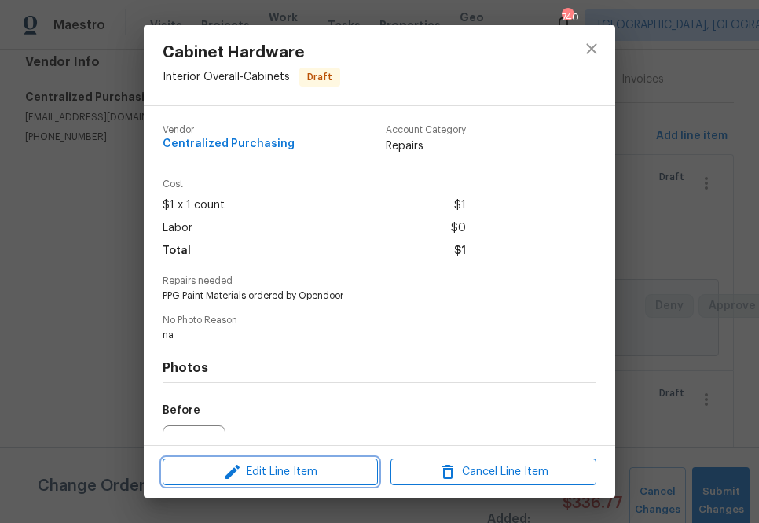
click at [278, 472] on span "Edit Line Item" at bounding box center [270, 472] width 206 height 20
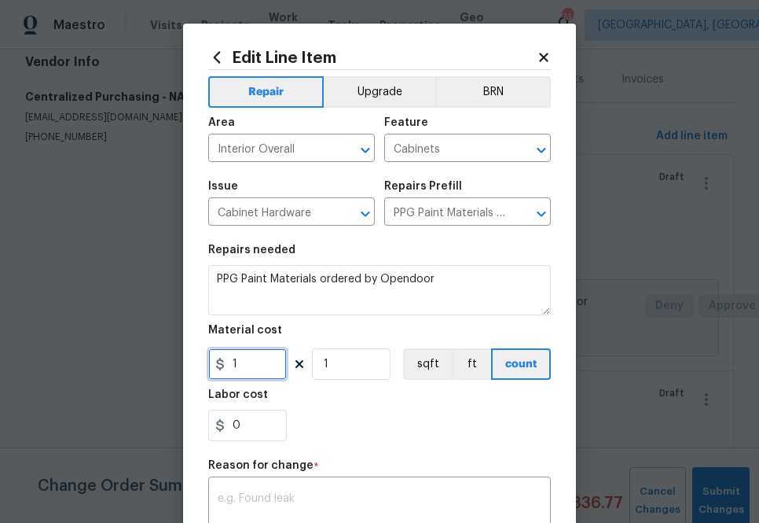
click at [252, 357] on input "1" at bounding box center [247, 363] width 79 height 31
paste input "36.41"
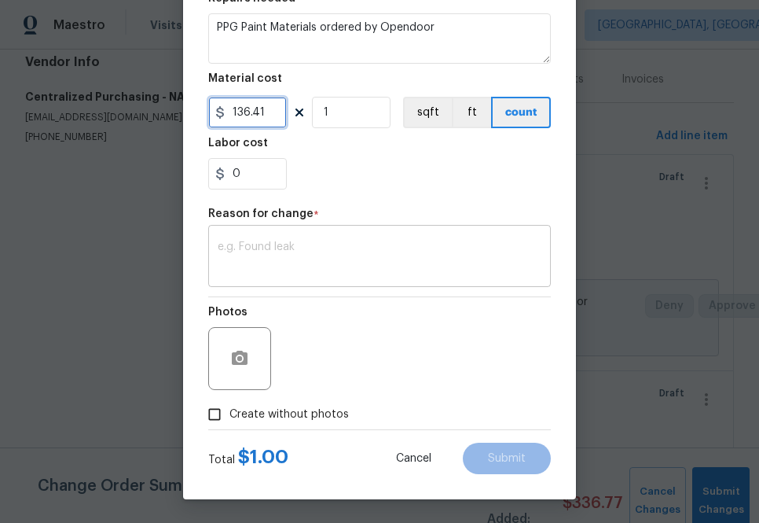
type input "136.41"
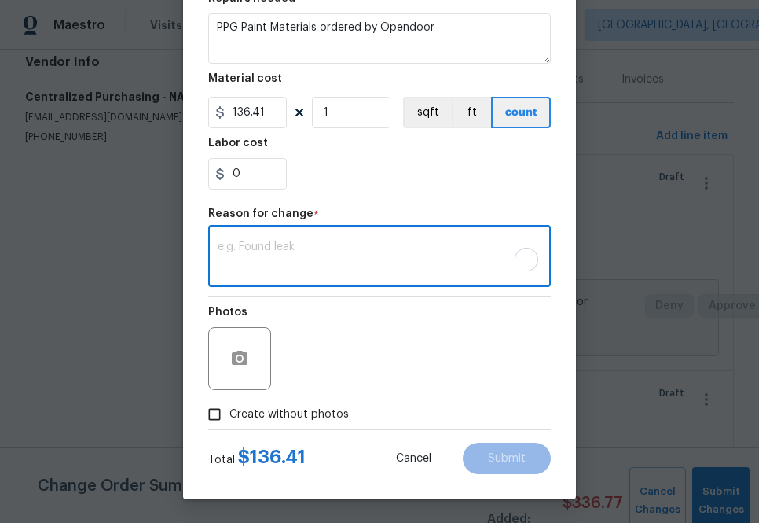
click at [301, 262] on textarea "To enrich screen reader interactions, please activate Accessibility in Grammarl…" at bounding box center [380, 257] width 324 height 33
type textarea "na"
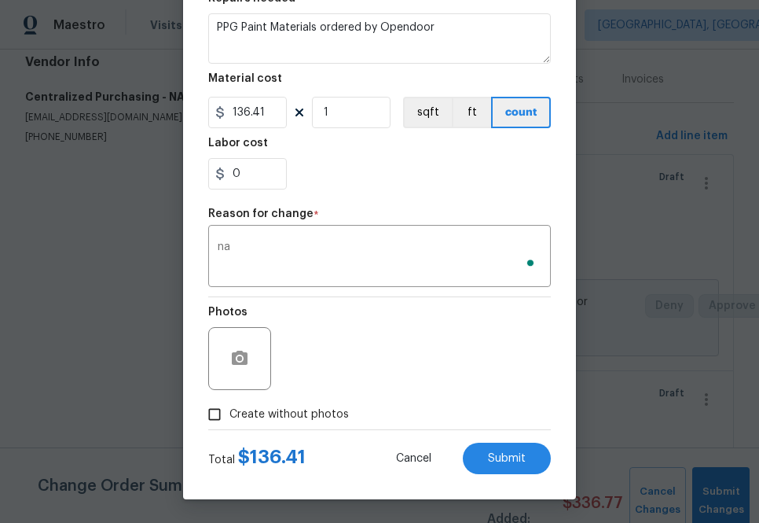
click at [275, 412] on span "Create without photos" at bounding box center [290, 414] width 120 height 17
click at [230, 412] on input "Create without photos" at bounding box center [215, 414] width 30 height 30
checkbox input "true"
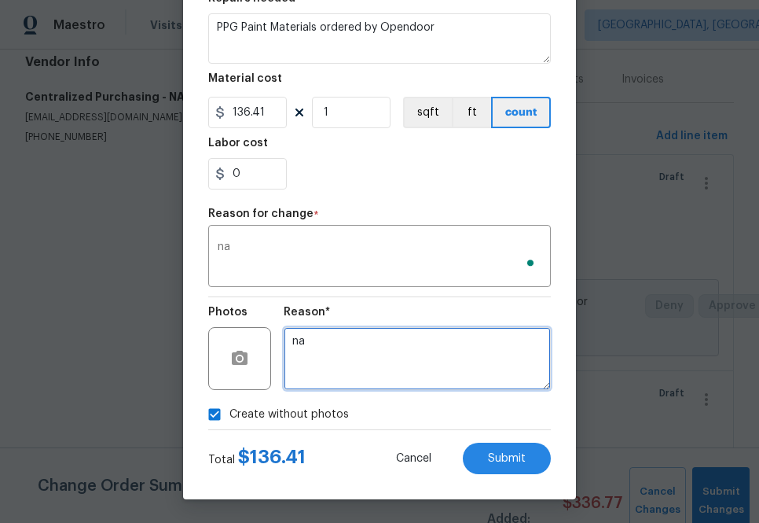
drag, startPoint x: 286, startPoint y: 408, endPoint x: 395, endPoint y: 348, distance: 124.2
click at [395, 348] on textarea "na" at bounding box center [417, 358] width 267 height 63
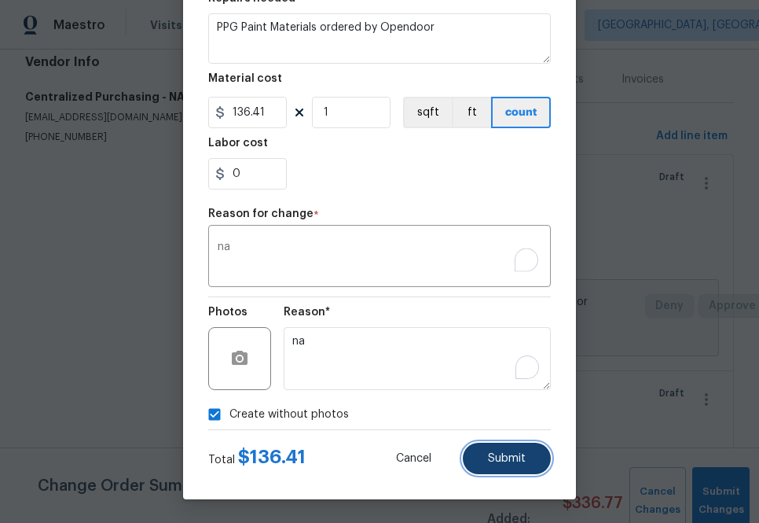
click at [485, 459] on button "Submit" at bounding box center [507, 458] width 88 height 31
type input "1"
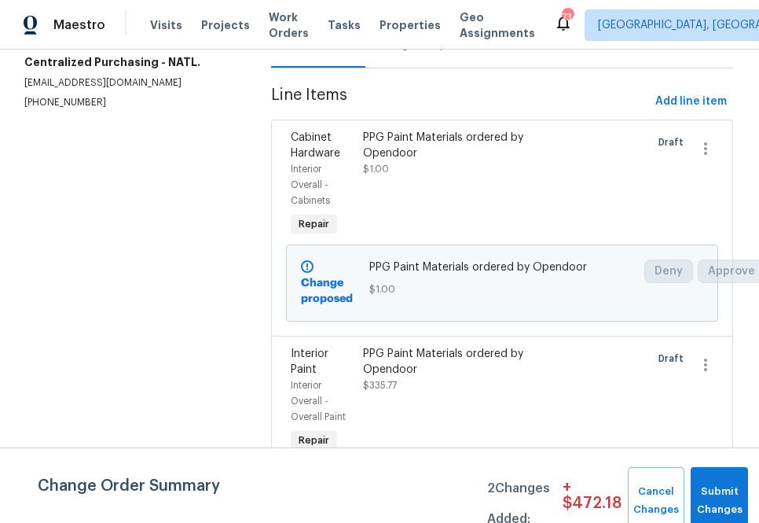
scroll to position [184, 1]
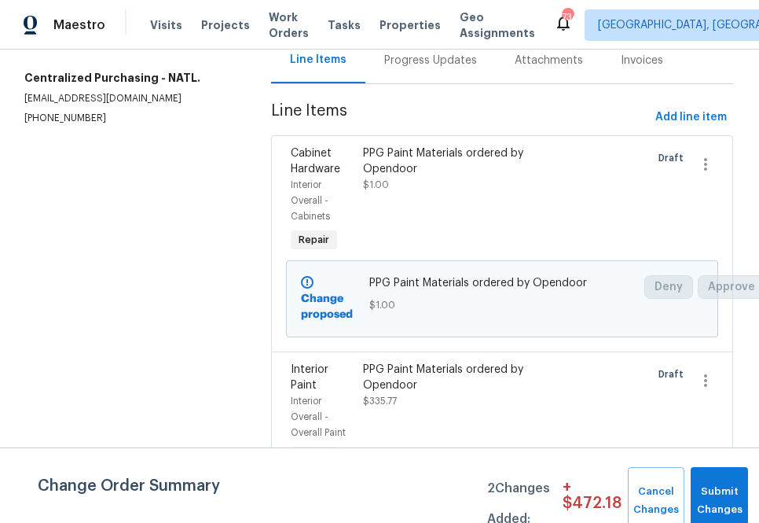
click at [363, 162] on div "PPG Paint Materials ordered by Opendoor" at bounding box center [448, 160] width 171 height 31
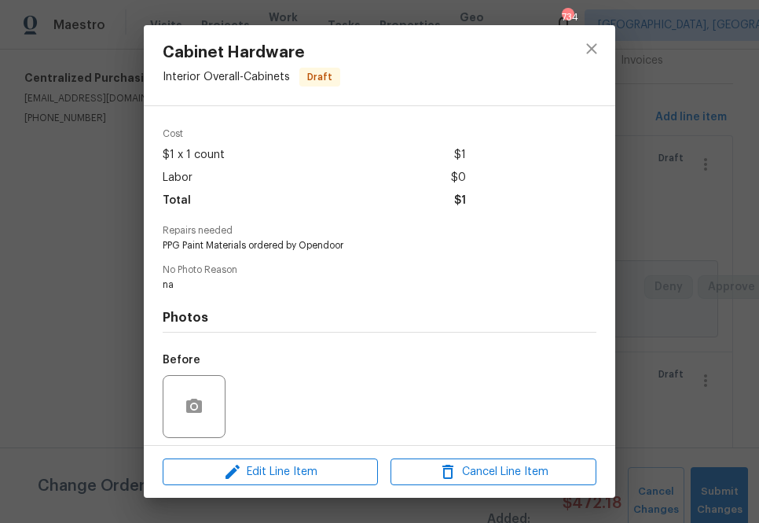
scroll to position [161, 0]
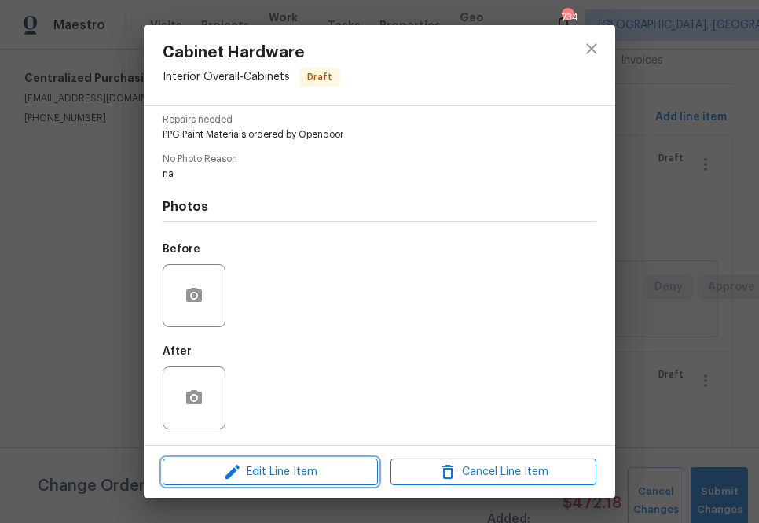
click at [250, 472] on span "Edit Line Item" at bounding box center [270, 472] width 206 height 20
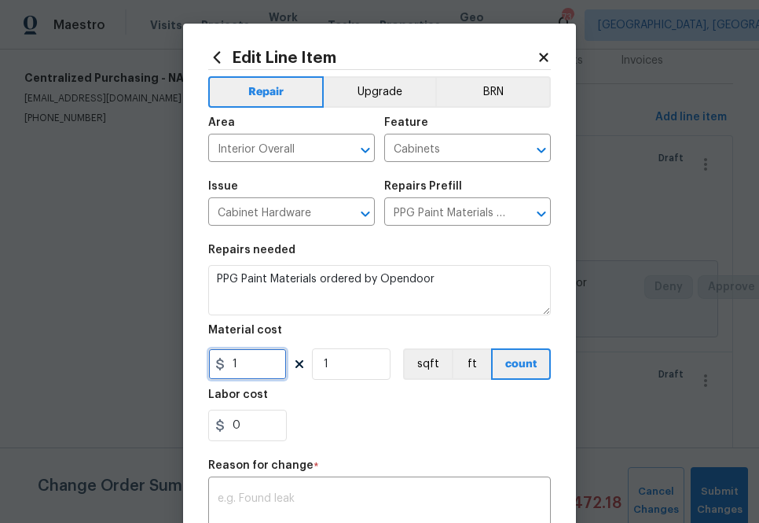
click at [272, 357] on input "1" at bounding box center [247, 363] width 79 height 31
paste input "text"
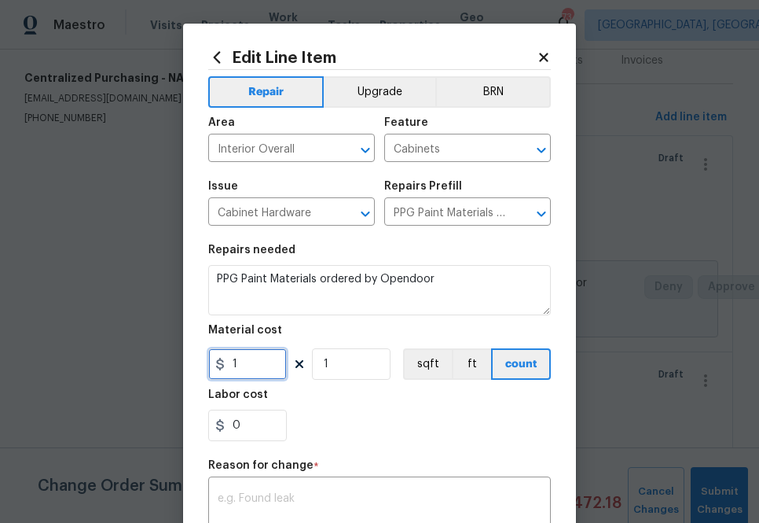
click at [267, 365] on input "1" at bounding box center [247, 363] width 79 height 31
paste input "36.41"
type input "136.41"
click at [350, 384] on section "Repairs needed PPG Paint Materials ordered by Opendoor Material cost 136.41 1 s…" at bounding box center [379, 342] width 343 height 215
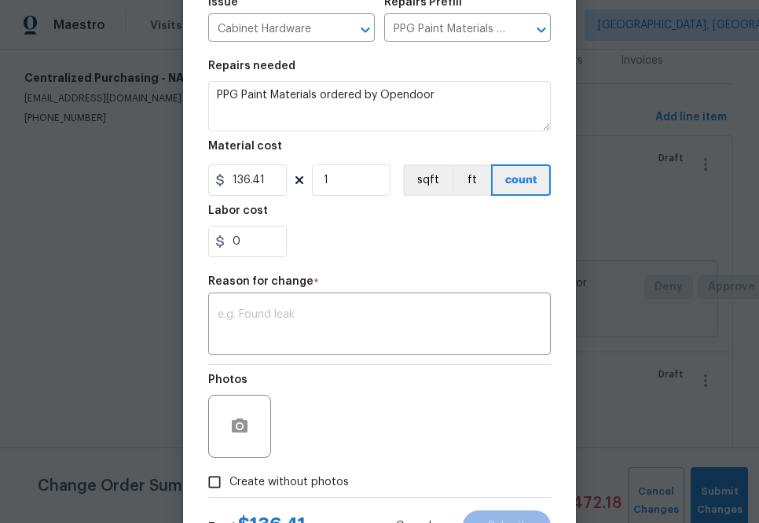
scroll to position [227, 0]
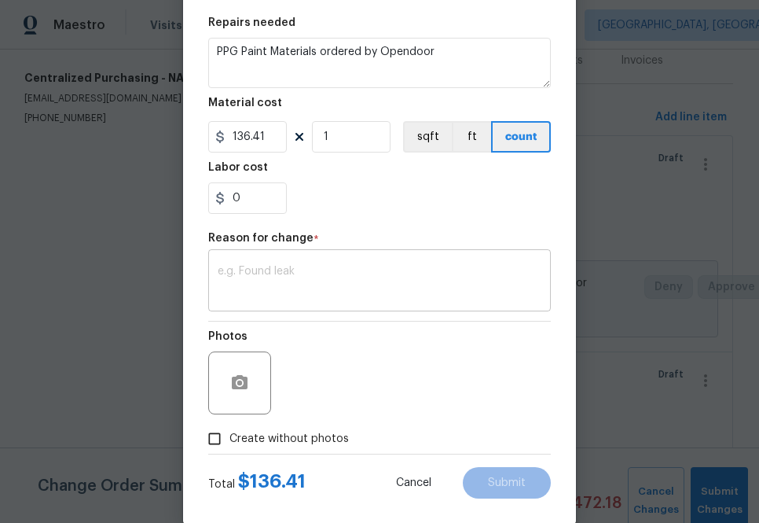
click at [340, 303] on div "x ​" at bounding box center [379, 282] width 343 height 58
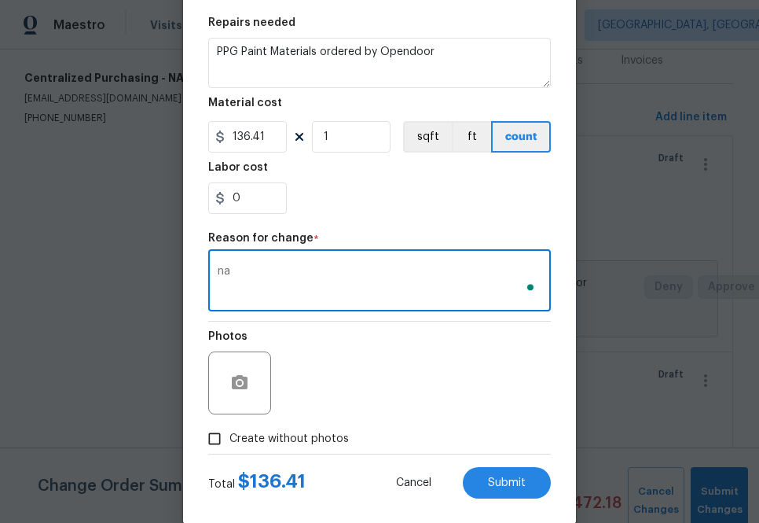
type textarea "na"
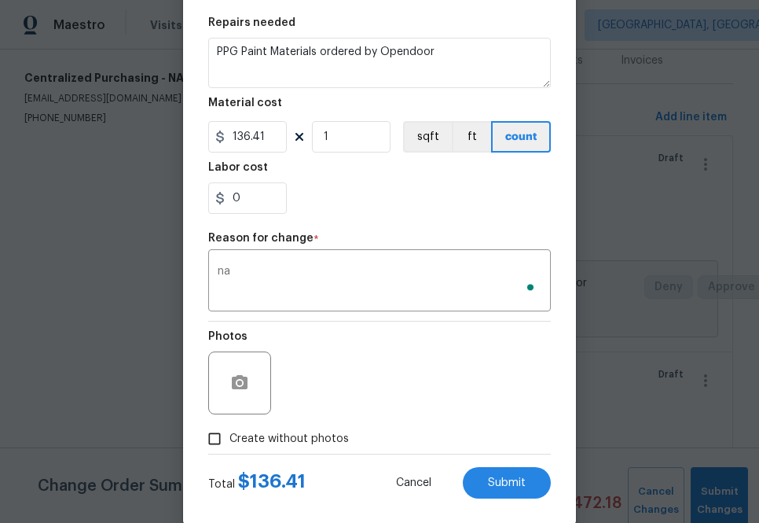
click at [318, 424] on div "Photos Create without photos" at bounding box center [379, 388] width 343 height 132
click at [341, 447] on span "Create without photos" at bounding box center [290, 439] width 120 height 17
click at [230, 447] on input "Create without photos" at bounding box center [215, 439] width 30 height 30
checkbox input "true"
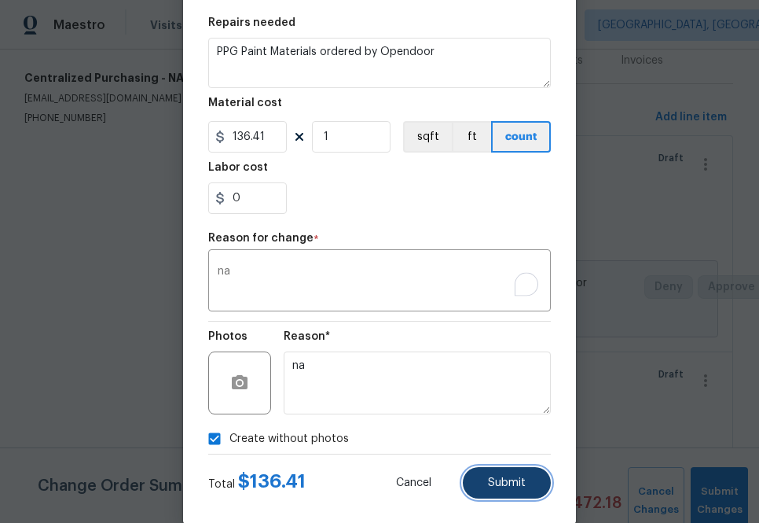
click at [528, 484] on button "Submit" at bounding box center [507, 482] width 88 height 31
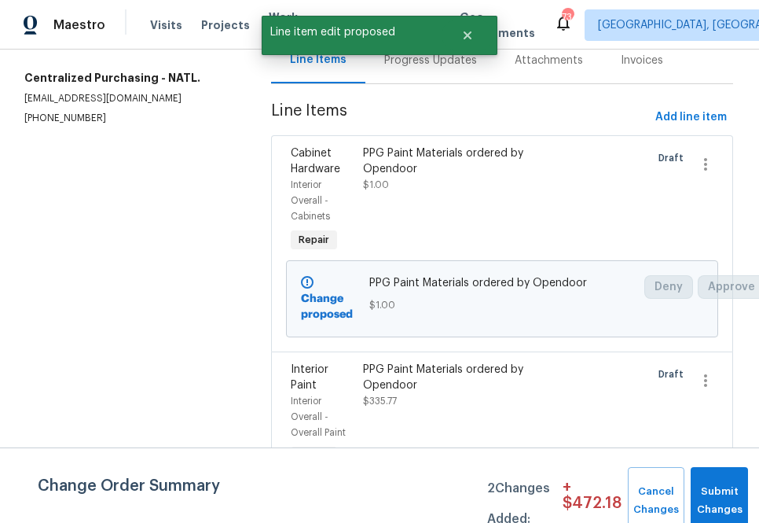
scroll to position [0, 0]
click at [716, 497] on button "Submit Changes" at bounding box center [719, 501] width 57 height 68
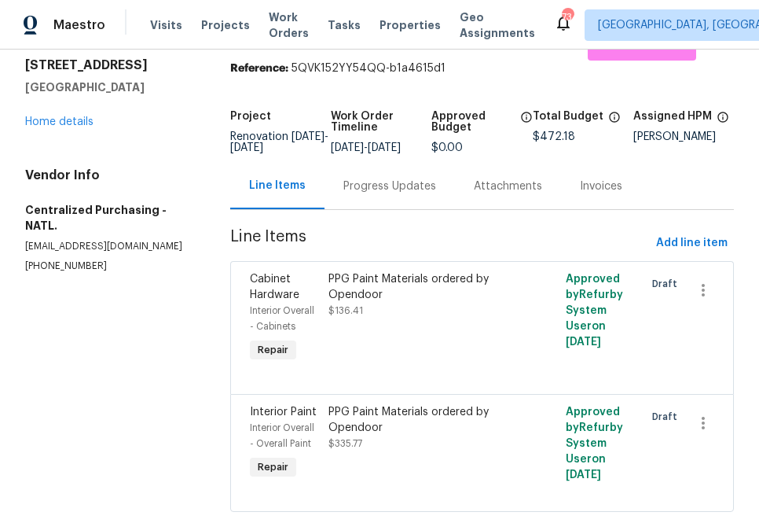
scroll to position [51, 0]
drag, startPoint x: 362, startPoint y: 462, endPoint x: 334, endPoint y: 460, distance: 28.3
click at [334, 452] on div "PPG Paint Materials ordered by Opendoor $335.77" at bounding box center [423, 428] width 188 height 47
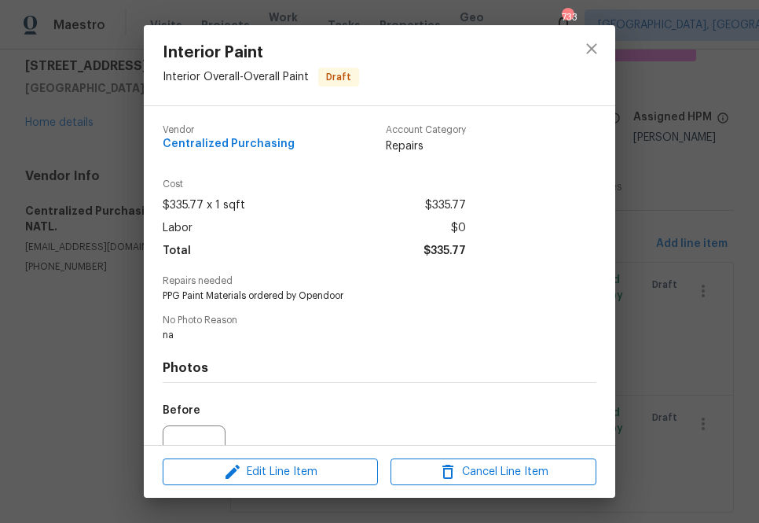
click at [452, 248] on span "$335.77" at bounding box center [445, 251] width 42 height 23
copy span "335.77"
click at [587, 44] on icon "close" at bounding box center [592, 48] width 10 height 10
